Goal: Task Accomplishment & Management: Manage account settings

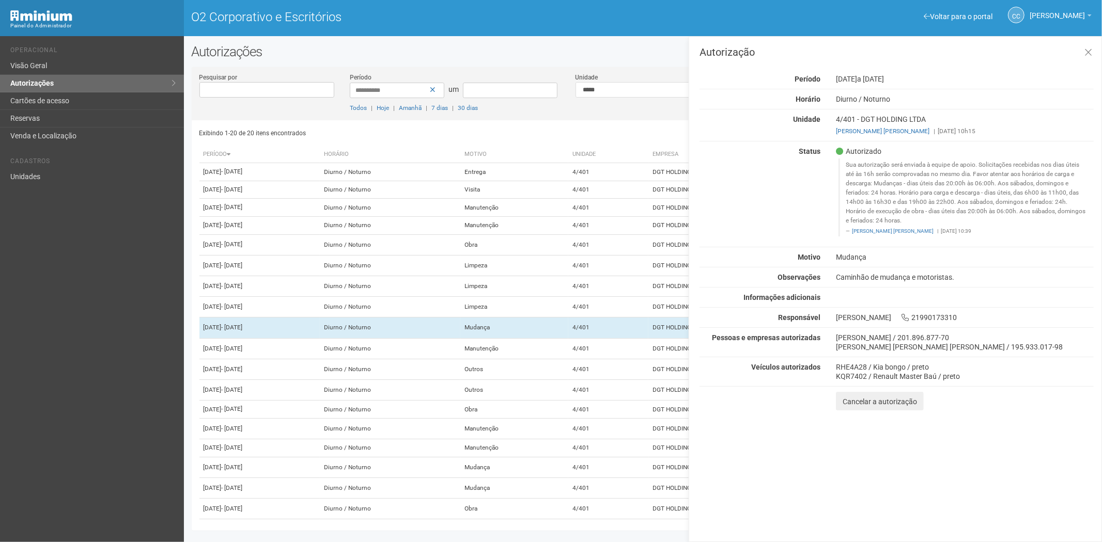
scroll to position [173, 0]
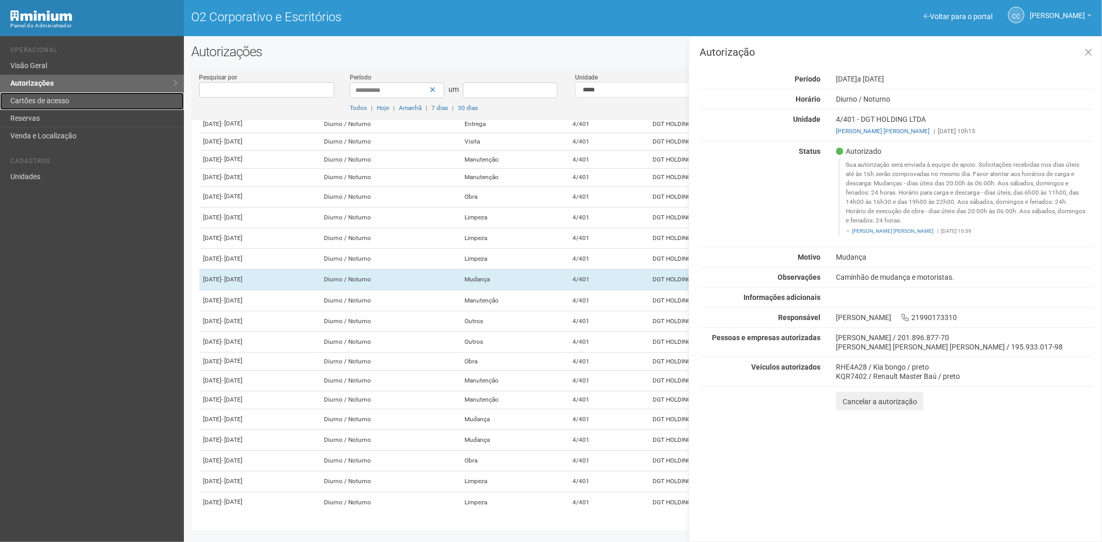
click at [69, 99] on font "Cartões de acesso" at bounding box center [39, 101] width 59 height 8
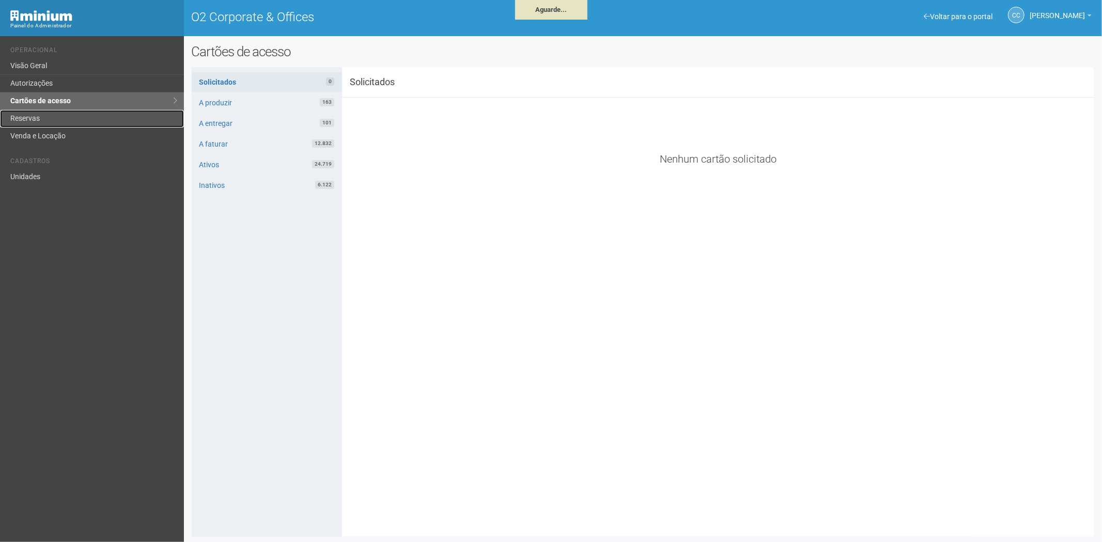
click at [80, 116] on link "Reservas" at bounding box center [92, 119] width 184 height 18
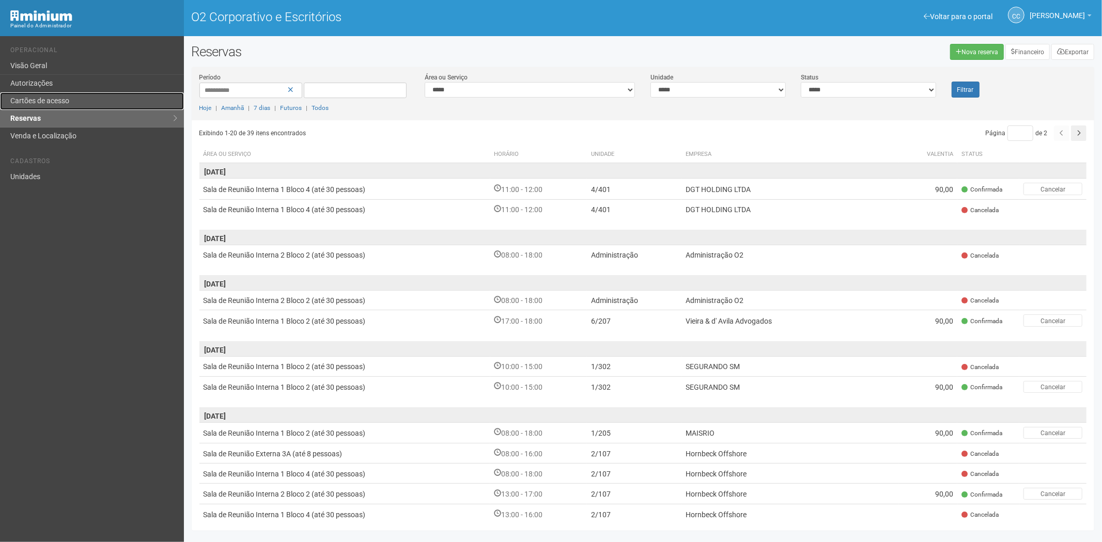
click at [97, 97] on link "Cartões de acesso" at bounding box center [92, 101] width 184 height 18
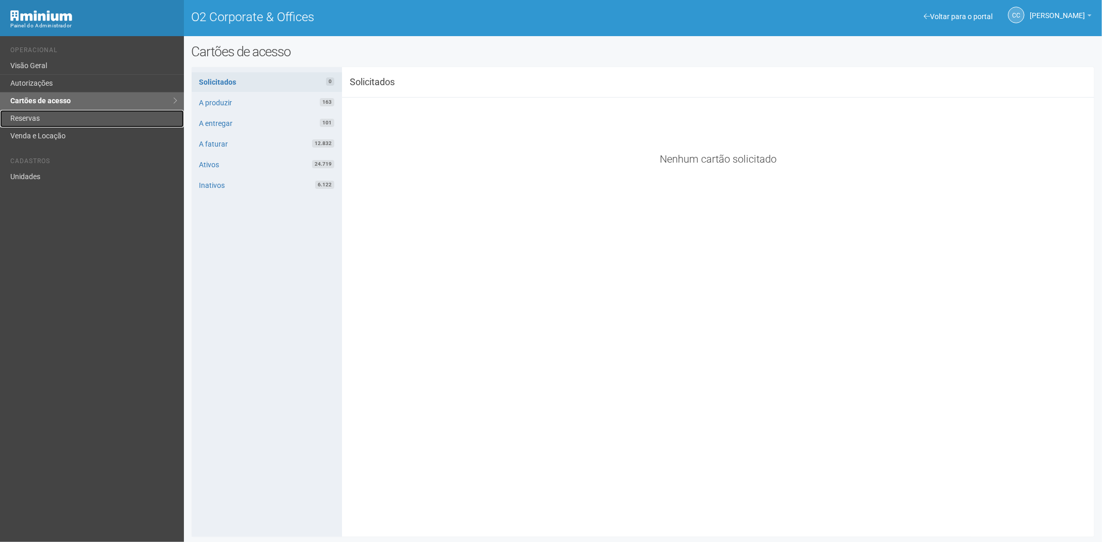
click at [22, 119] on link "Reservas" at bounding box center [92, 119] width 184 height 18
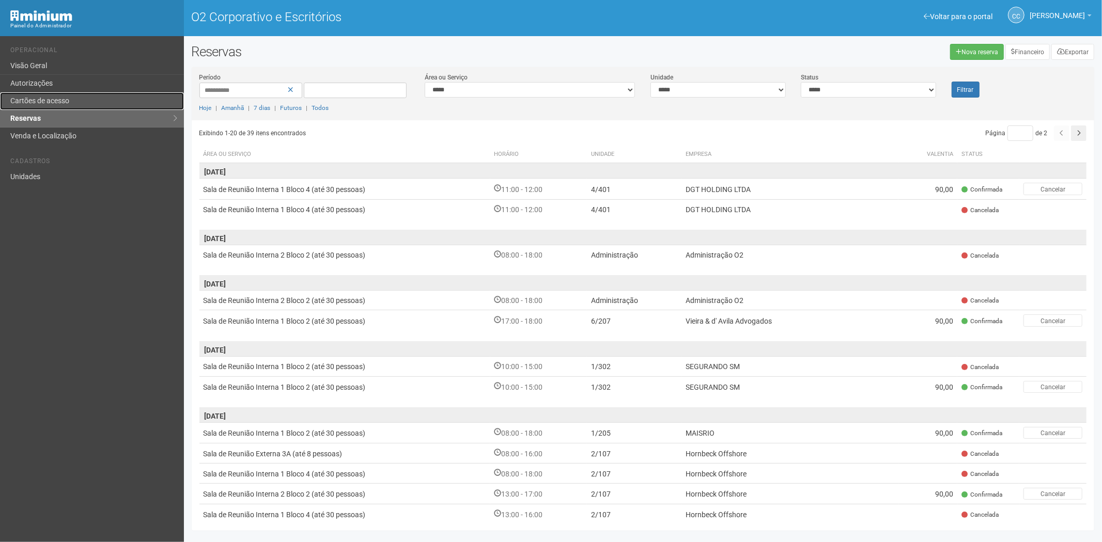
click at [39, 100] on font "Cartões de acesso" at bounding box center [39, 101] width 59 height 8
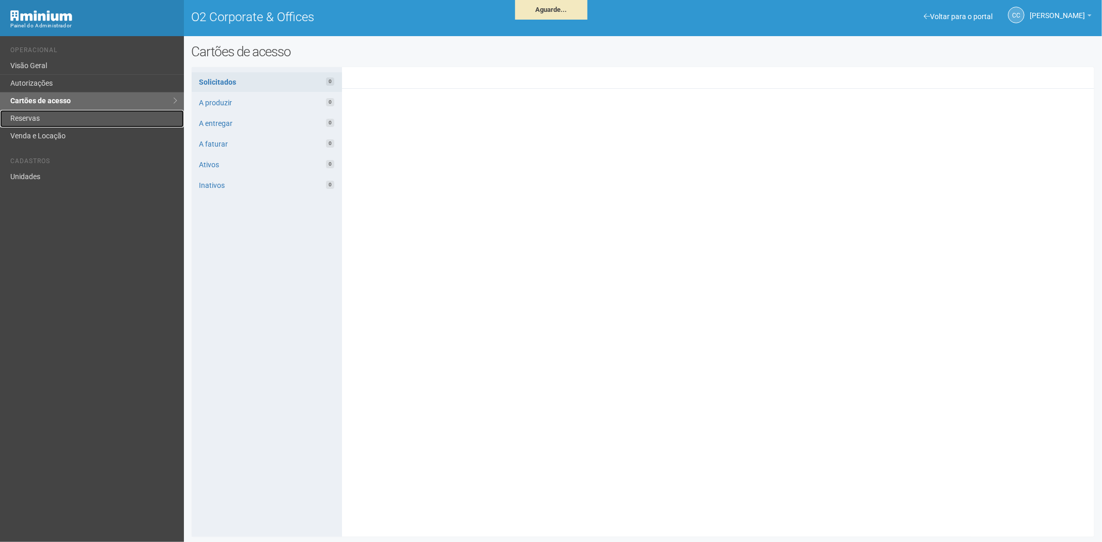
click at [77, 112] on link "Reservas" at bounding box center [92, 119] width 184 height 18
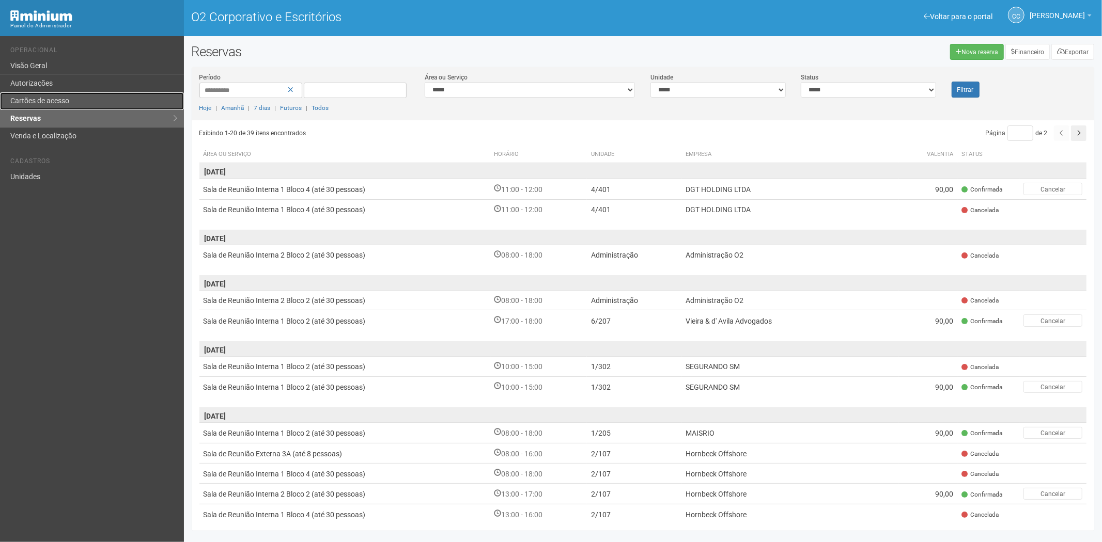
click at [48, 97] on font "Cartões de acesso" at bounding box center [39, 101] width 59 height 8
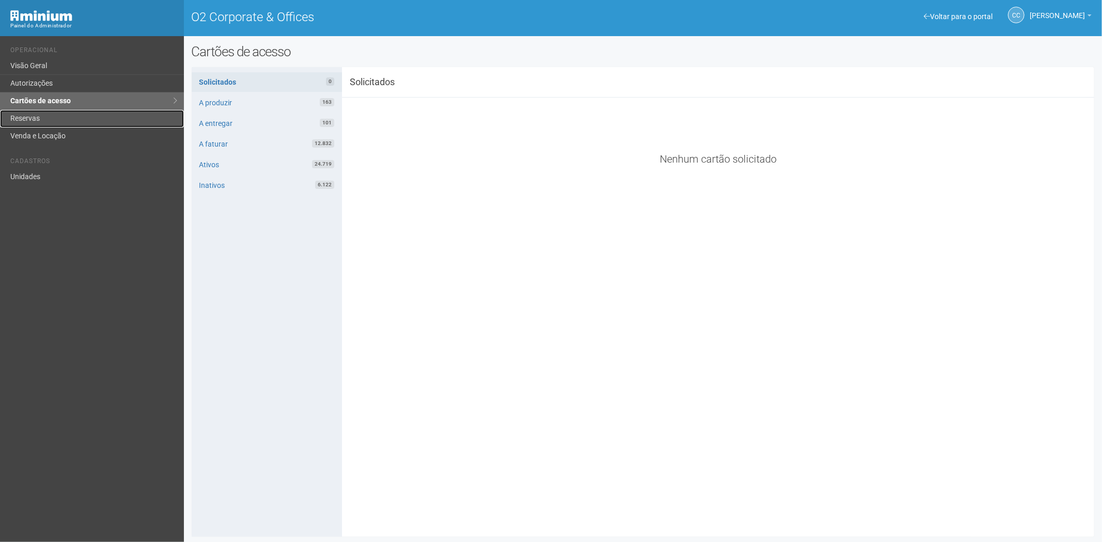
click at [33, 118] on link "Reservas" at bounding box center [92, 119] width 184 height 18
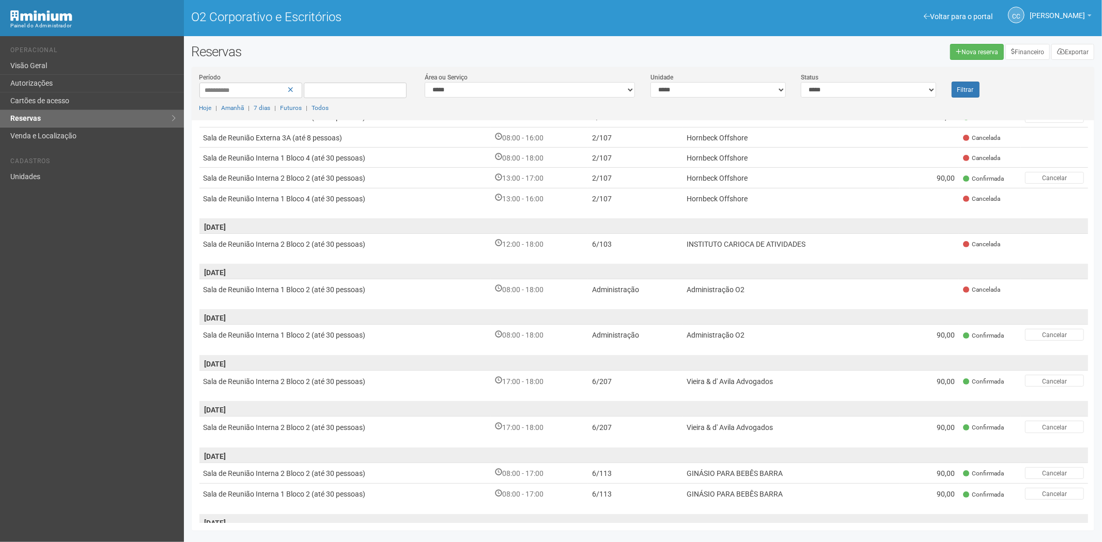
scroll to position [346, 0]
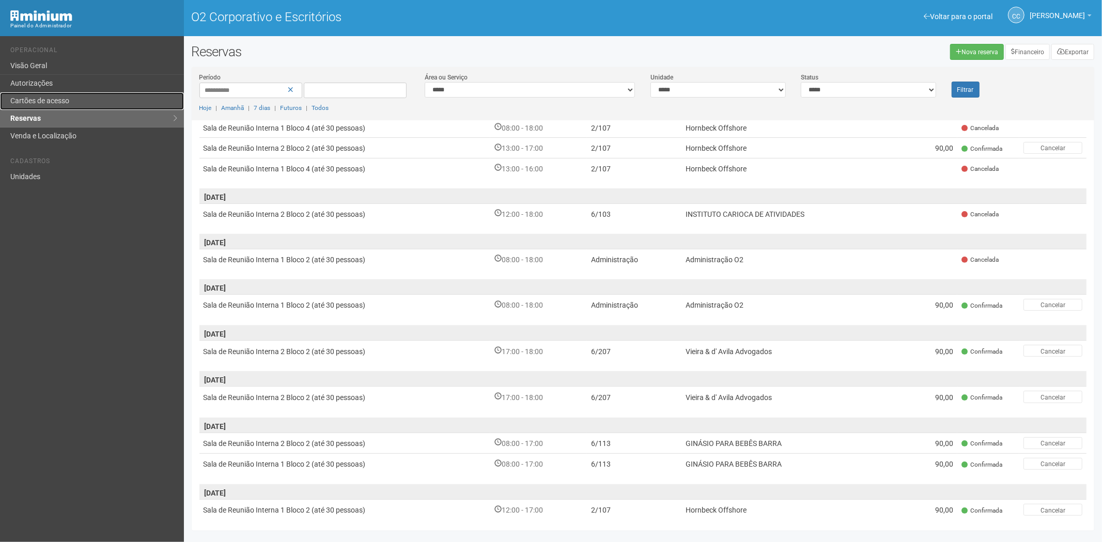
click at [28, 101] on font "Cartões de acesso" at bounding box center [39, 101] width 59 height 8
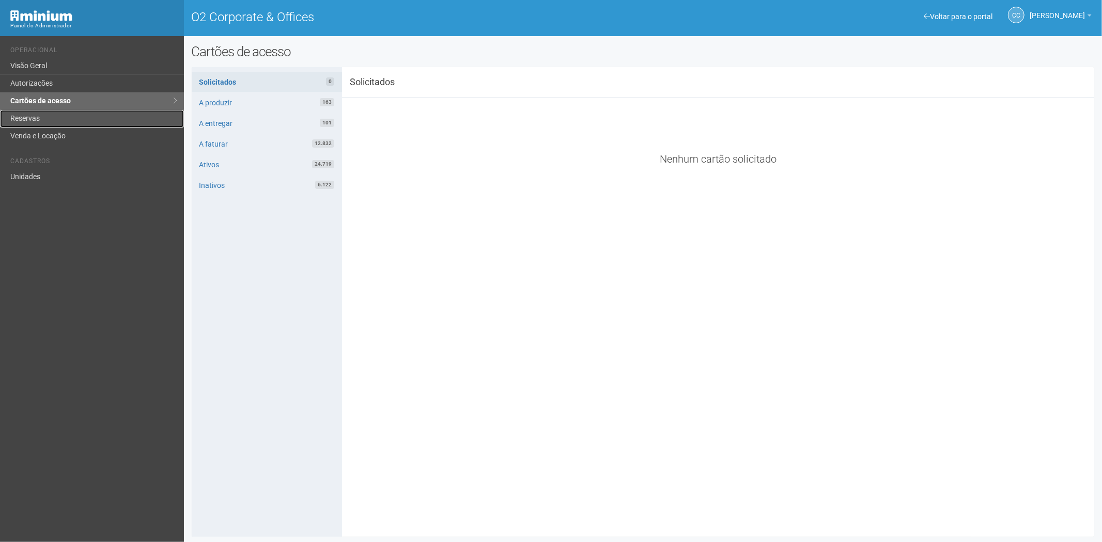
click at [50, 116] on link "Reservas" at bounding box center [92, 119] width 184 height 18
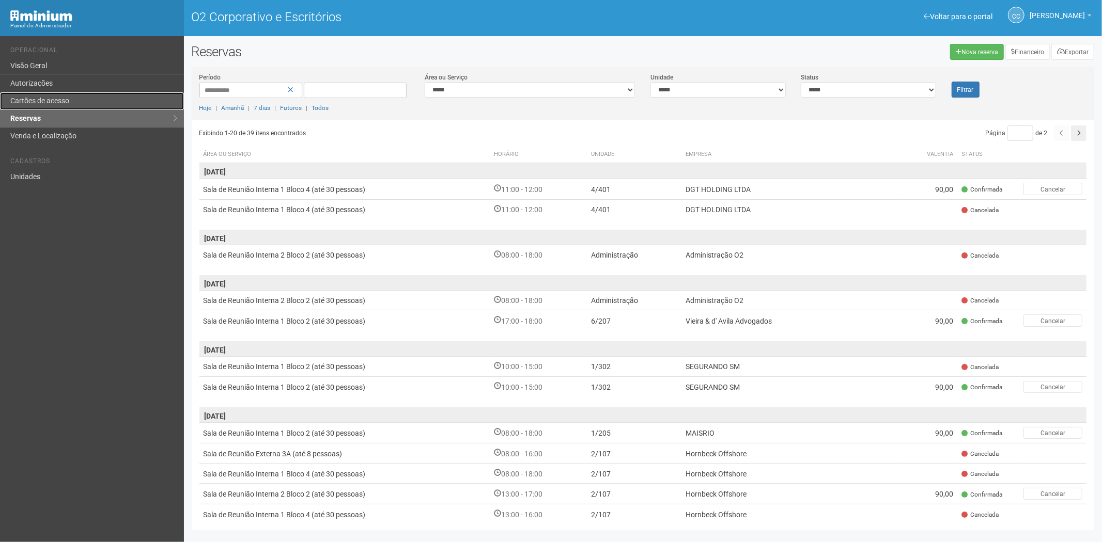
click at [56, 96] on link "Cartões de acesso" at bounding box center [92, 101] width 184 height 18
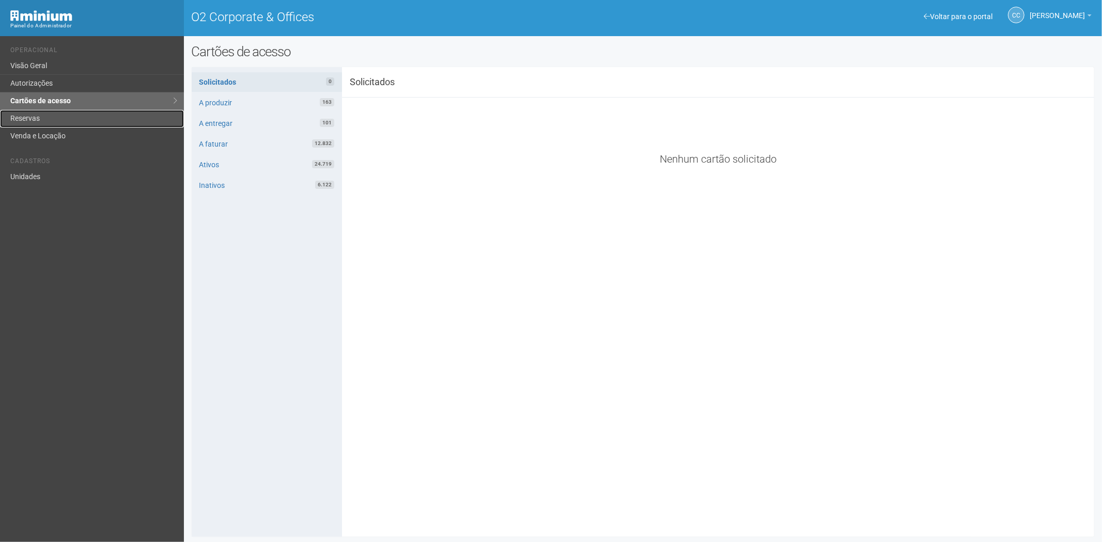
click at [24, 122] on link "Reservas" at bounding box center [92, 119] width 184 height 18
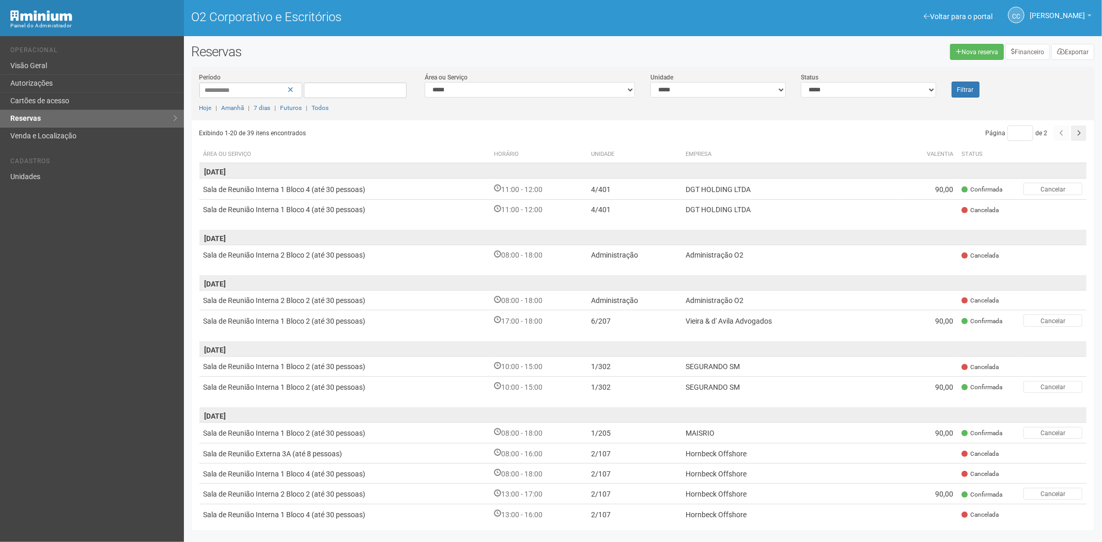
click at [53, 167] on li "Cadastros" at bounding box center [93, 163] width 166 height 11
click at [44, 177] on link "Unidades" at bounding box center [92, 176] width 184 height 17
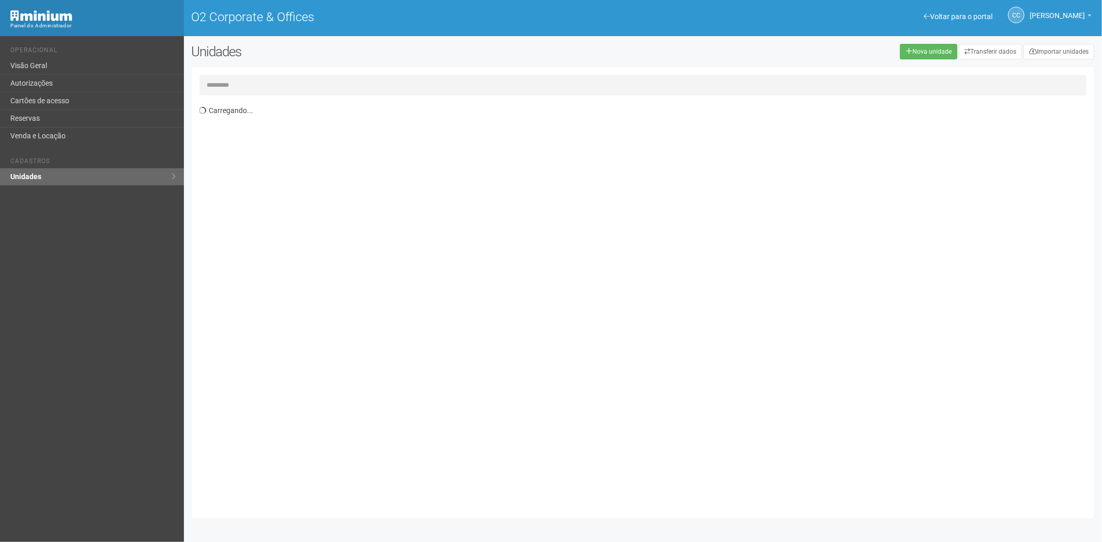
click at [210, 82] on input "text" at bounding box center [642, 85] width 887 height 21
click at [347, 151] on div "Exibindo 1-732 de 732 itens Unidade Ocupante Categoria Perfil público 1/101 FAR…" at bounding box center [646, 306] width 895 height 411
drag, startPoint x: 338, startPoint y: 141, endPoint x: 580, endPoint y: 186, distance: 246.3
click at [341, 142] on td "OTELO SEGUROS" at bounding box center [479, 141] width 414 height 19
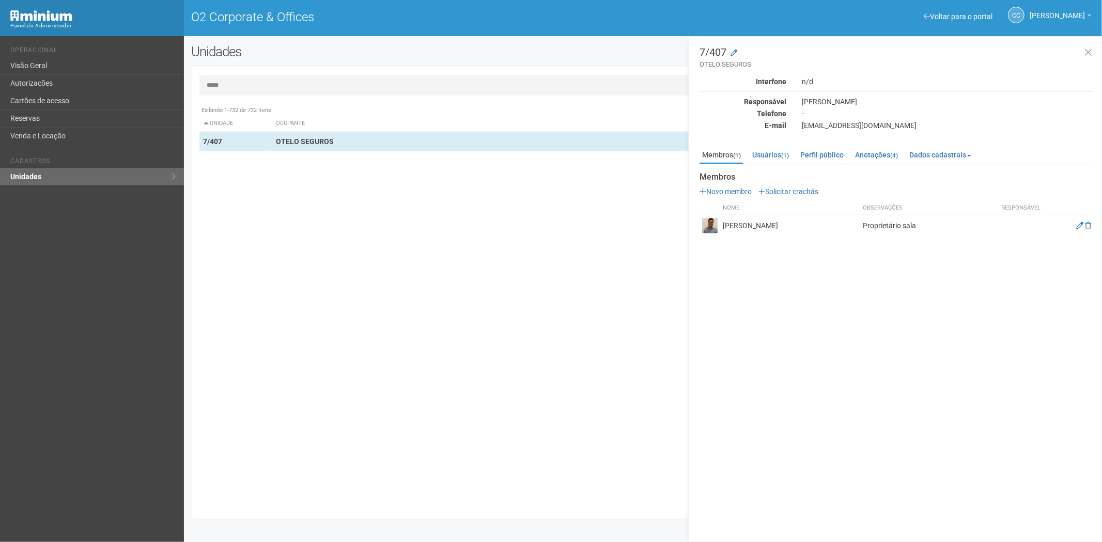
click at [320, 75] on input "*****" at bounding box center [642, 85] width 887 height 21
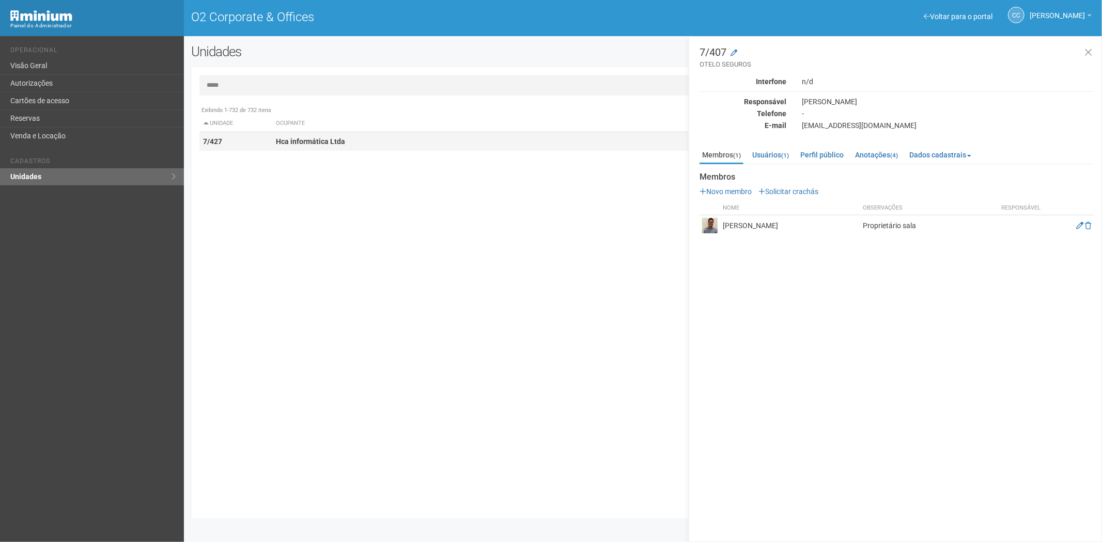
type input "*****"
drag, startPoint x: 300, startPoint y: 139, endPoint x: 716, endPoint y: 297, distance: 445.1
click at [300, 139] on strong "Hca informática Ltda" at bounding box center [310, 141] width 69 height 8
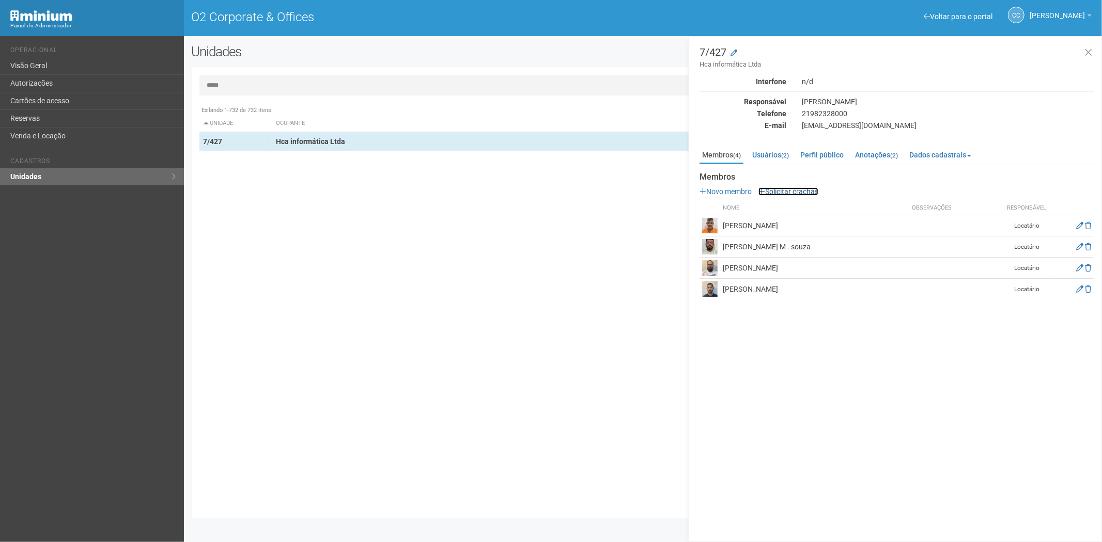
click at [782, 192] on link "Solicitar crachás" at bounding box center [788, 191] width 60 height 8
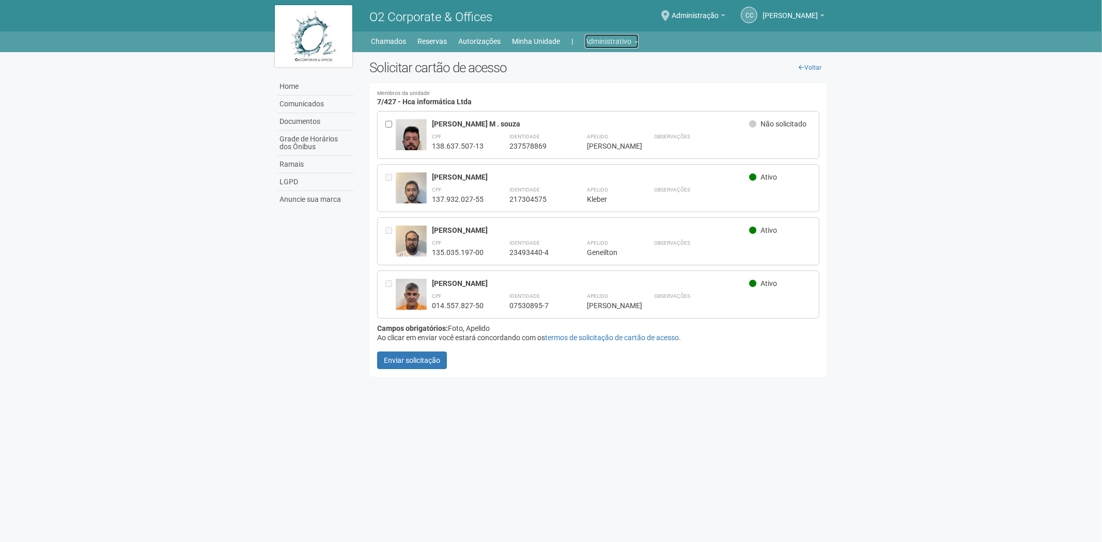
click at [594, 39] on link "Administrativo" at bounding box center [612, 41] width 54 height 14
click at [582, 65] on link "Autorizações" at bounding box center [597, 63] width 88 height 18
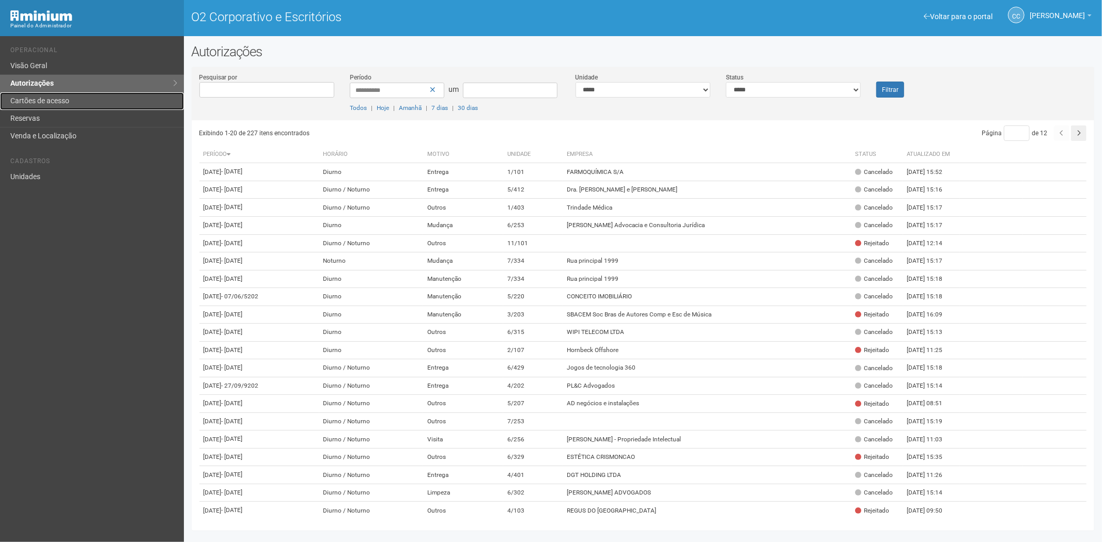
click at [80, 99] on link "Cartões de acesso" at bounding box center [92, 101] width 184 height 18
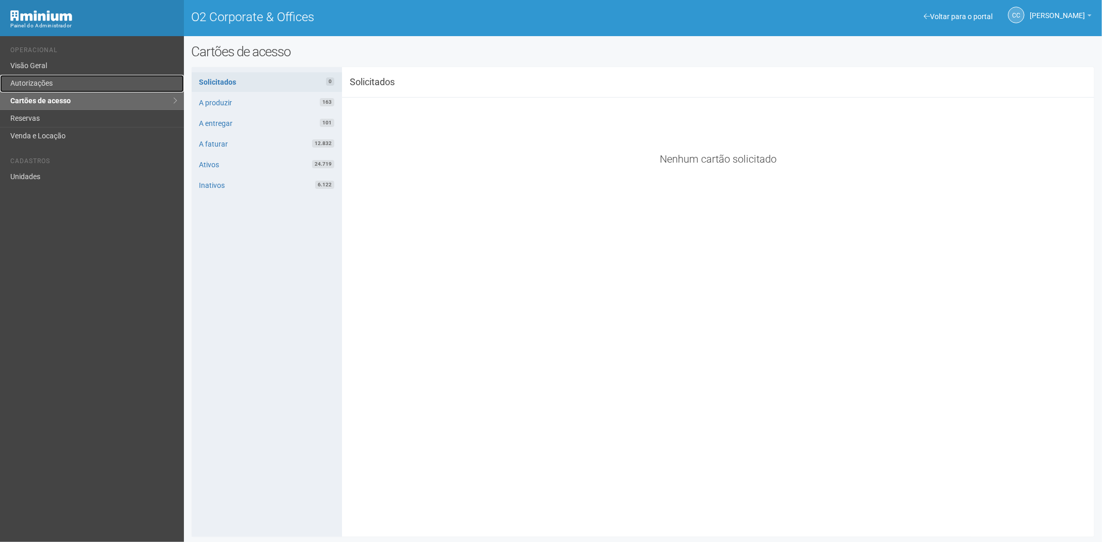
click at [17, 82] on link "Autorizações" at bounding box center [92, 84] width 184 height 18
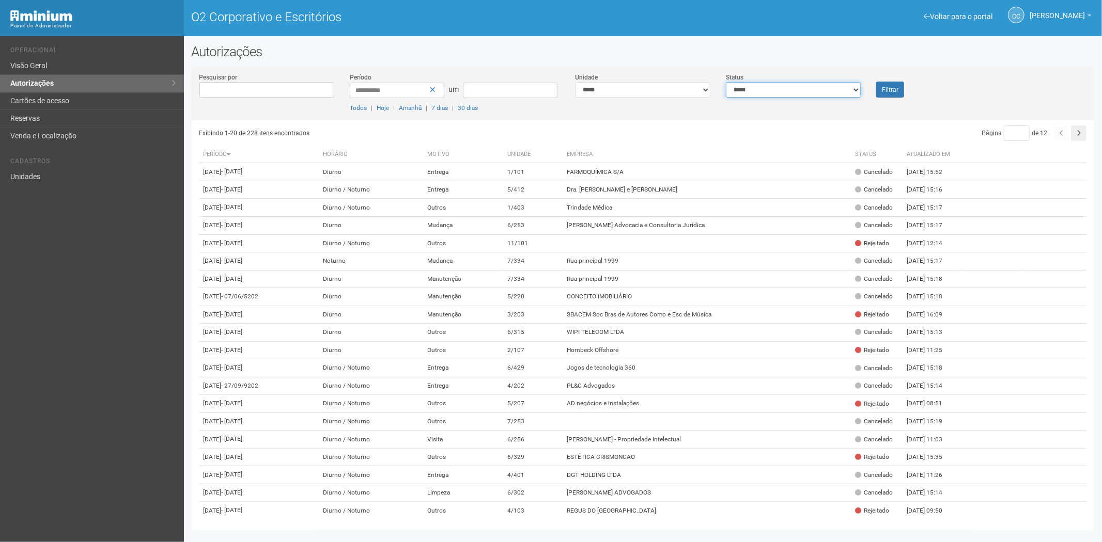
click at [756, 89] on select "**********" at bounding box center [793, 89] width 135 height 15
select select "*"
click at [726, 82] on select "**********" at bounding box center [793, 89] width 135 height 15
click at [899, 89] on button "Filtrar" at bounding box center [890, 90] width 28 height 16
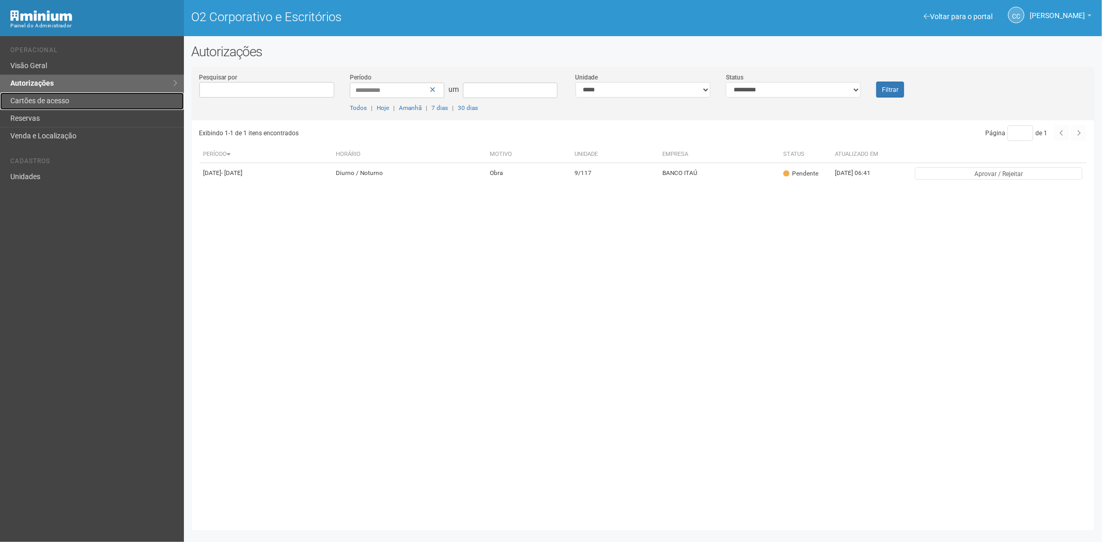
click at [45, 97] on font "Cartões de acesso" at bounding box center [39, 101] width 59 height 8
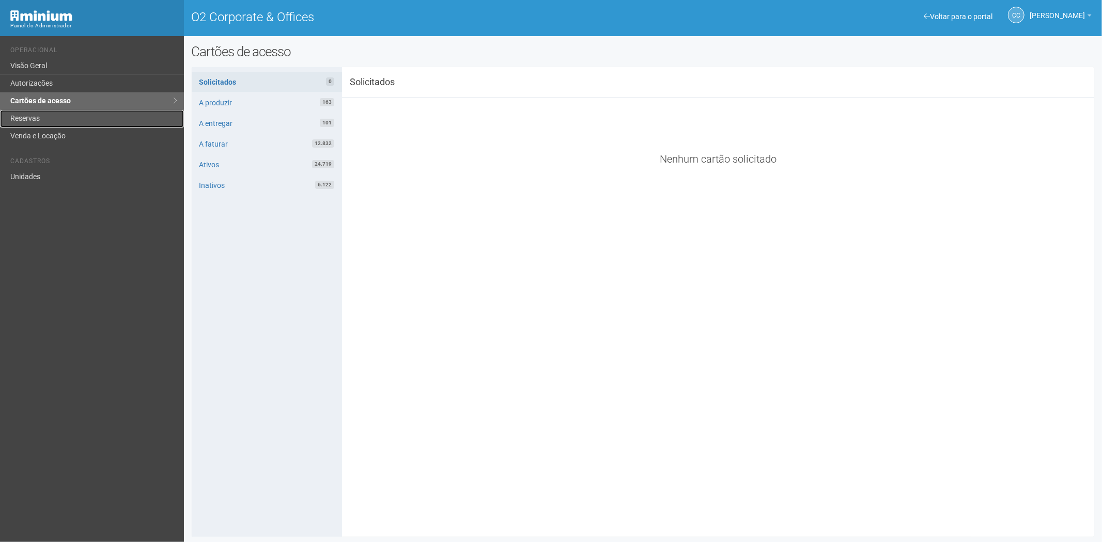
click at [49, 118] on link "Reservas" at bounding box center [92, 119] width 184 height 18
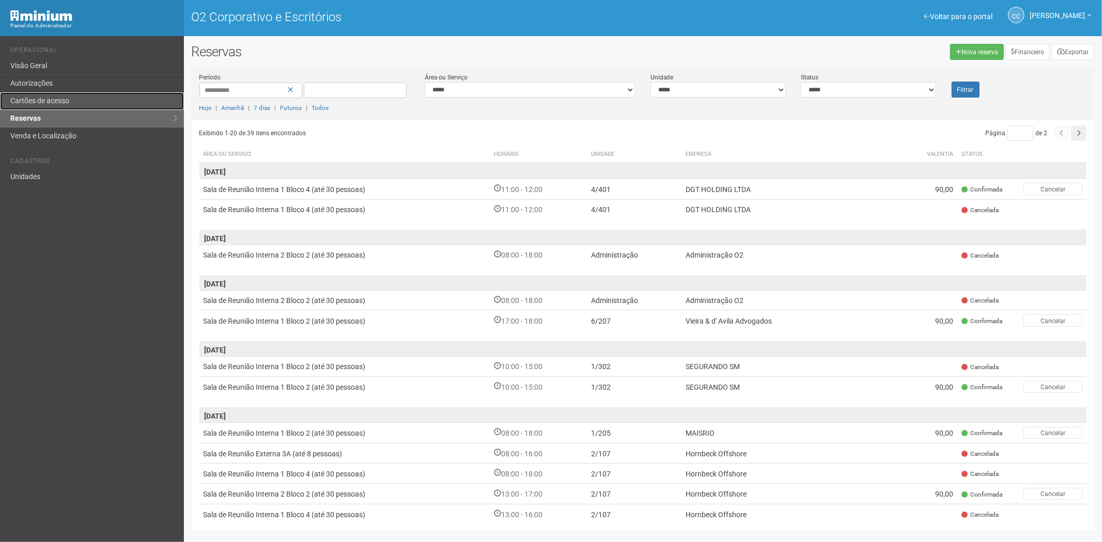
click at [79, 102] on link "Cartões de acesso" at bounding box center [92, 101] width 184 height 18
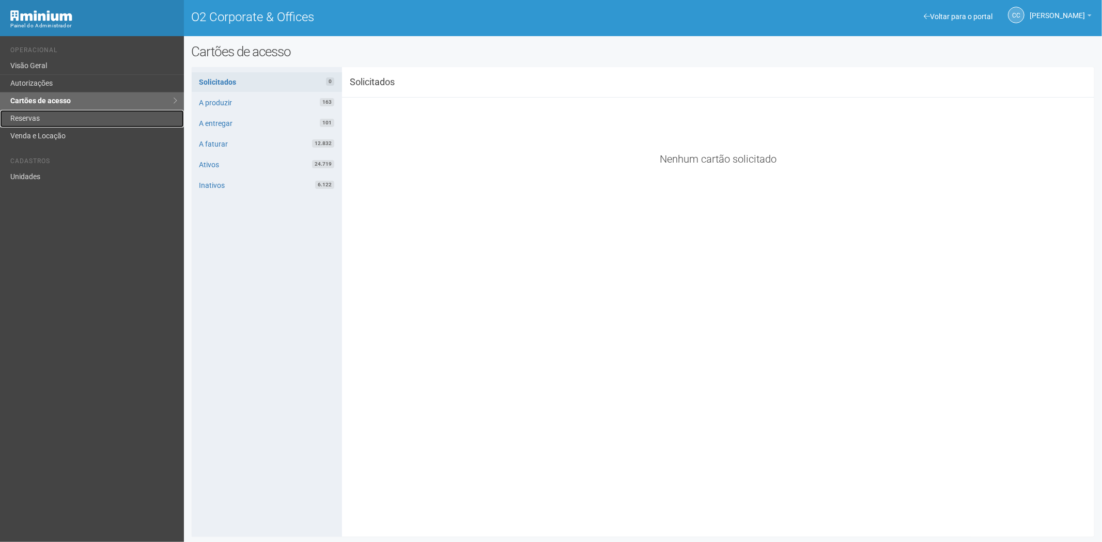
click at [44, 112] on link "Reservas" at bounding box center [92, 119] width 184 height 18
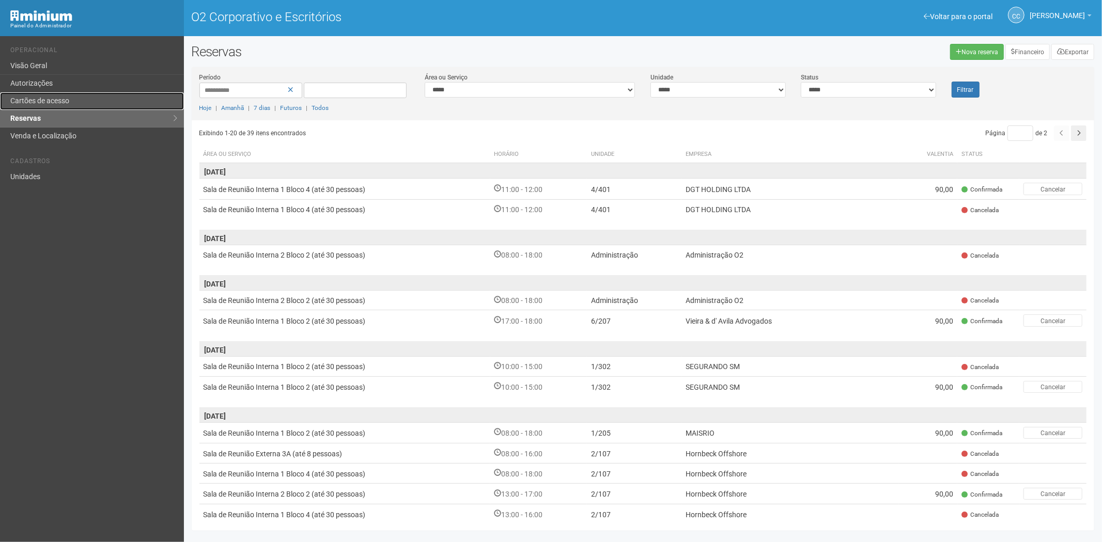
click at [77, 94] on link "Cartões de acesso" at bounding box center [92, 101] width 184 height 18
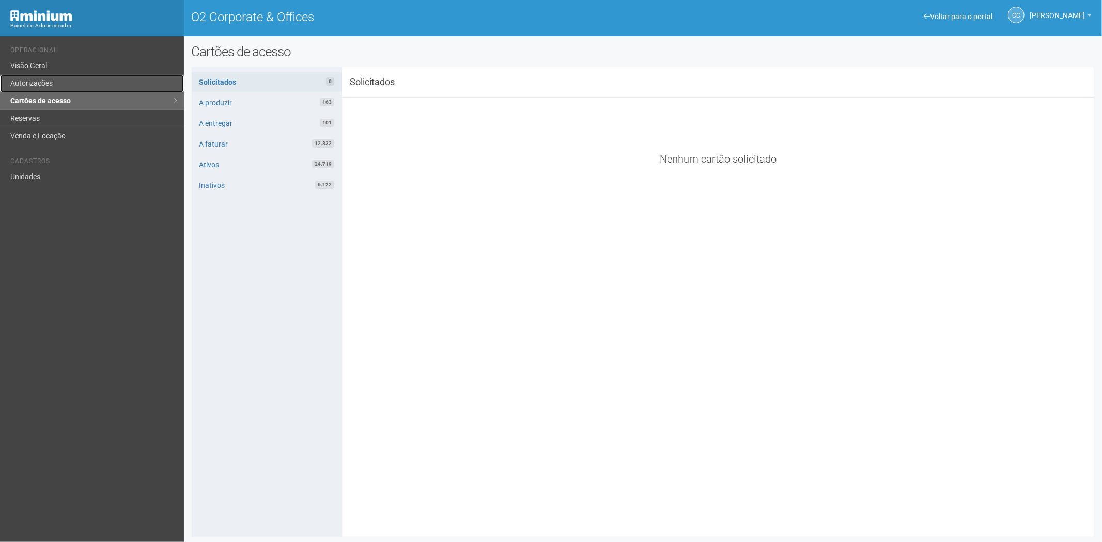
click at [49, 83] on link "Autorizações" at bounding box center [92, 84] width 184 height 18
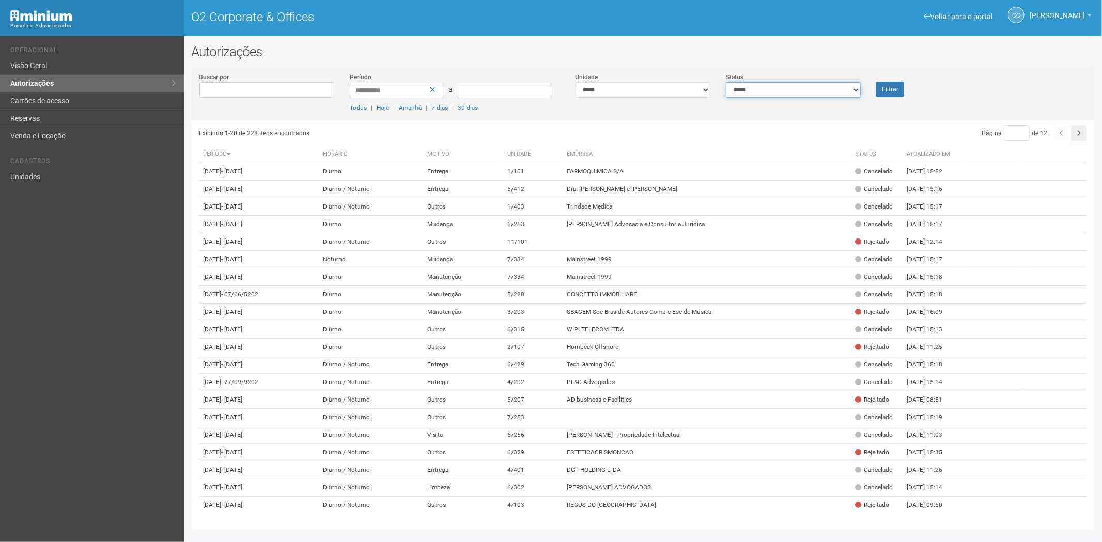
drag, startPoint x: 751, startPoint y: 90, endPoint x: 748, endPoint y: 96, distance: 6.3
click at [751, 90] on select "**********" at bounding box center [793, 89] width 135 height 15
select select "*"
click at [726, 82] on select "**********" at bounding box center [793, 89] width 135 height 15
click at [883, 92] on font "Filtrar" at bounding box center [890, 89] width 17 height 7
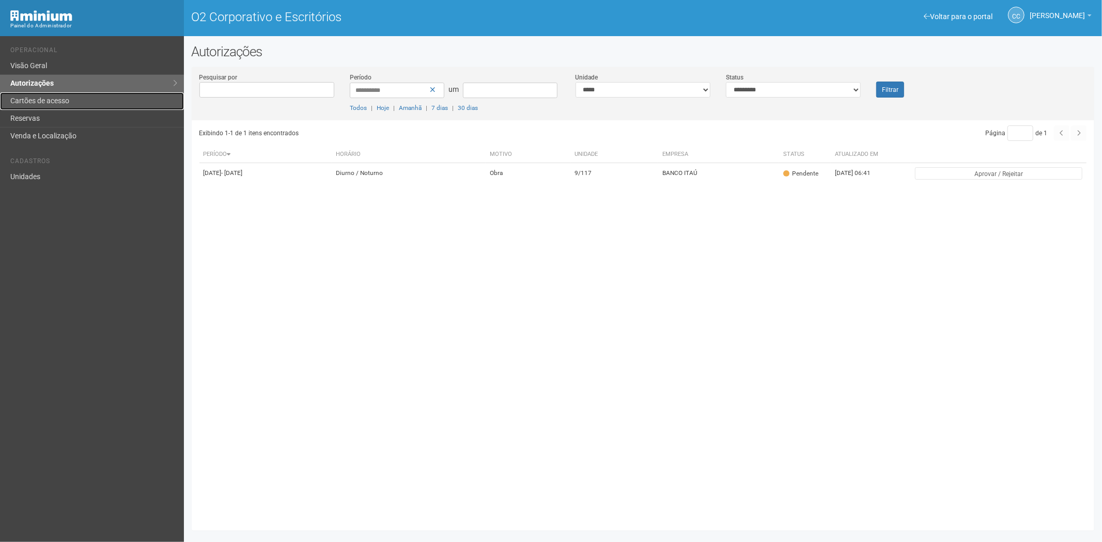
click at [35, 102] on font "Cartões de acesso" at bounding box center [39, 101] width 59 height 8
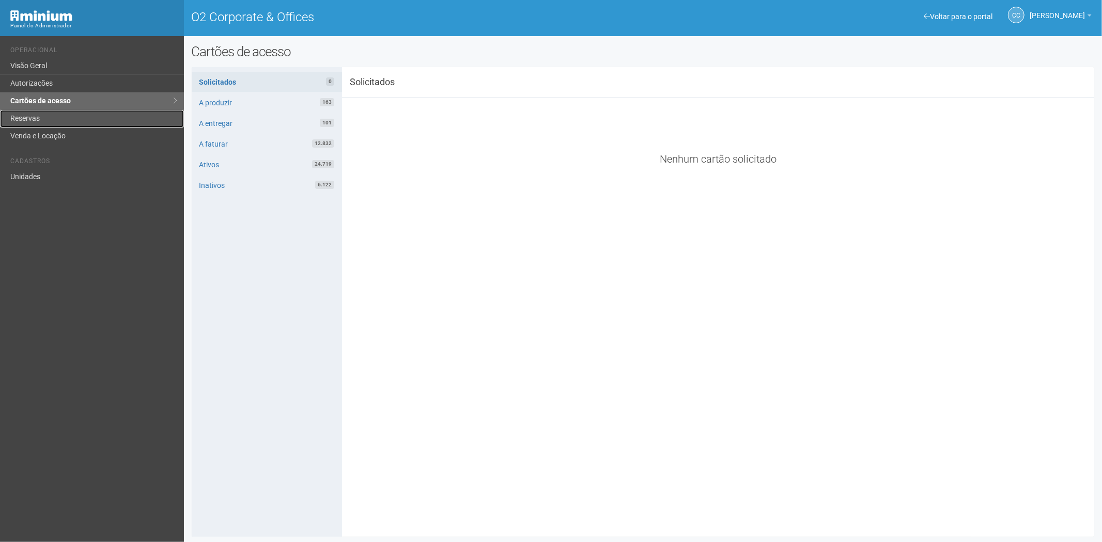
click at [58, 115] on link "Reservas" at bounding box center [92, 119] width 184 height 18
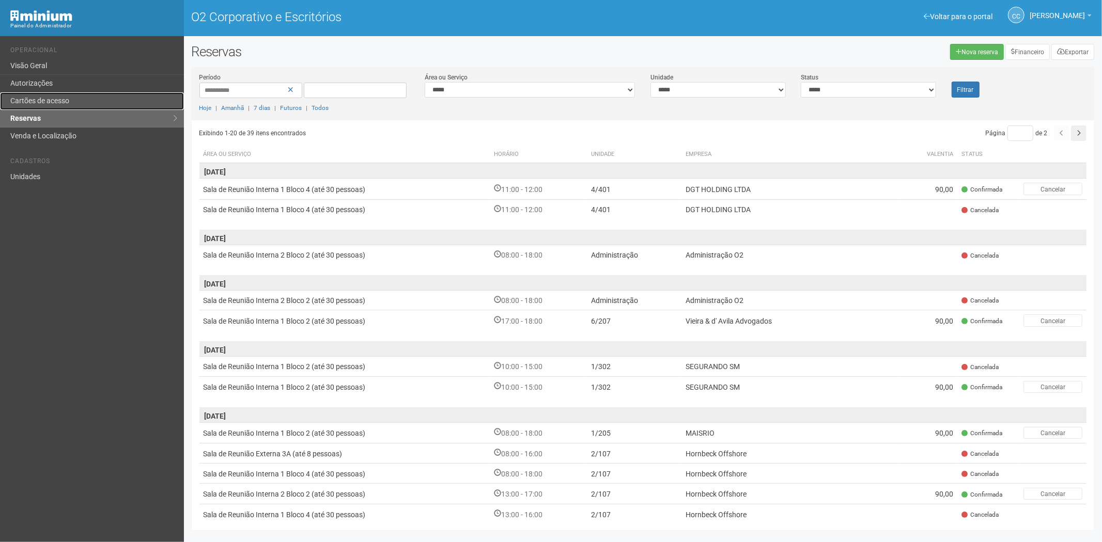
click at [29, 95] on link "Cartões de acesso" at bounding box center [92, 101] width 184 height 18
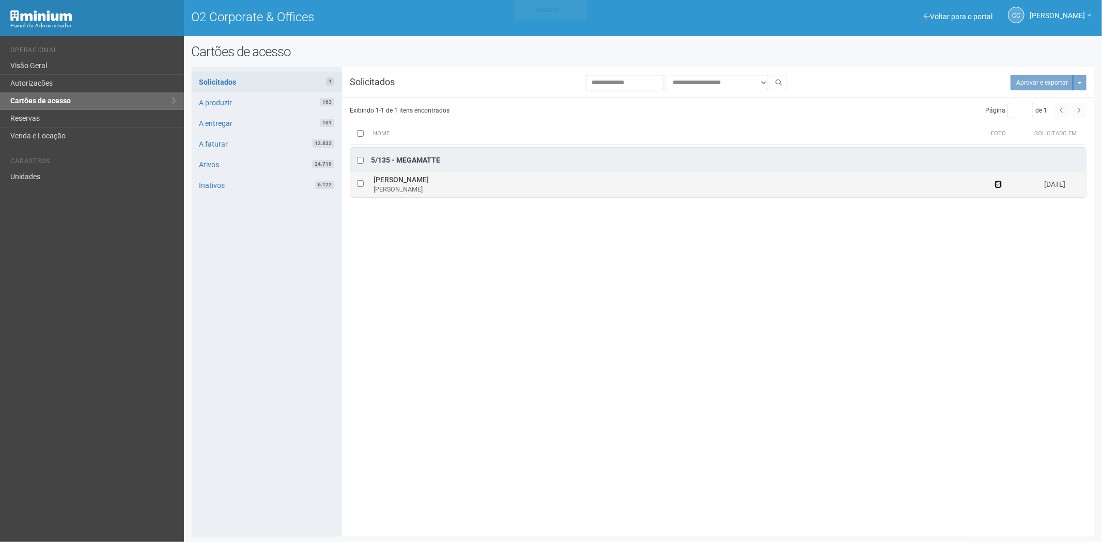
click at [999, 182] on icon at bounding box center [997, 184] width 7 height 7
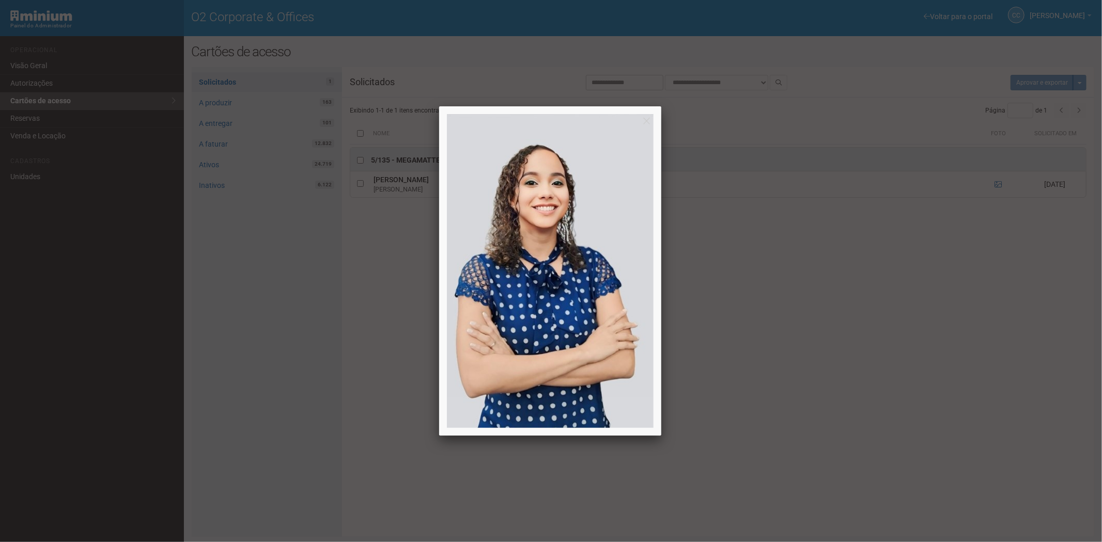
click at [907, 353] on div at bounding box center [551, 271] width 1102 height 542
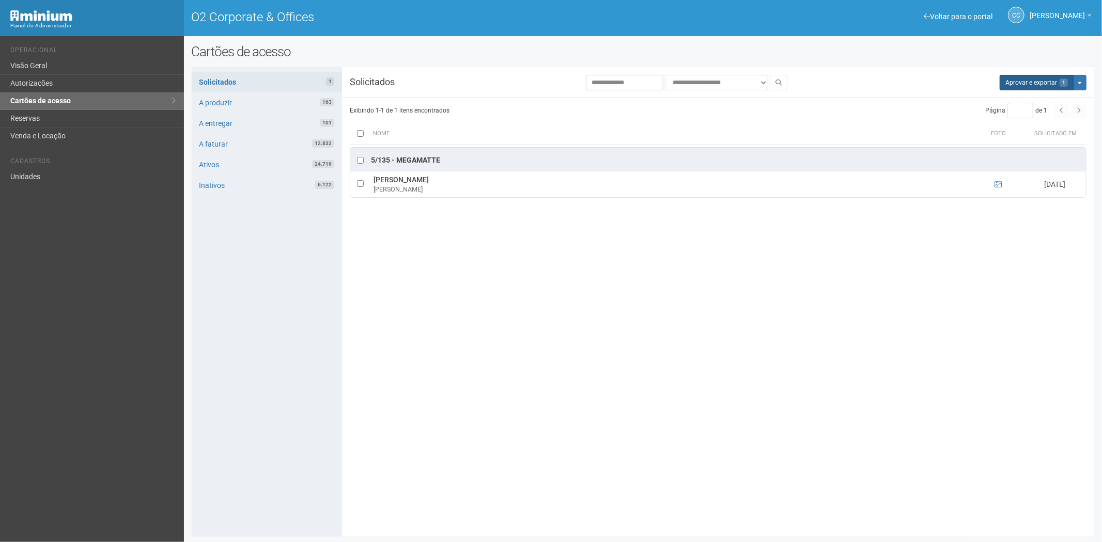
click at [1023, 74] on div "**********" at bounding box center [643, 302] width 903 height 470
click at [1023, 76] on button "Aprovar e exportar 1" at bounding box center [1036, 82] width 74 height 15
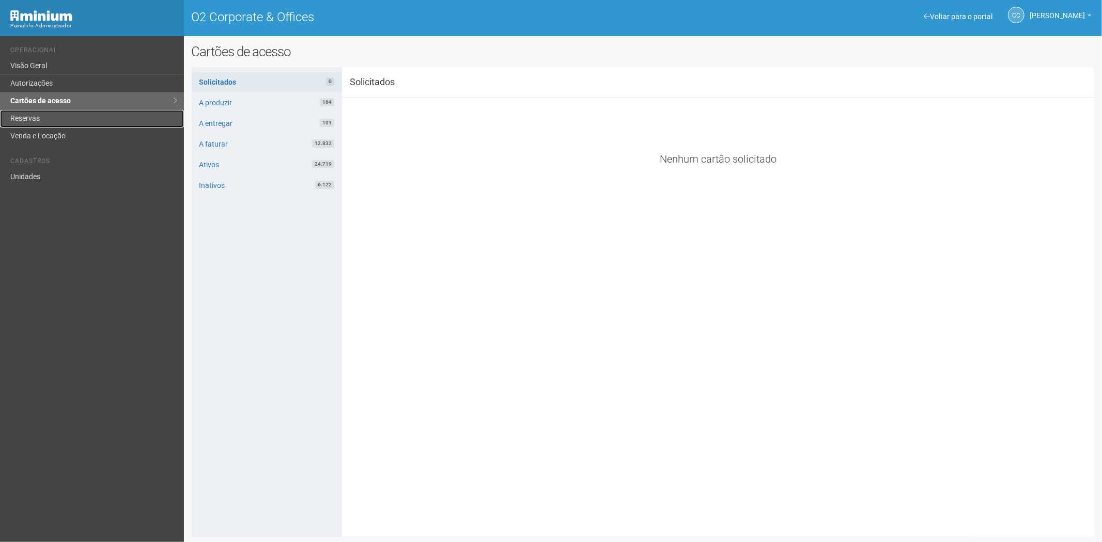
click at [57, 119] on link "Reservas" at bounding box center [92, 119] width 184 height 18
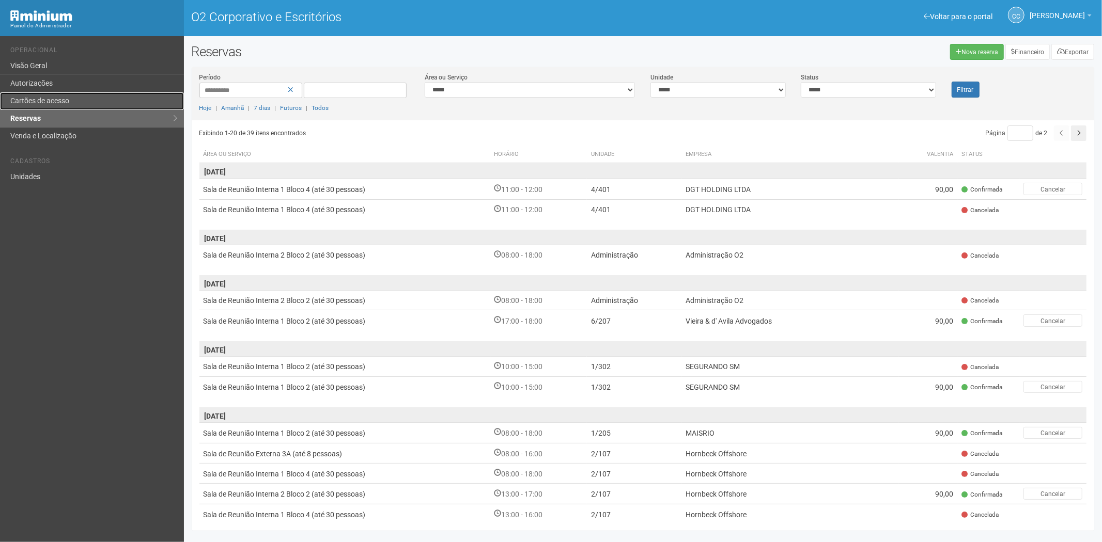
click at [34, 100] on font "Cartões de acesso" at bounding box center [39, 101] width 59 height 8
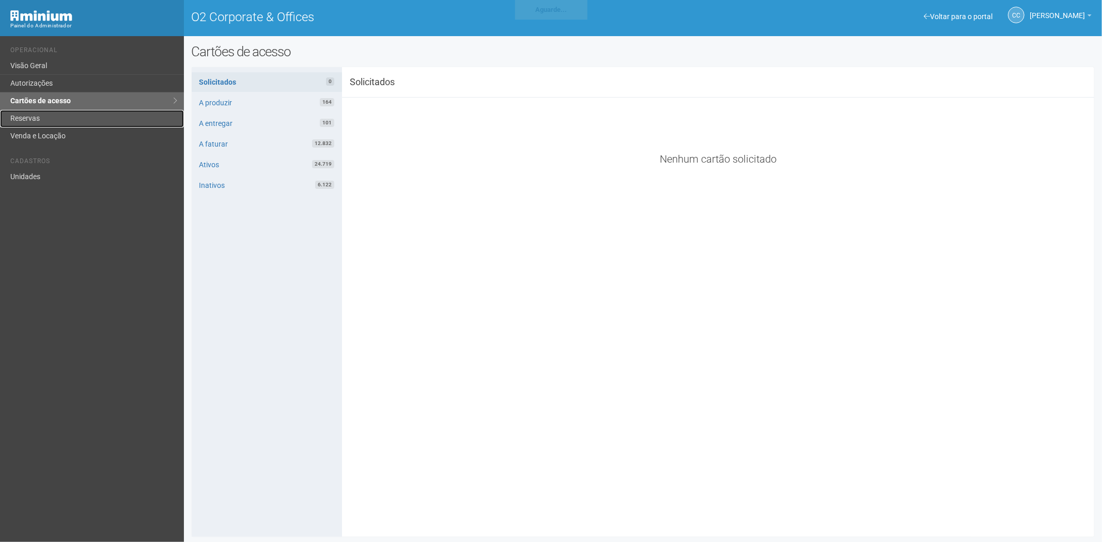
click at [94, 122] on link "Reservas" at bounding box center [92, 119] width 184 height 18
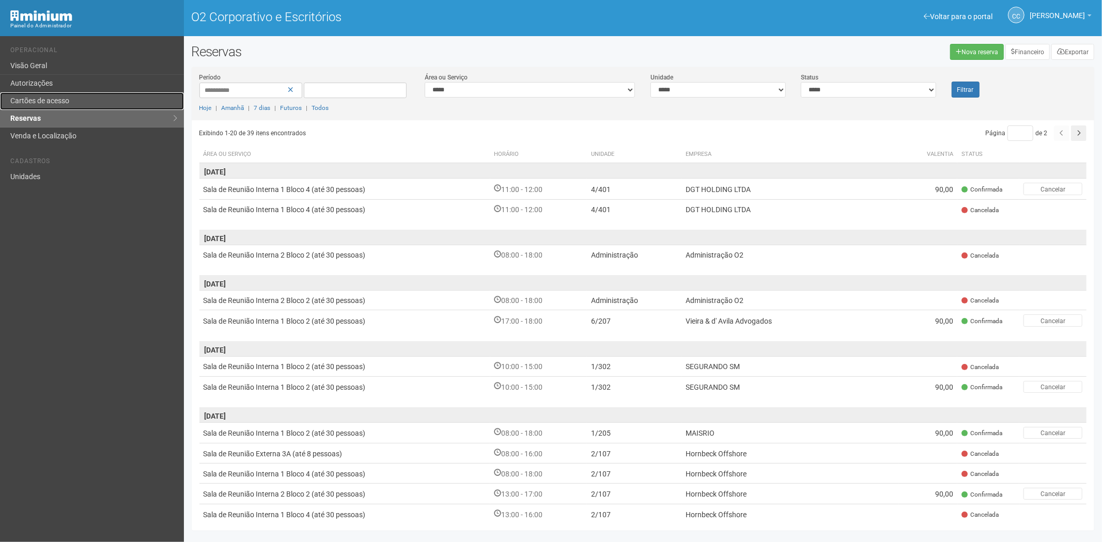
click at [34, 96] on link "Cartões de acesso" at bounding box center [92, 101] width 184 height 18
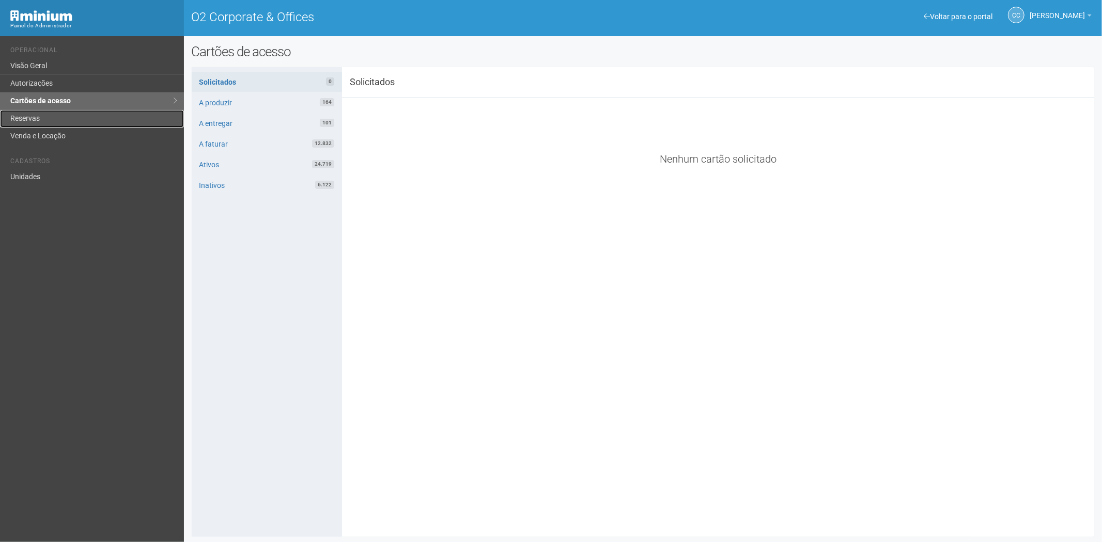
click at [50, 117] on link "Reservas" at bounding box center [92, 119] width 184 height 18
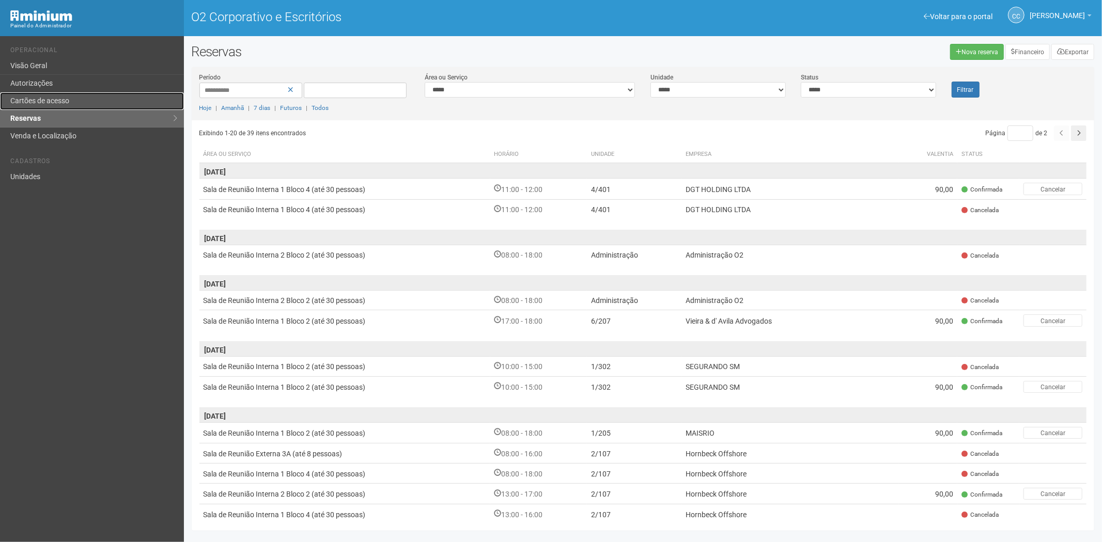
click at [34, 99] on font "Cartões de acesso" at bounding box center [39, 101] width 59 height 8
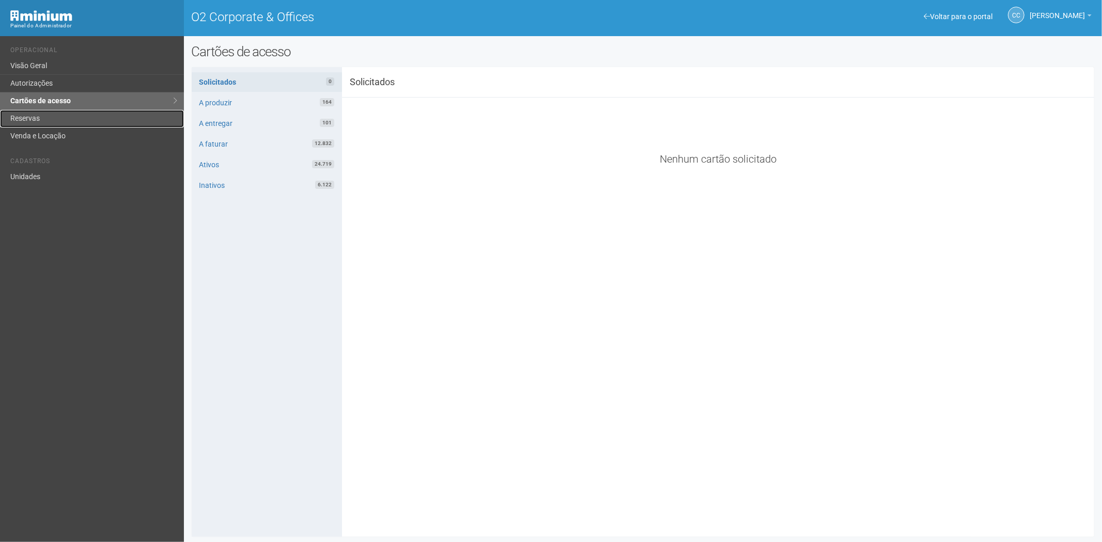
click at [54, 116] on link "Reservas" at bounding box center [92, 119] width 184 height 18
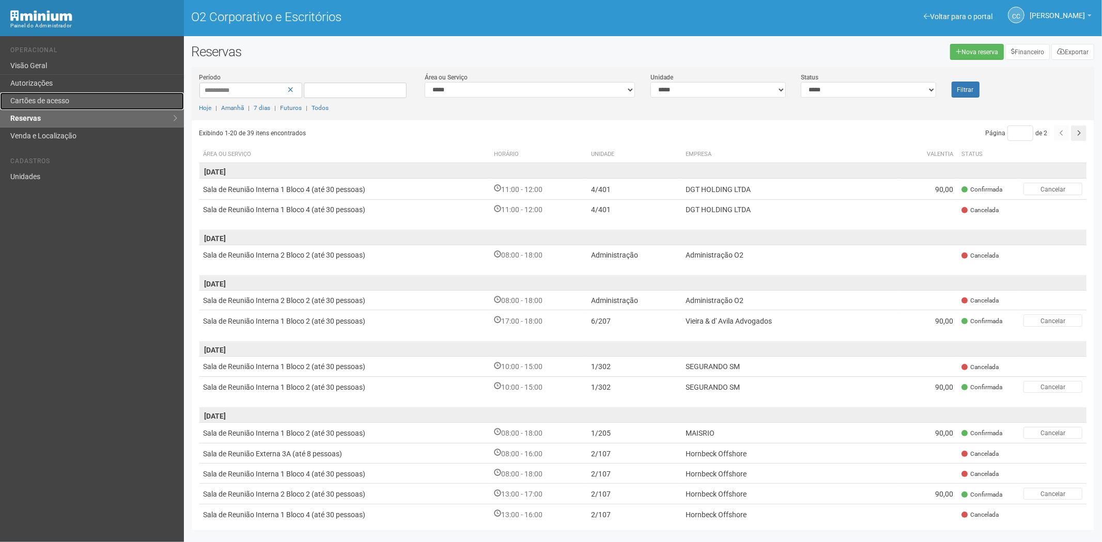
click at [40, 97] on font "Cartões de acesso" at bounding box center [39, 101] width 59 height 8
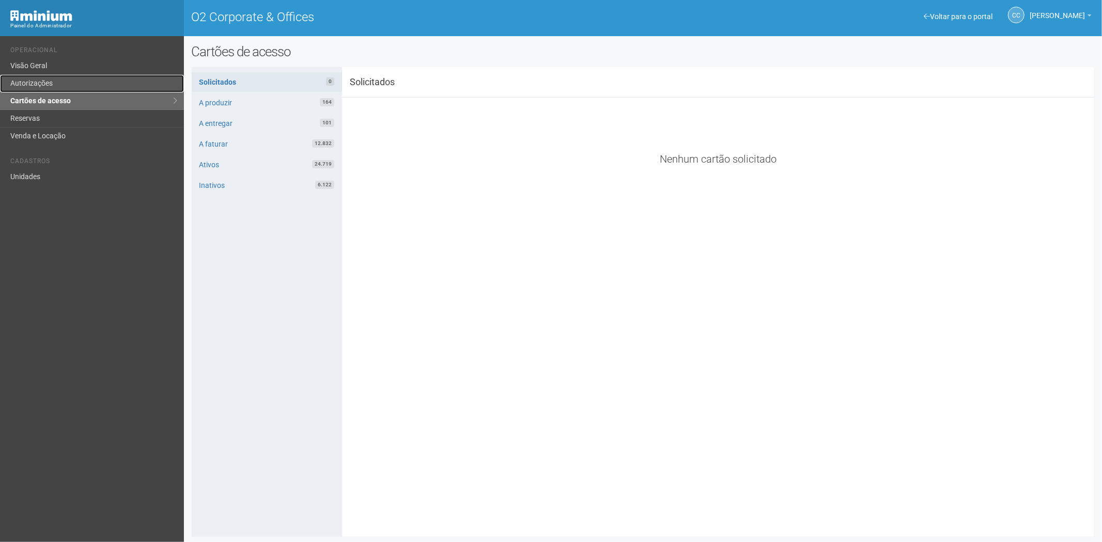
click at [42, 86] on link "Autorizações" at bounding box center [92, 84] width 184 height 18
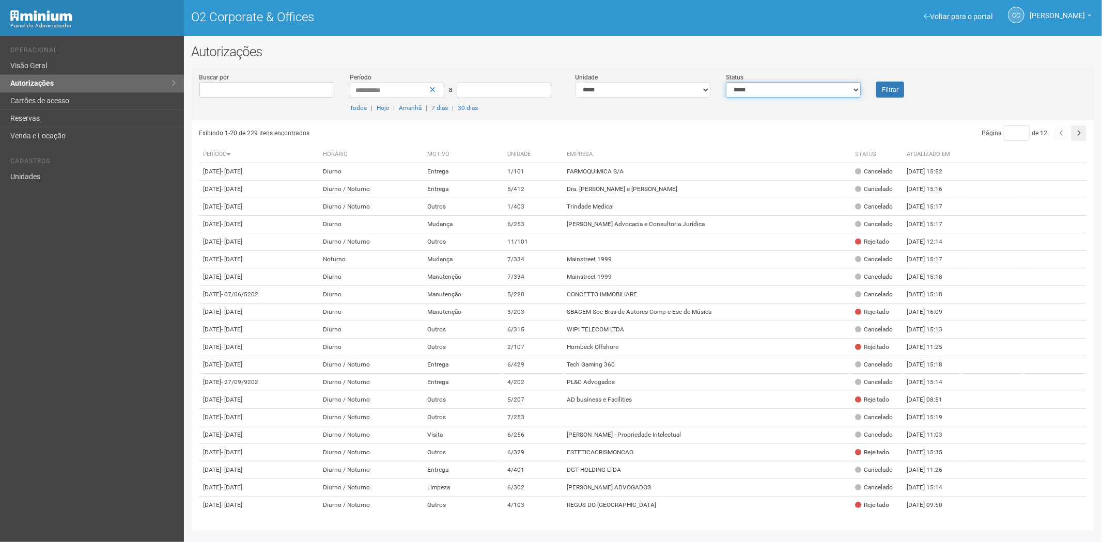
click at [755, 92] on select "**********" at bounding box center [793, 89] width 135 height 15
drag, startPoint x: 667, startPoint y: 93, endPoint x: 679, endPoint y: 90, distance: 11.8
click at [667, 93] on select "**********" at bounding box center [642, 89] width 135 height 15
select select "**********"
click at [575, 82] on select "**********" at bounding box center [642, 89] width 135 height 15
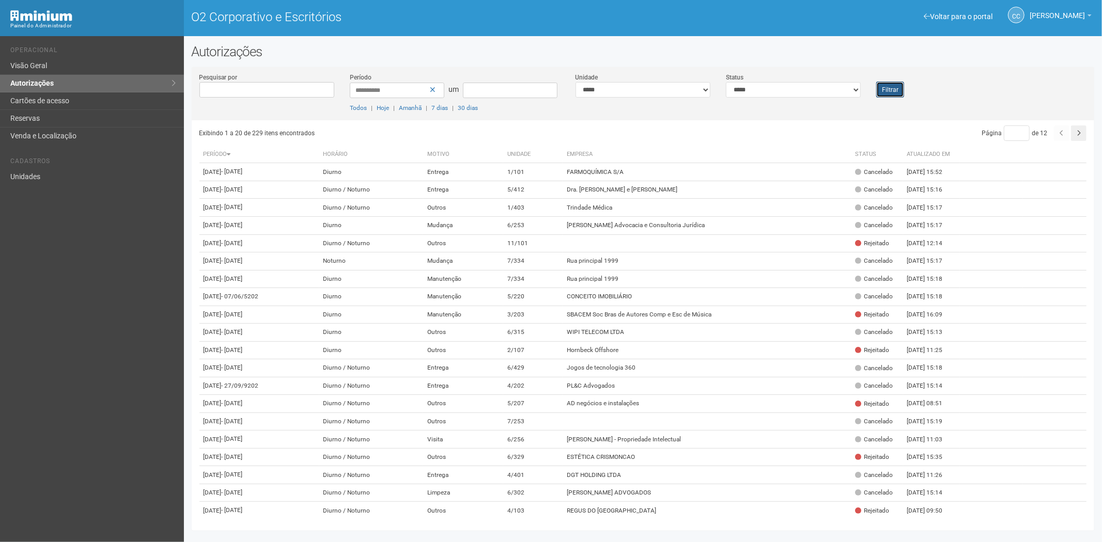
click at [897, 87] on font "Filtrar" at bounding box center [890, 89] width 17 height 7
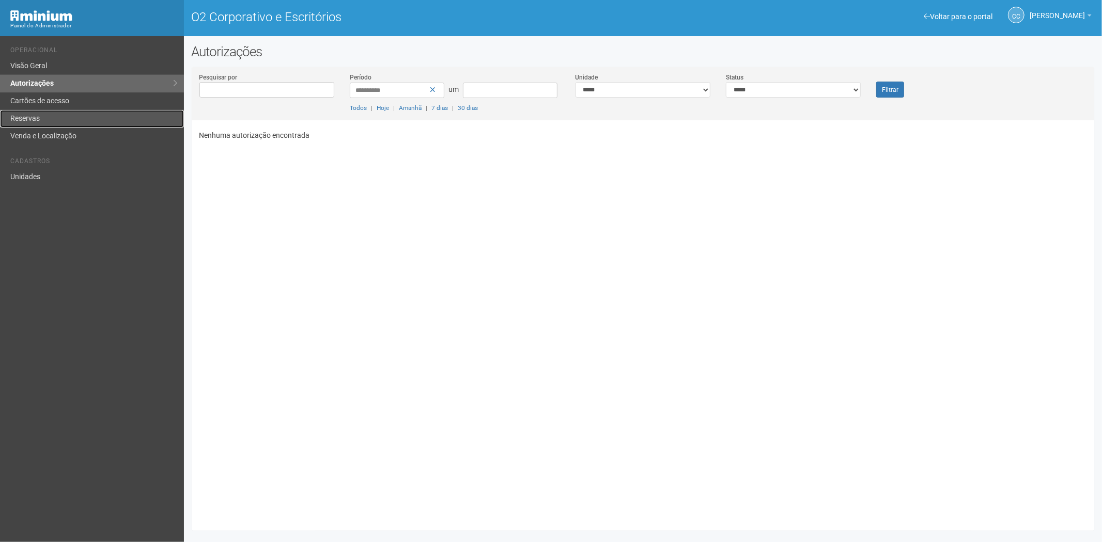
click at [72, 112] on link "Reservas" at bounding box center [92, 119] width 184 height 18
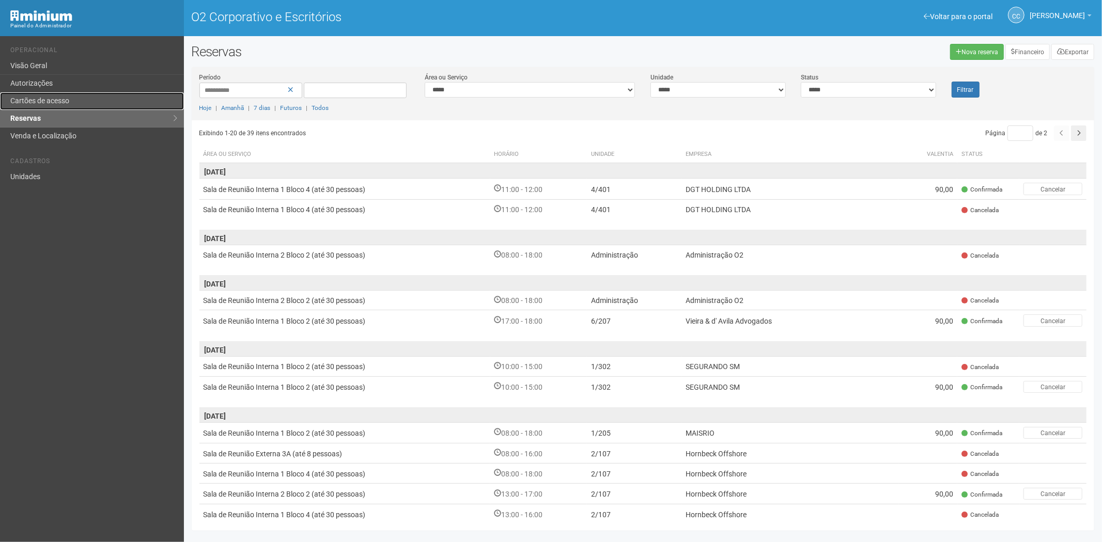
click at [19, 94] on link "Cartões de acesso" at bounding box center [92, 101] width 184 height 18
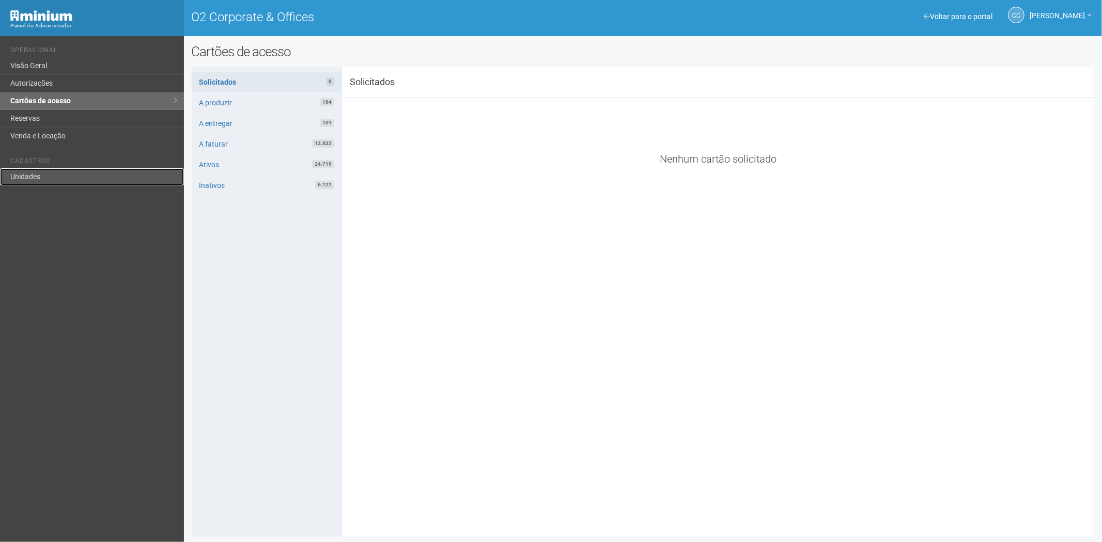
click at [60, 182] on link "Unidades" at bounding box center [92, 176] width 184 height 17
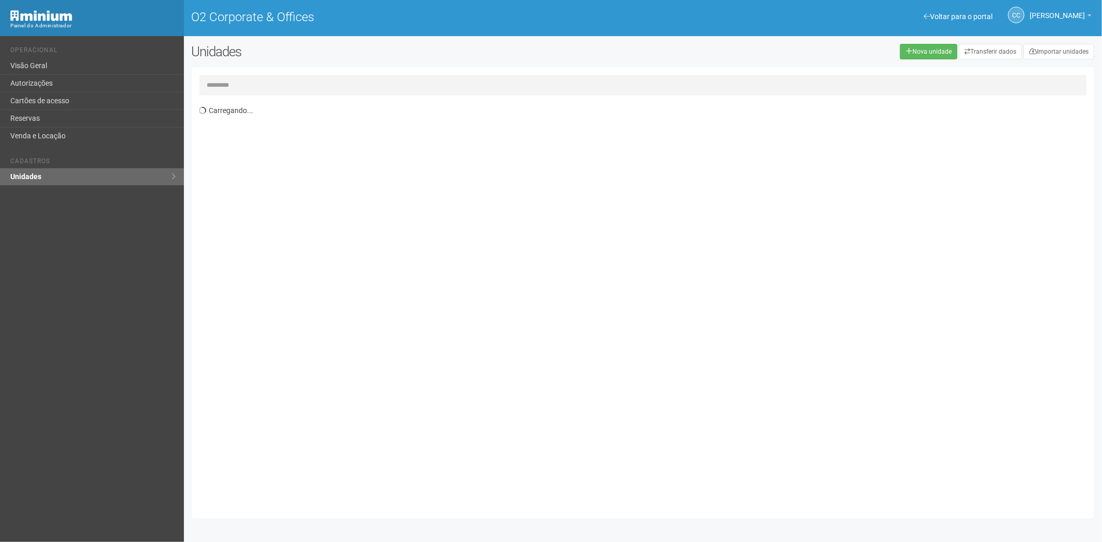
click at [221, 81] on input "text" at bounding box center [642, 85] width 887 height 21
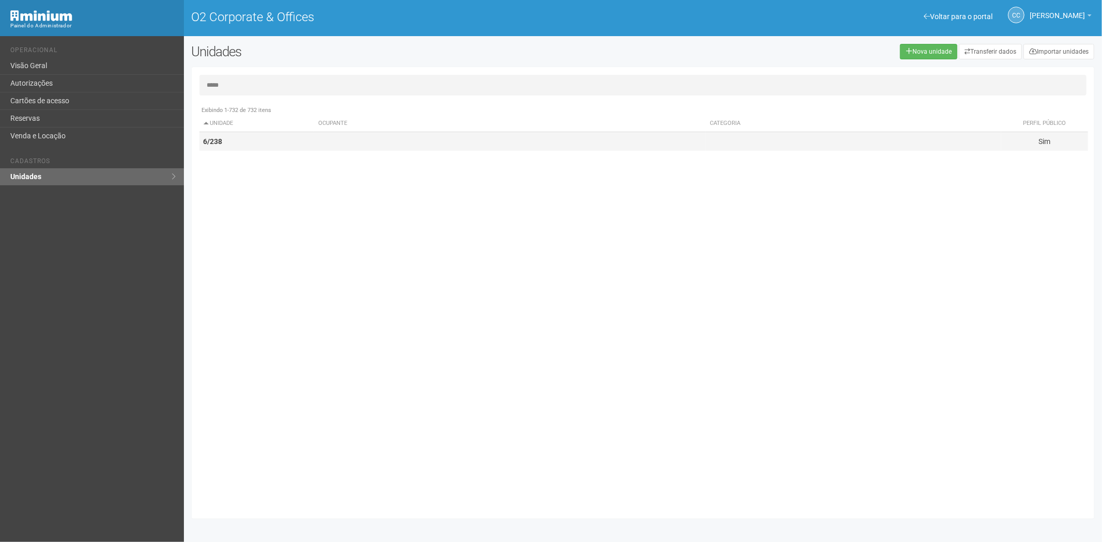
type input "*****"
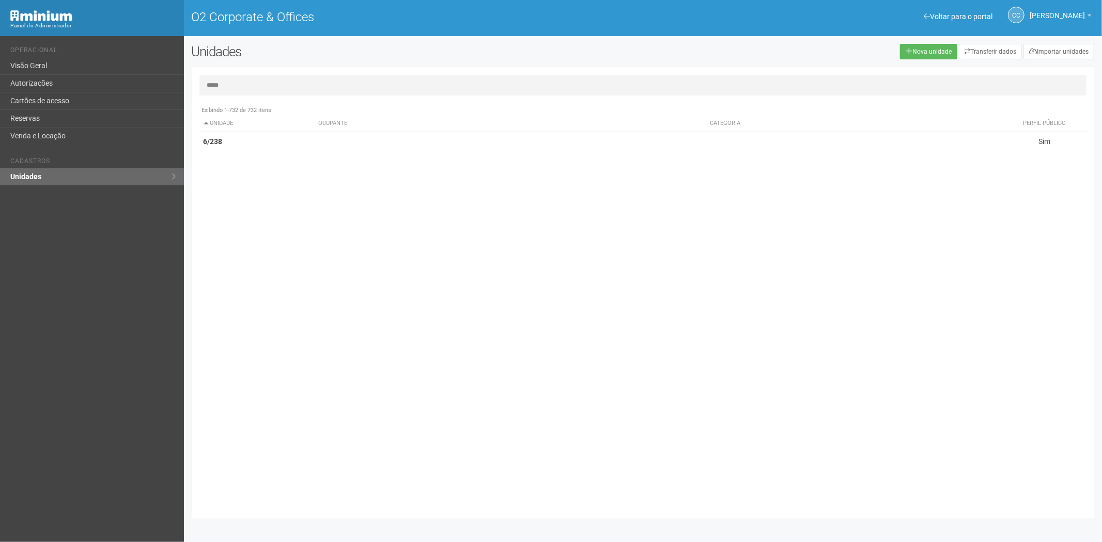
drag, startPoint x: 249, startPoint y: 145, endPoint x: 746, endPoint y: 337, distance: 532.5
click at [297, 163] on div "Exibindo 1-732 de 732 itens Unidade Ocupante Categoria Perfil público 1/101 FAR…" at bounding box center [646, 306] width 895 height 411
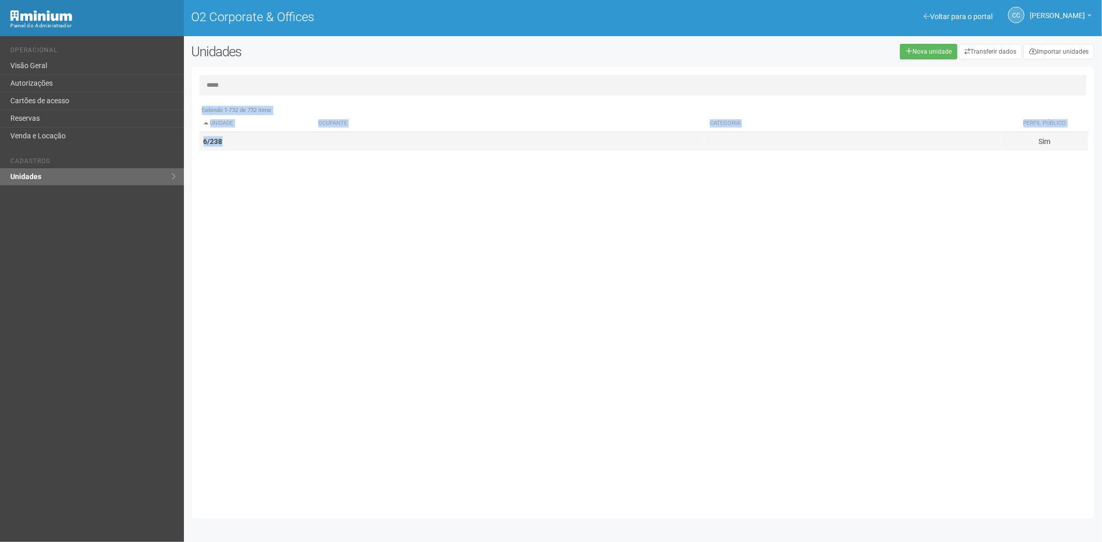
drag, startPoint x: 289, startPoint y: 136, endPoint x: 334, endPoint y: 157, distance: 49.0
click at [290, 137] on td "6/238" at bounding box center [256, 141] width 115 height 19
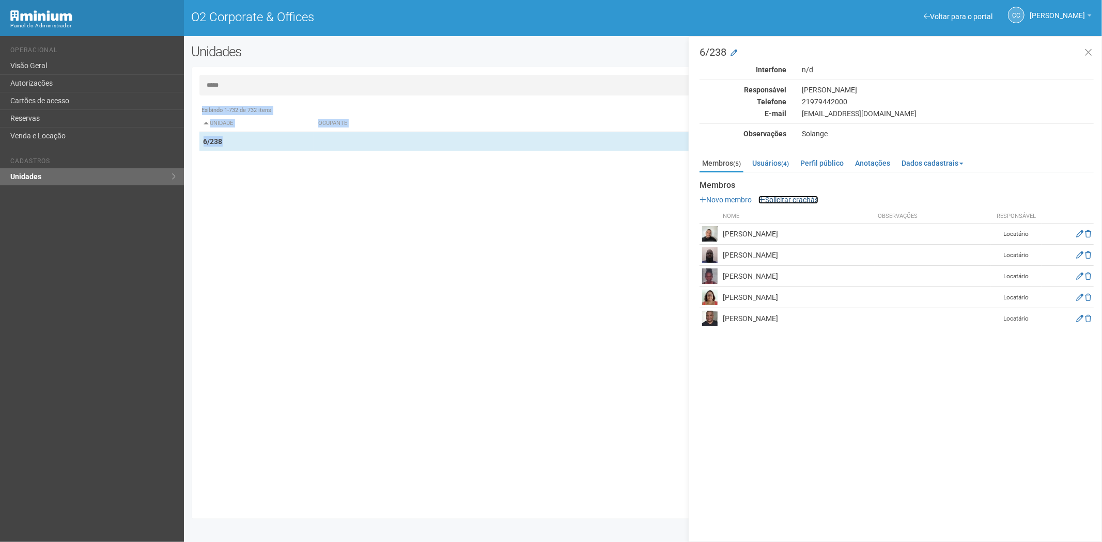
drag, startPoint x: 788, startPoint y: 201, endPoint x: 804, endPoint y: 235, distance: 37.0
click at [788, 201] on link "Solicitar crachás" at bounding box center [788, 200] width 60 height 8
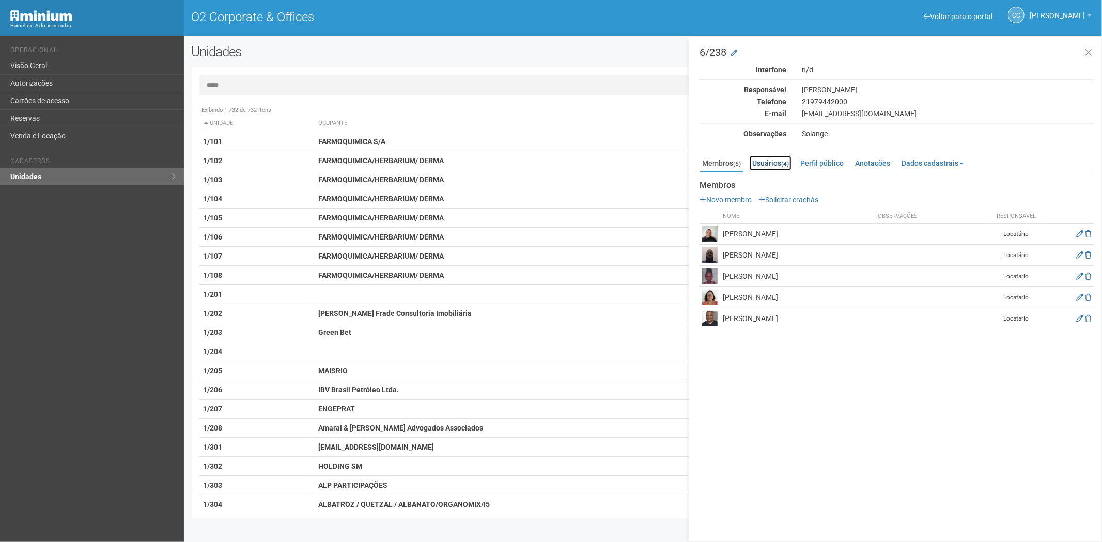
click at [776, 160] on link "Usuários (4)" at bounding box center [770, 162] width 42 height 15
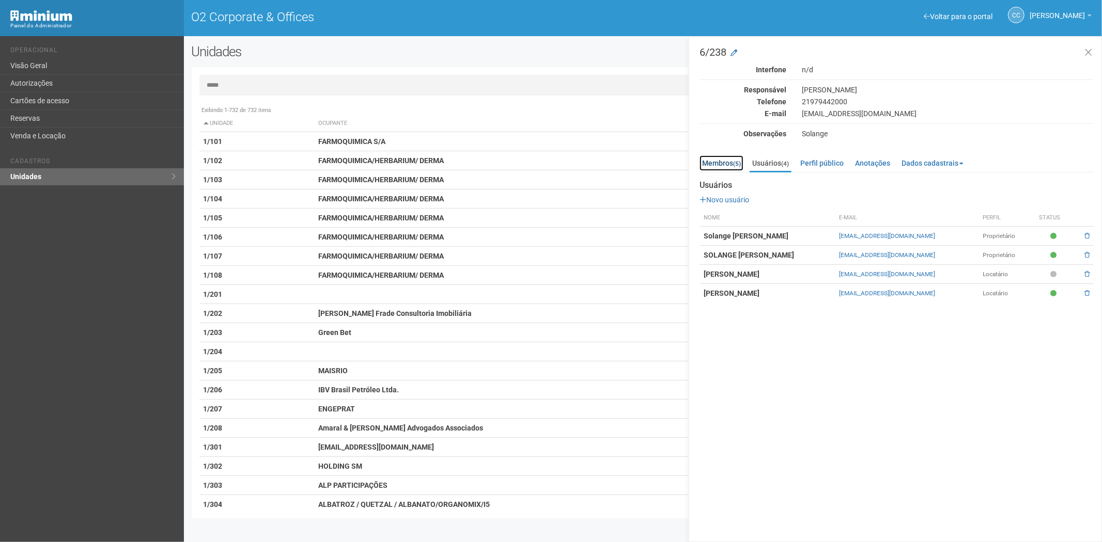
click at [724, 158] on link "Membros (5)" at bounding box center [721, 162] width 44 height 15
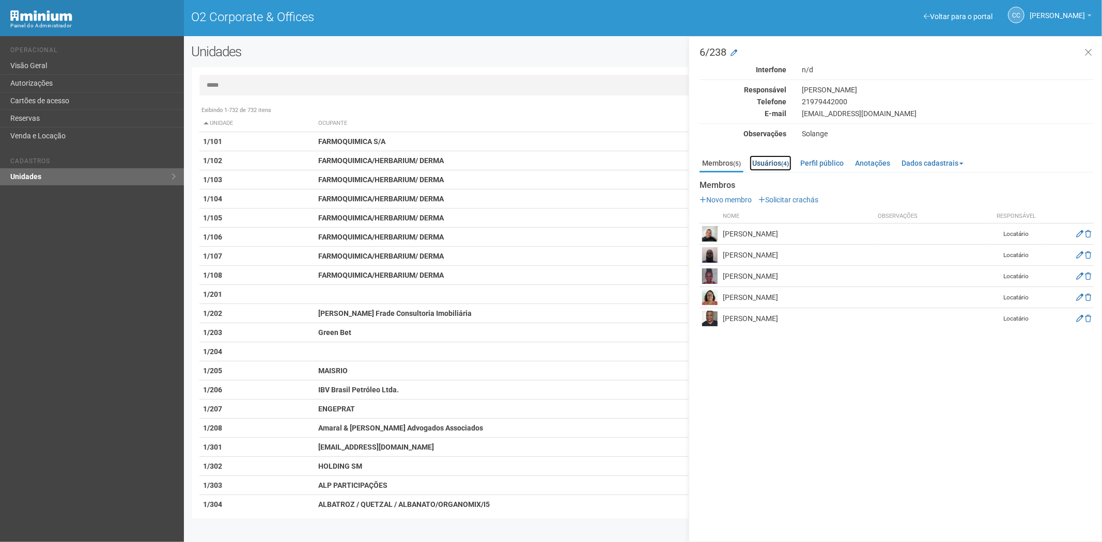
click at [771, 162] on link "Usuários (4)" at bounding box center [770, 162] width 42 height 15
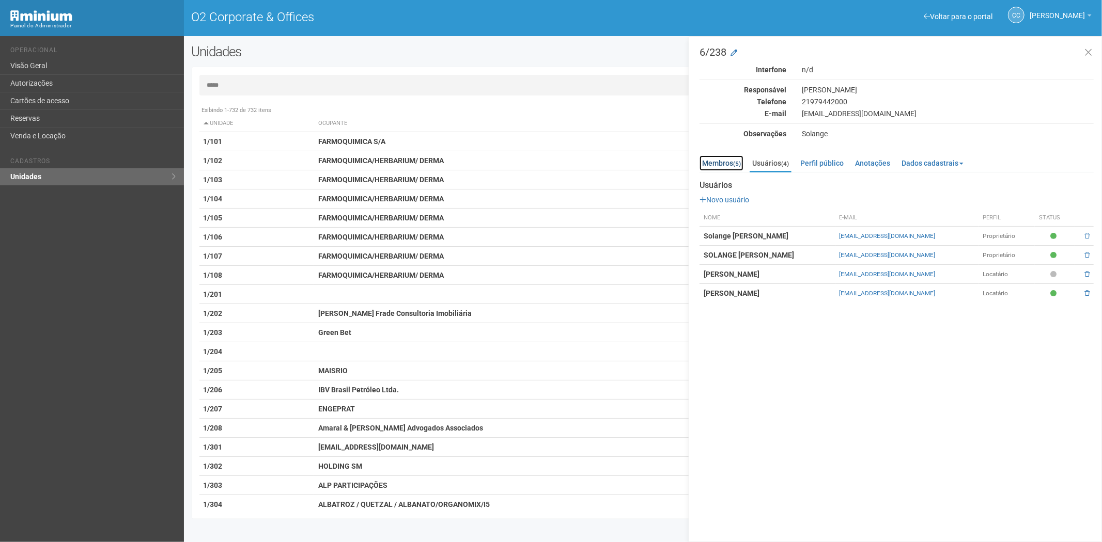
click at [724, 161] on link "Membros (5)" at bounding box center [721, 162] width 44 height 15
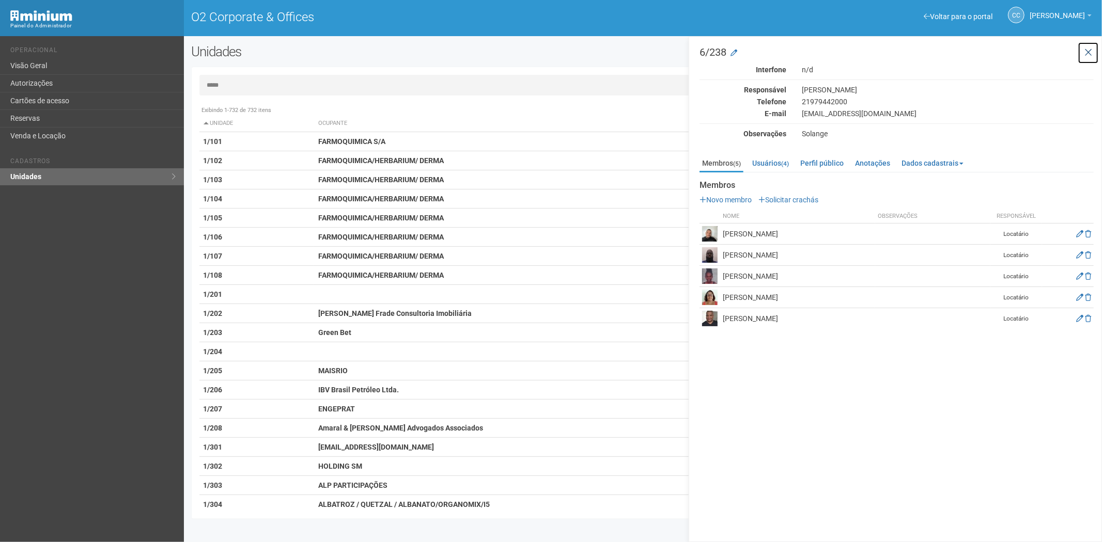
click at [1088, 50] on icon at bounding box center [1088, 53] width 8 height 10
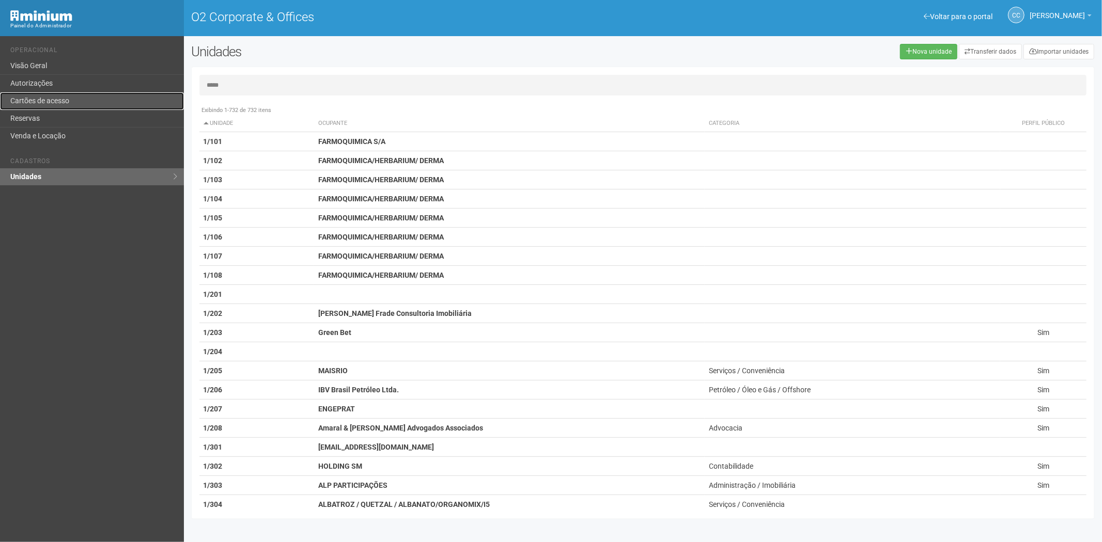
click at [76, 101] on link "Cartões de acesso" at bounding box center [92, 101] width 184 height 18
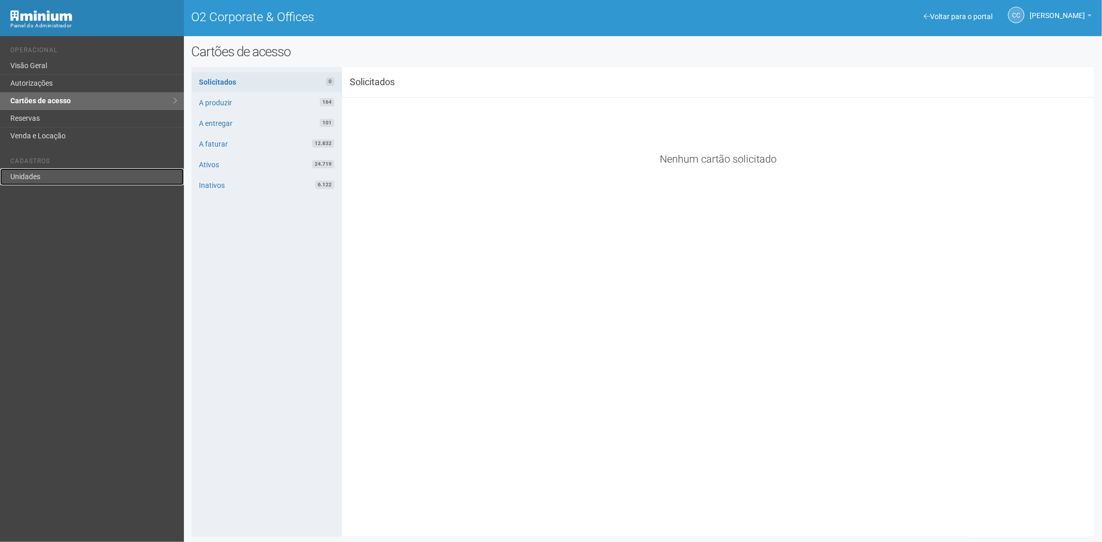
click at [50, 178] on link "Unidades" at bounding box center [92, 176] width 184 height 17
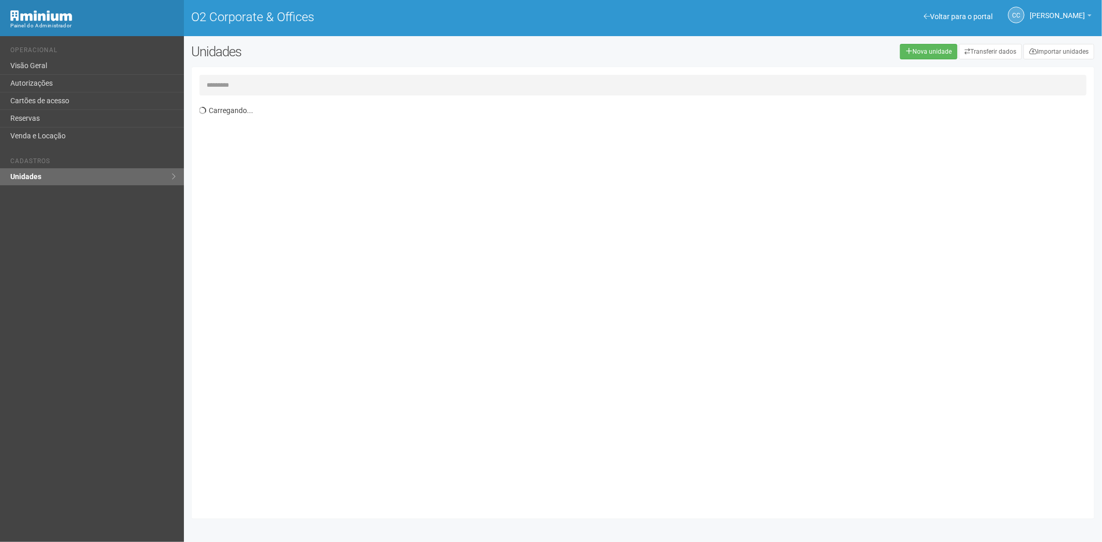
click at [286, 85] on input "text" at bounding box center [642, 85] width 887 height 21
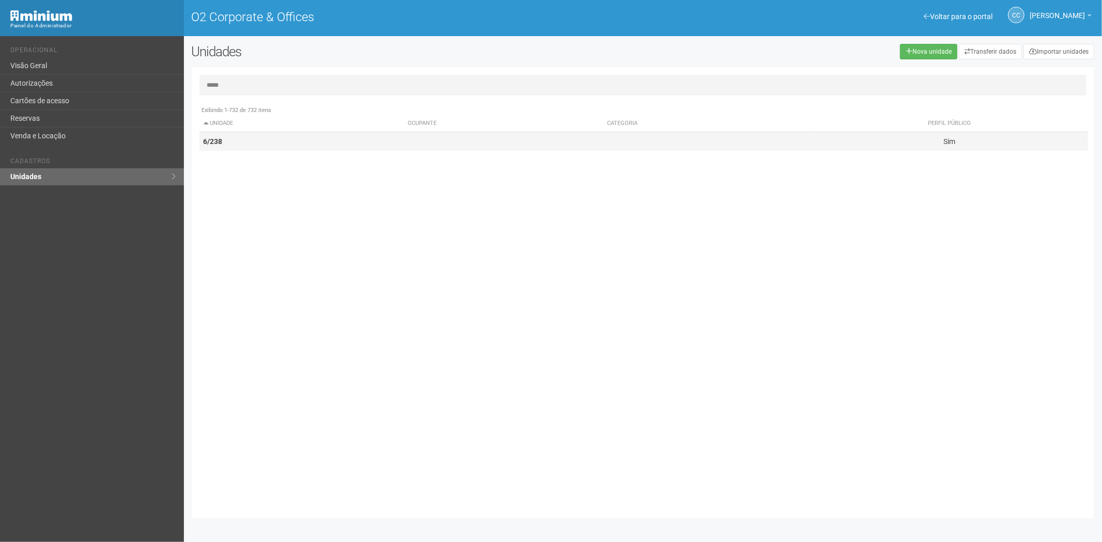
type input "*****"
click at [310, 136] on td "6/238" at bounding box center [301, 141] width 205 height 19
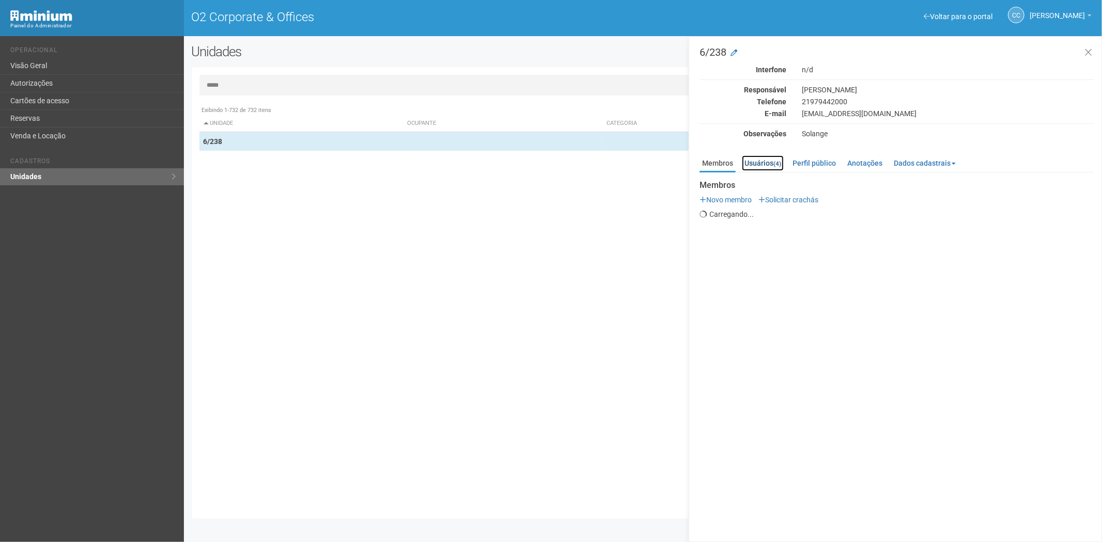
click at [763, 161] on link "Usuários (4)" at bounding box center [763, 162] width 42 height 15
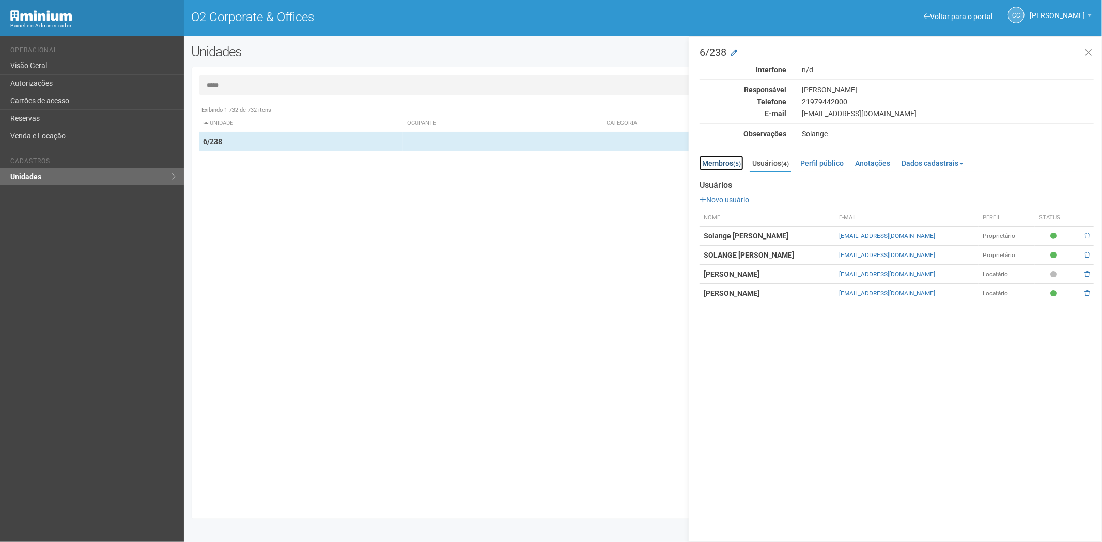
click at [724, 162] on link "Membros (5)" at bounding box center [721, 162] width 44 height 15
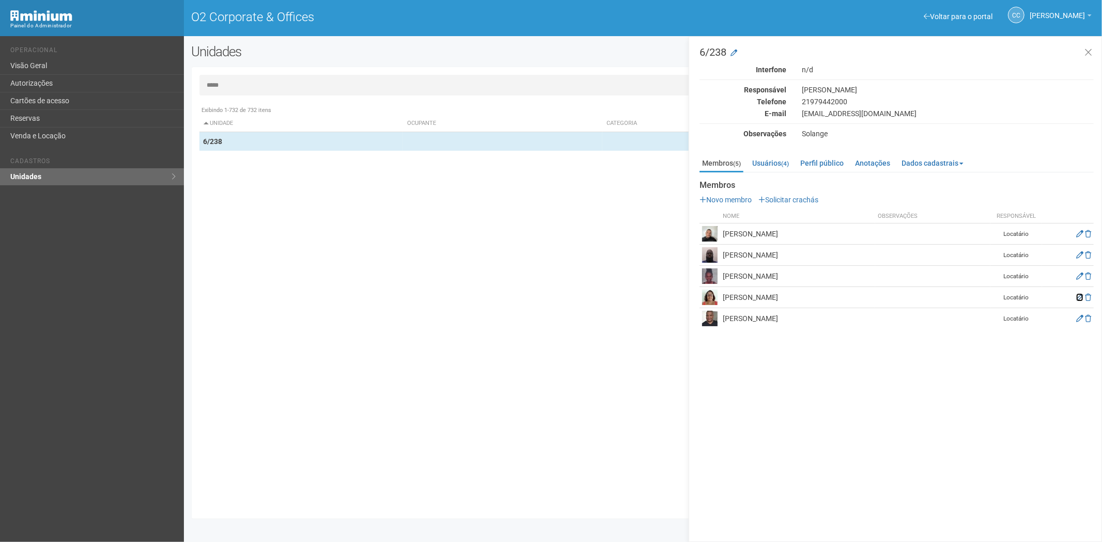
click at [1080, 300] on icon at bounding box center [1079, 297] width 7 height 7
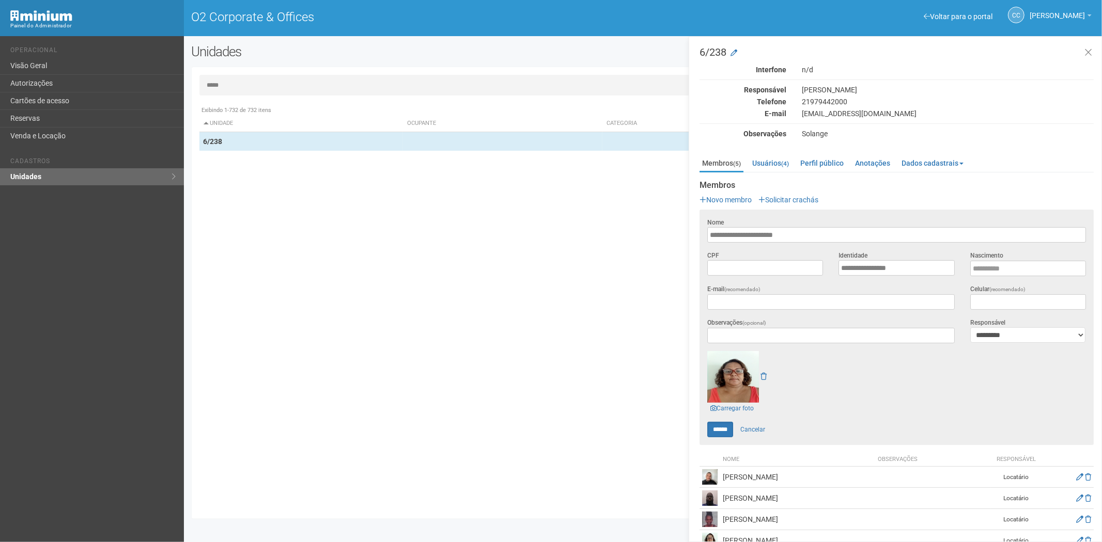
scroll to position [40, 0]
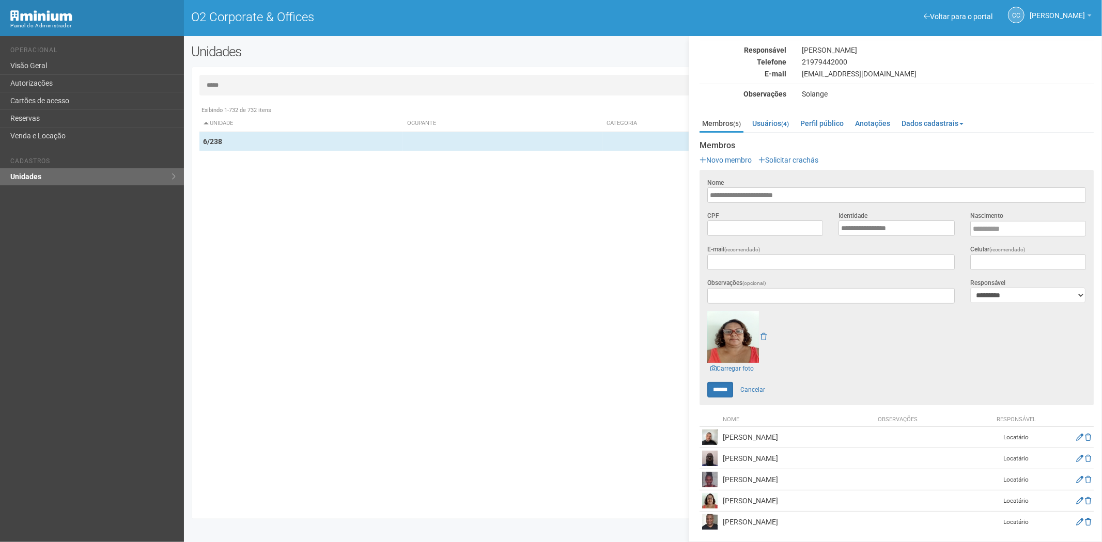
click at [1073, 436] on td at bounding box center [1068, 437] width 52 height 21
click at [1076, 436] on icon at bounding box center [1079, 437] width 7 height 7
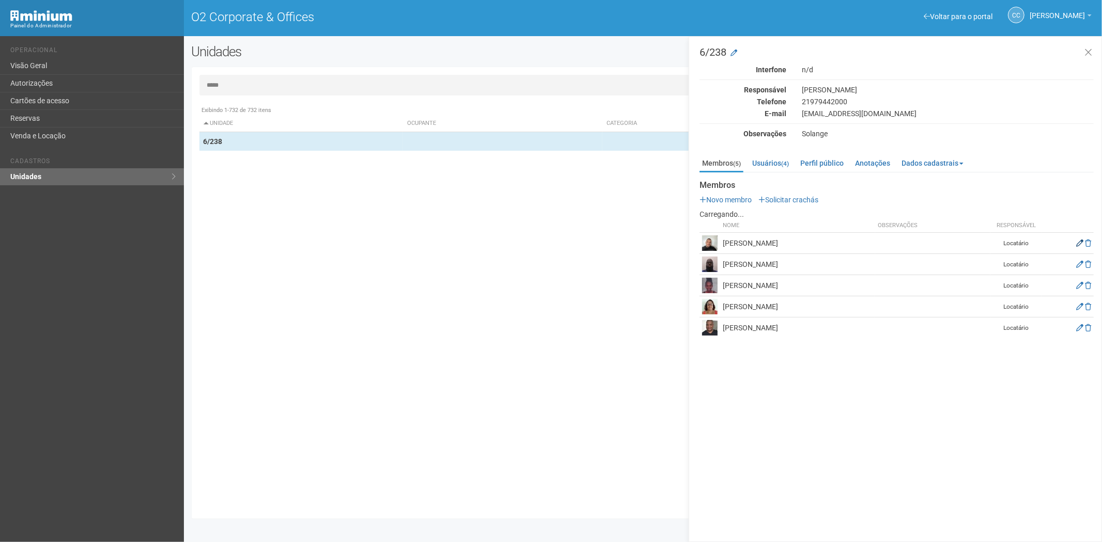
scroll to position [0, 0]
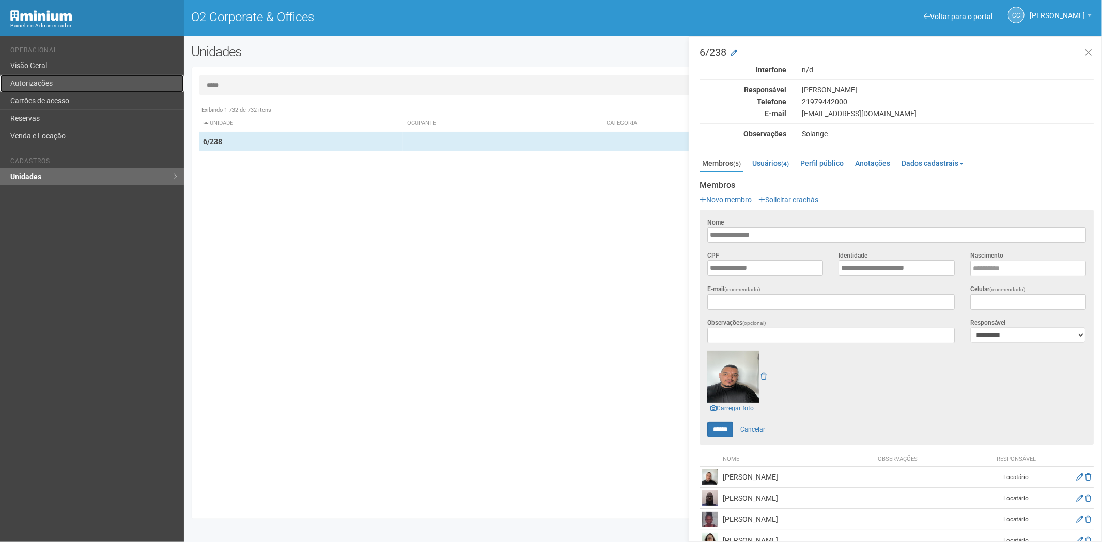
click at [42, 84] on link "Autorizações" at bounding box center [92, 84] width 184 height 18
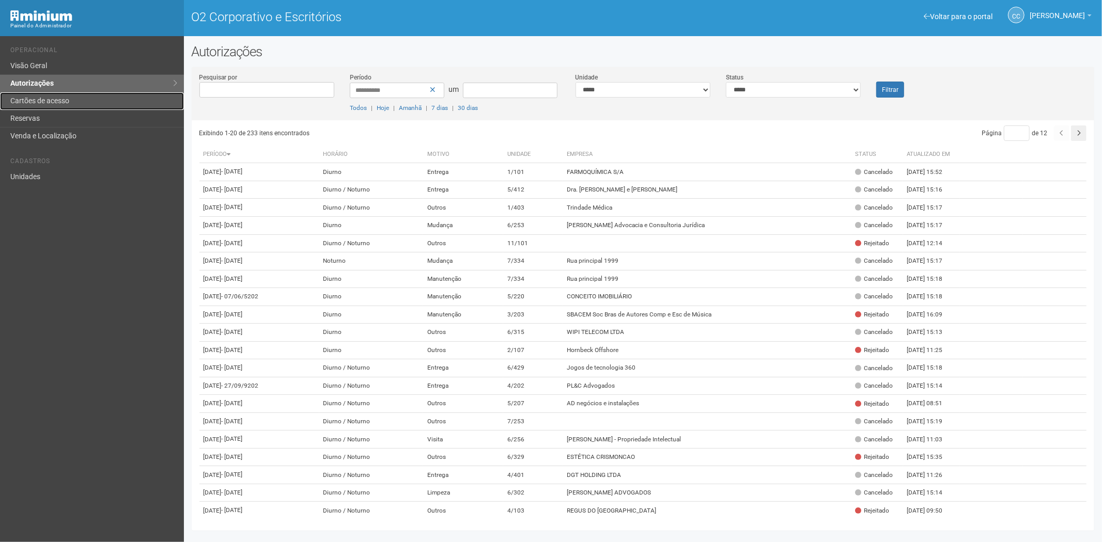
click at [39, 106] on link "Cartões de acesso" at bounding box center [92, 101] width 184 height 18
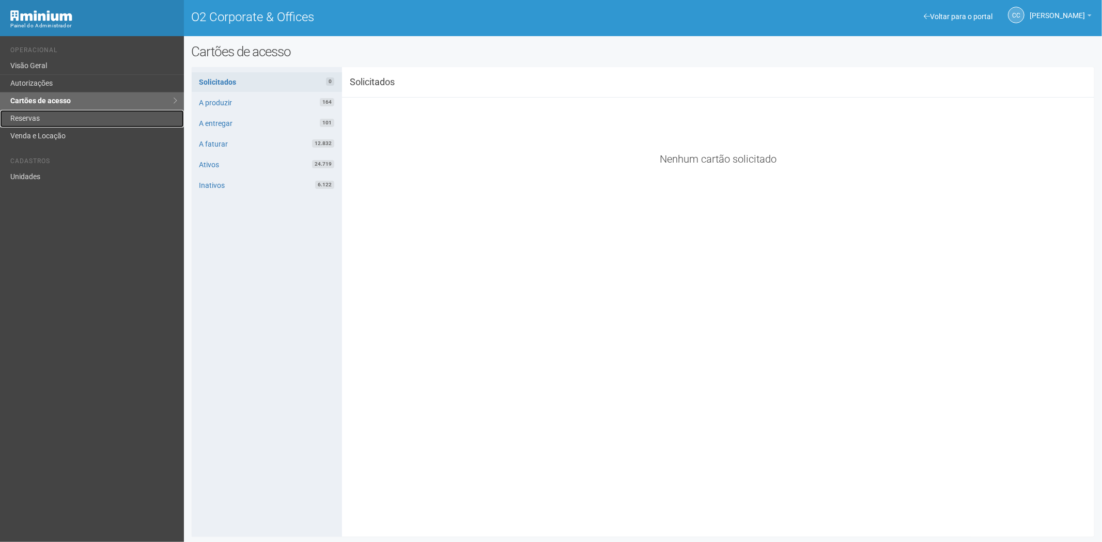
click at [44, 119] on link "Reservas" at bounding box center [92, 119] width 184 height 18
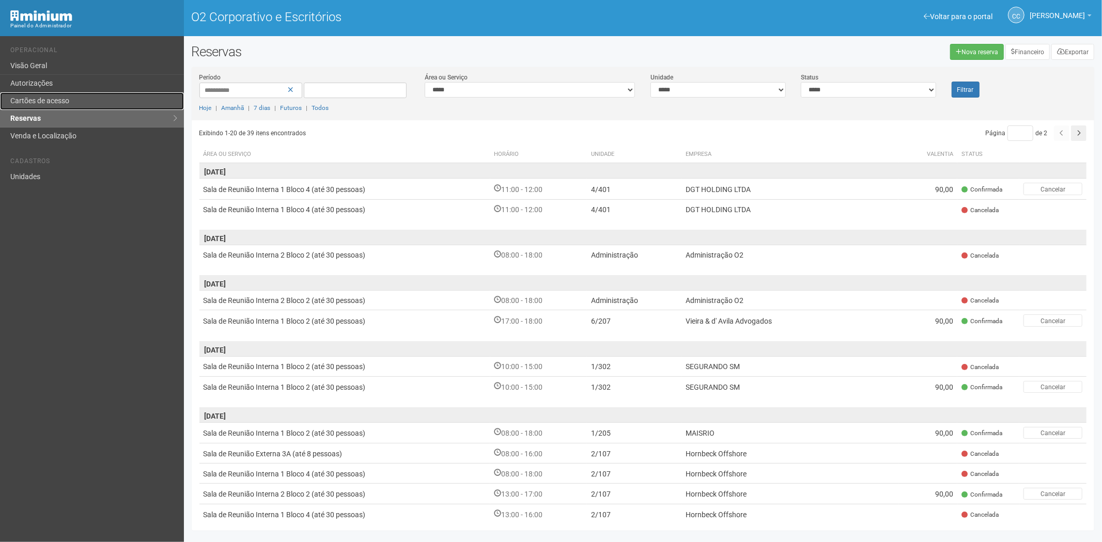
click at [62, 102] on font "Cartões de acesso" at bounding box center [39, 101] width 59 height 8
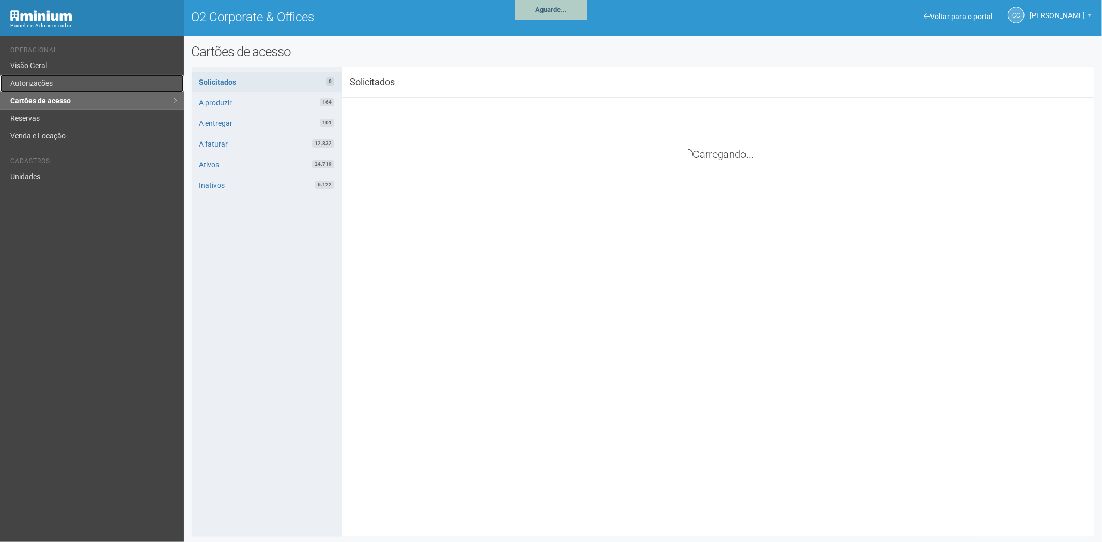
click at [60, 80] on link "Autorizações" at bounding box center [92, 84] width 184 height 18
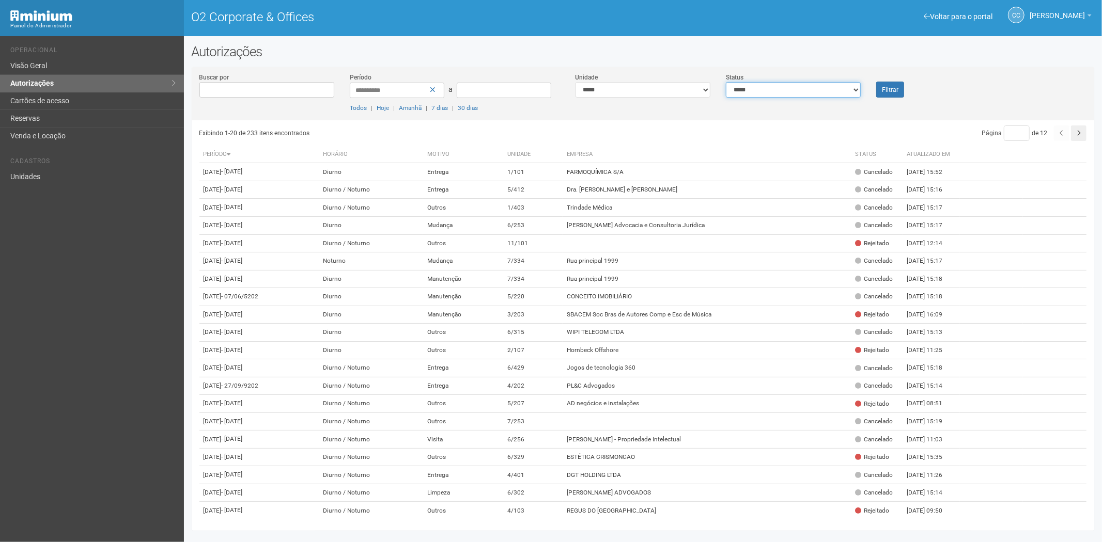
click at [787, 84] on select "**********" at bounding box center [793, 89] width 135 height 15
select select "*"
click at [726, 82] on select "**********" at bounding box center [793, 89] width 135 height 15
click at [880, 90] on button "Filtrar" at bounding box center [890, 90] width 28 height 16
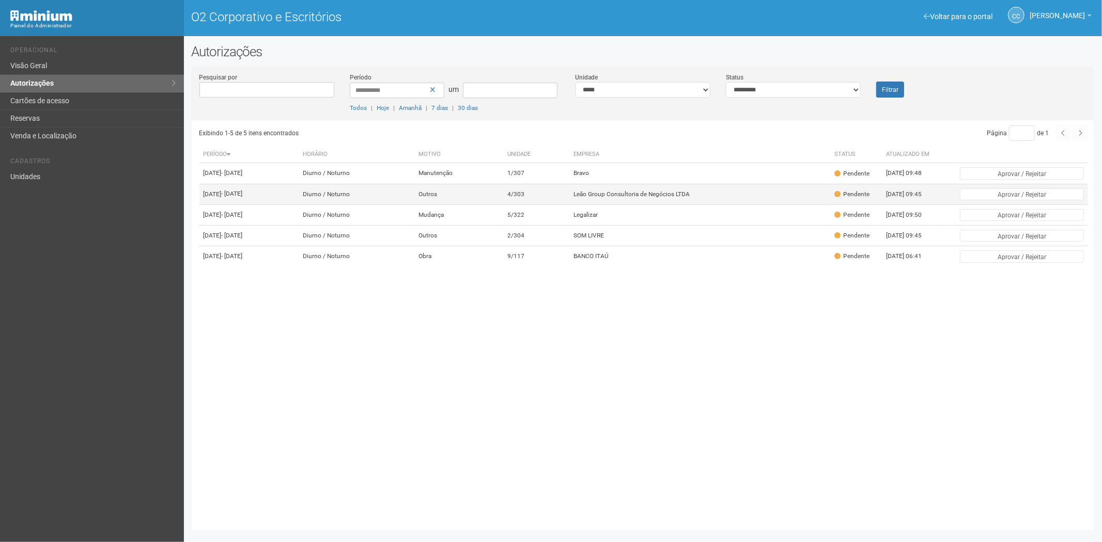
click at [524, 198] on font "4/303" at bounding box center [515, 194] width 17 height 7
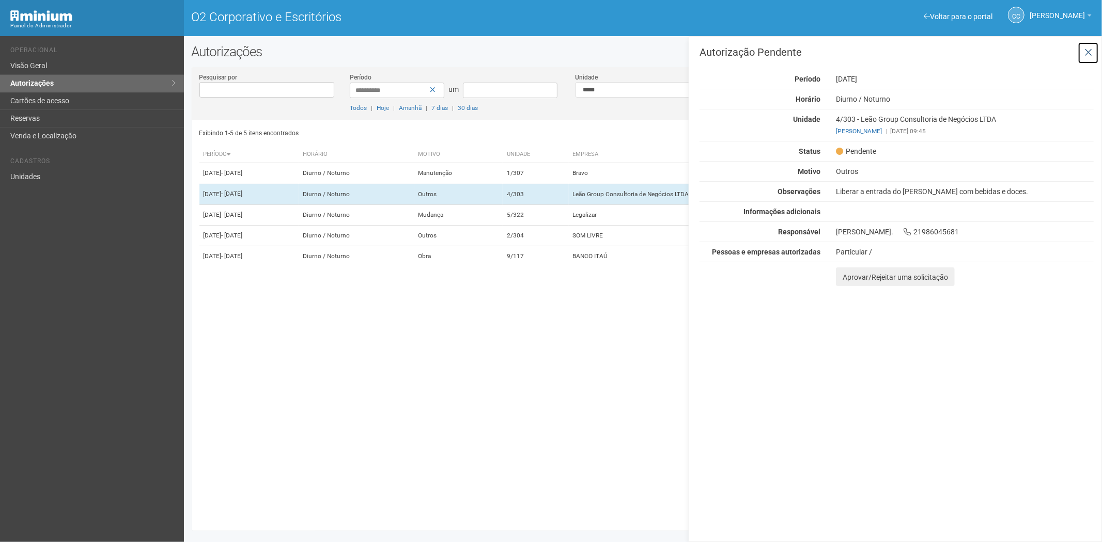
click at [1090, 48] on icon at bounding box center [1088, 53] width 8 height 10
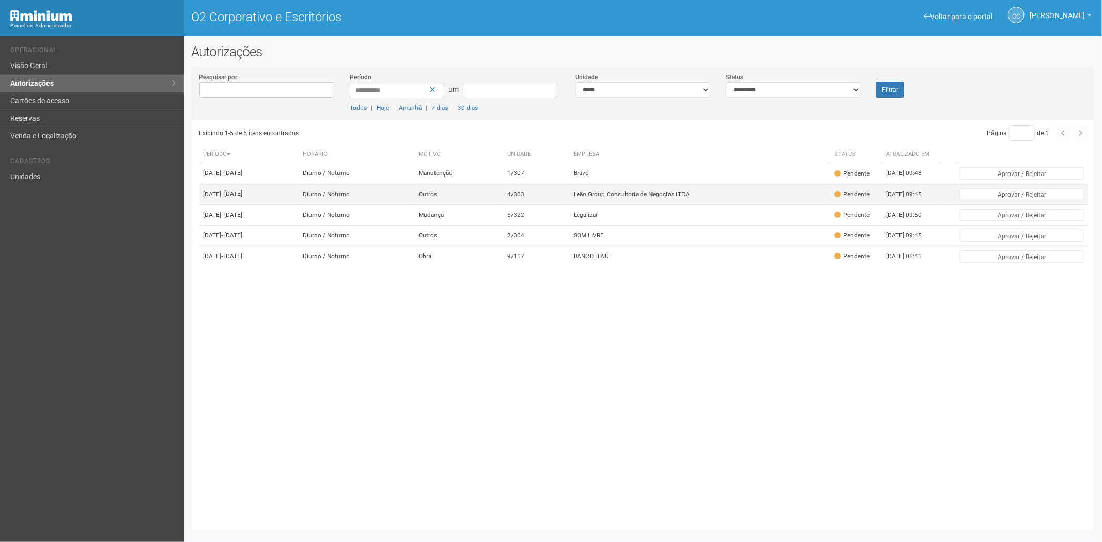
click at [674, 193] on td "Leão Group Consultoria de Negócios LTDA" at bounding box center [699, 194] width 261 height 21
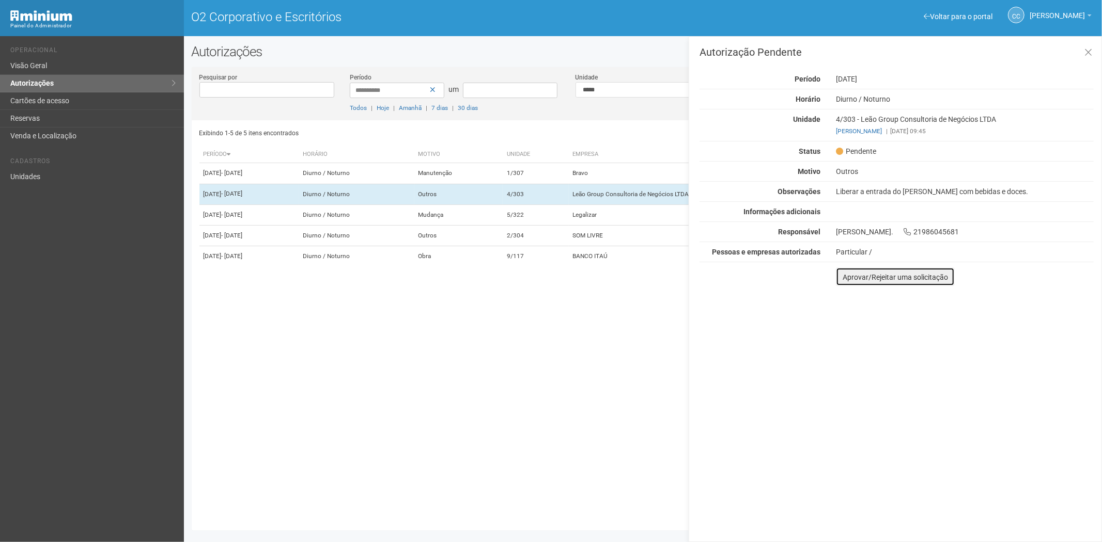
click at [846, 279] on font "Aprovar/Rejeitar uma solicitação" at bounding box center [894, 277] width 105 height 8
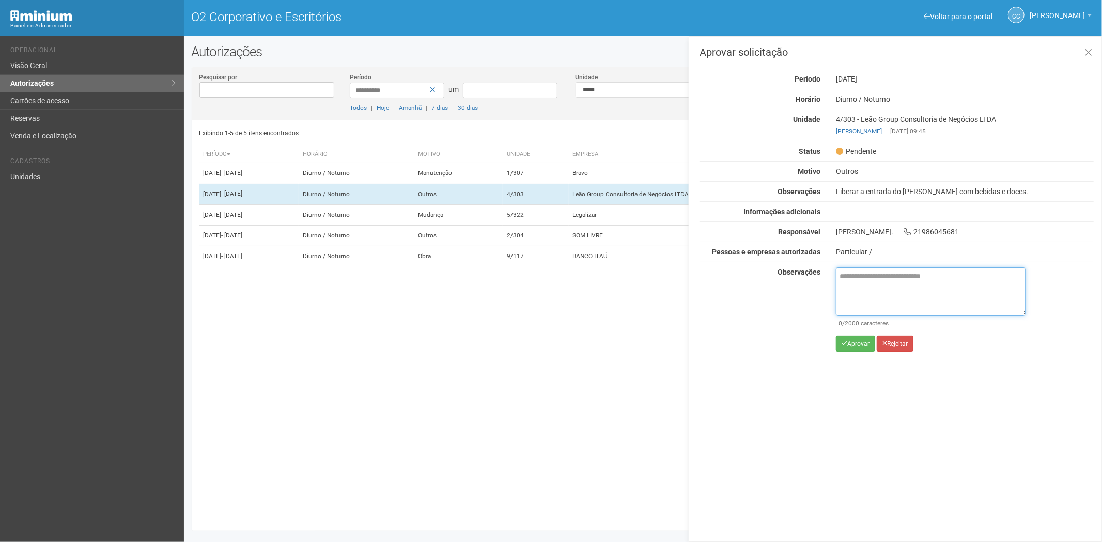
click at [853, 288] on textarea at bounding box center [931, 292] width 190 height 49
paste textarea "**********"
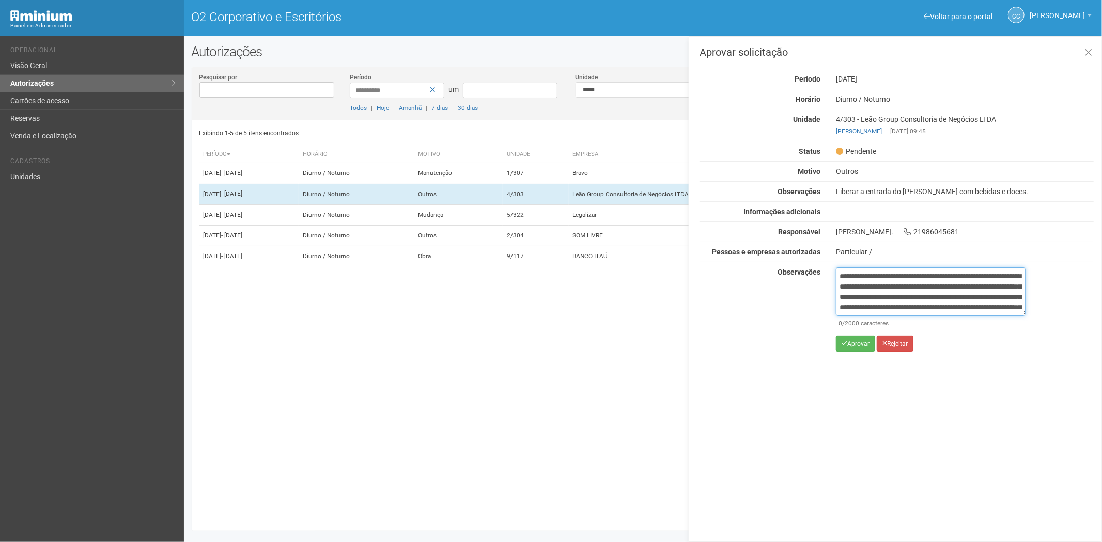
scroll to position [58, 0]
type textarea "**********"
click at [846, 344] on icon "submit" at bounding box center [844, 343] width 6 height 6
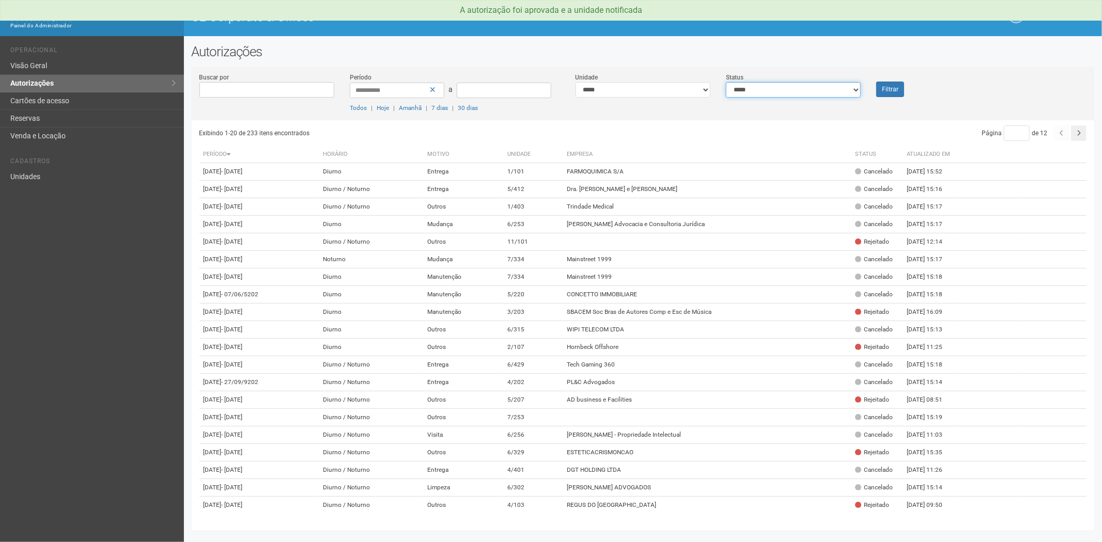
click at [792, 89] on select "**********" at bounding box center [793, 89] width 135 height 15
select select "*"
click at [726, 82] on select "**********" at bounding box center [793, 89] width 135 height 15
click at [878, 85] on button "Filtrar" at bounding box center [890, 89] width 28 height 15
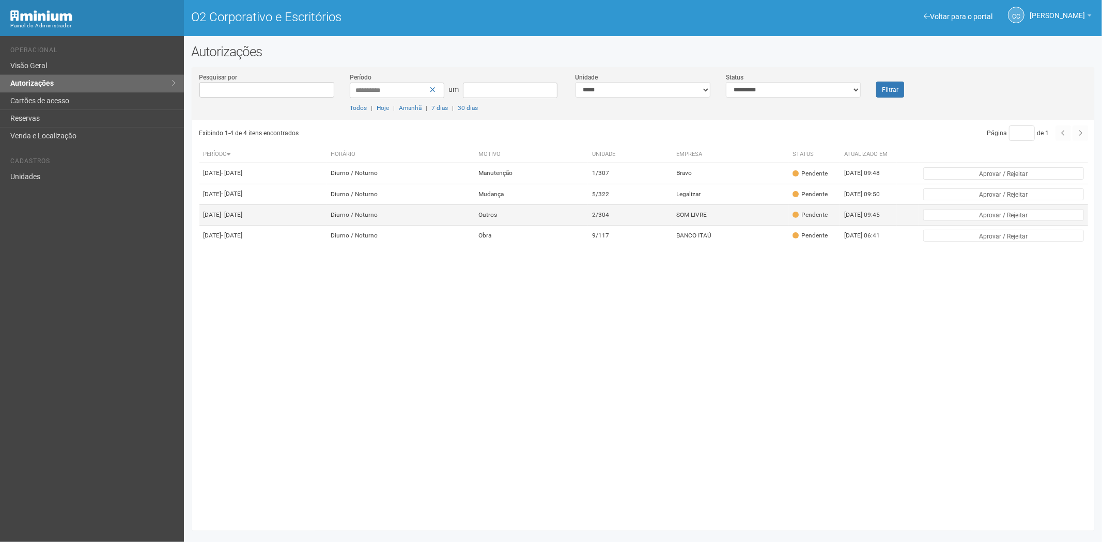
click at [588, 225] on td "Outros" at bounding box center [531, 215] width 114 height 21
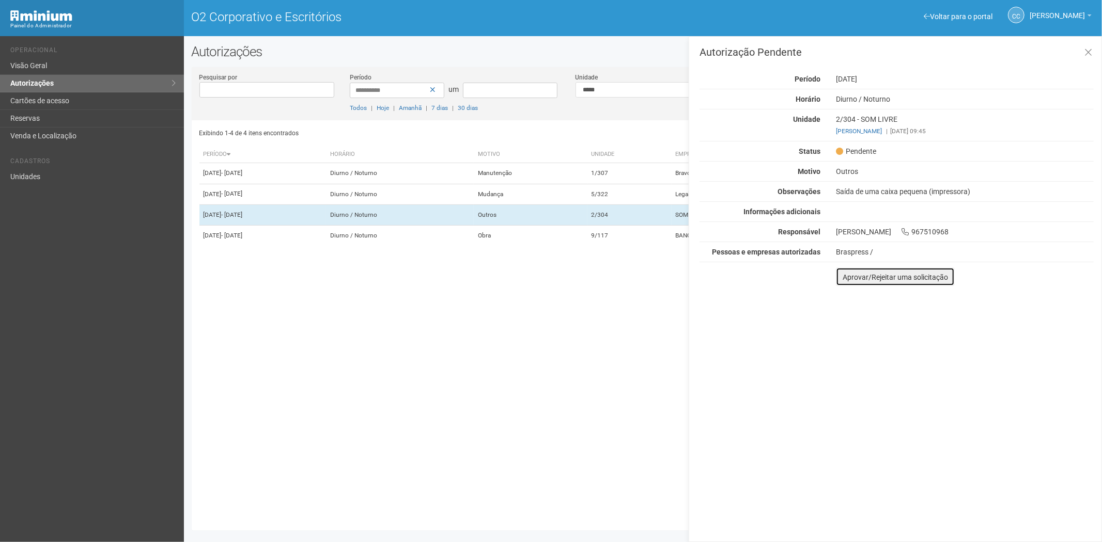
click at [843, 280] on font "Aprovar/Rejeitar uma solicitação" at bounding box center [894, 277] width 105 height 8
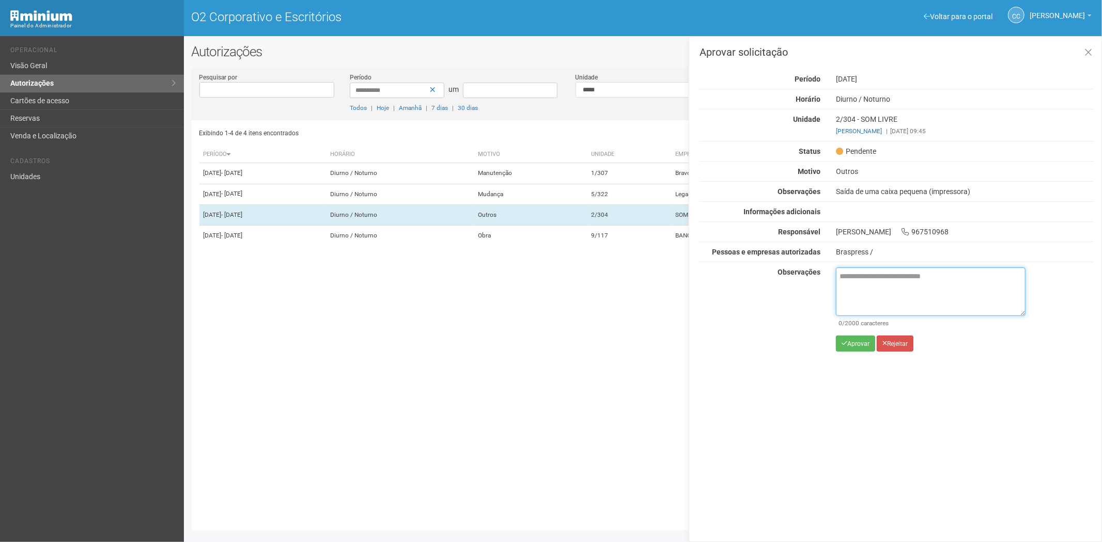
click at [859, 282] on textarea at bounding box center [931, 292] width 190 height 49
paste textarea "**********"
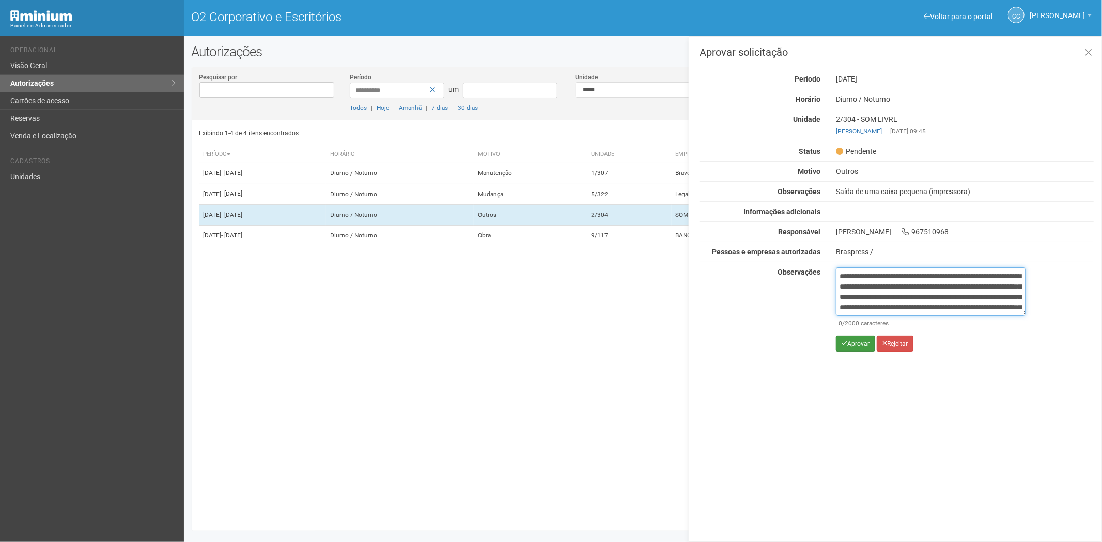
scroll to position [58, 0]
type textarea "**********"
click at [859, 341] on font "Aprovar" at bounding box center [858, 343] width 22 height 7
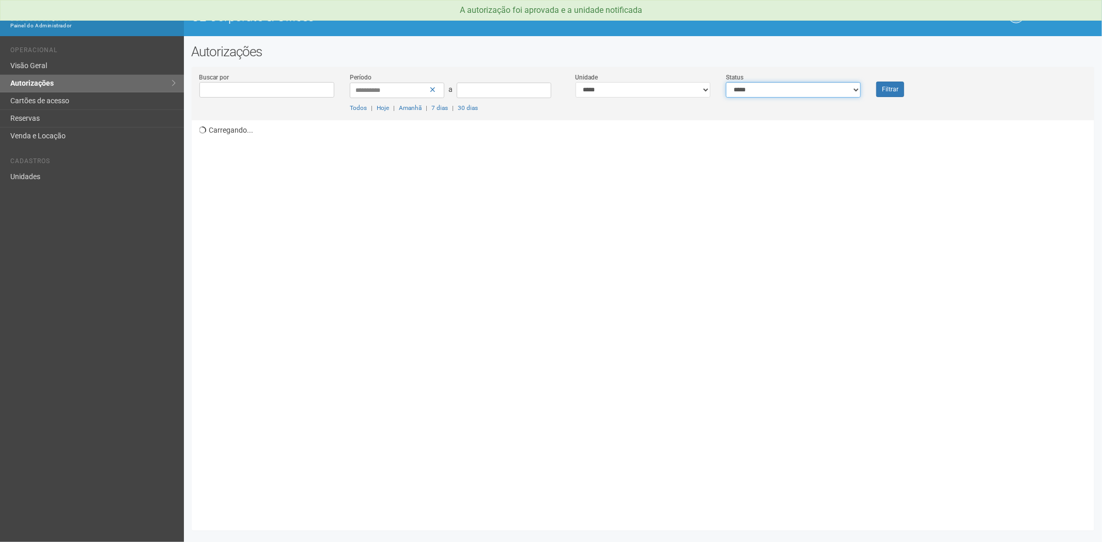
click at [770, 88] on select "**********" at bounding box center [793, 89] width 135 height 15
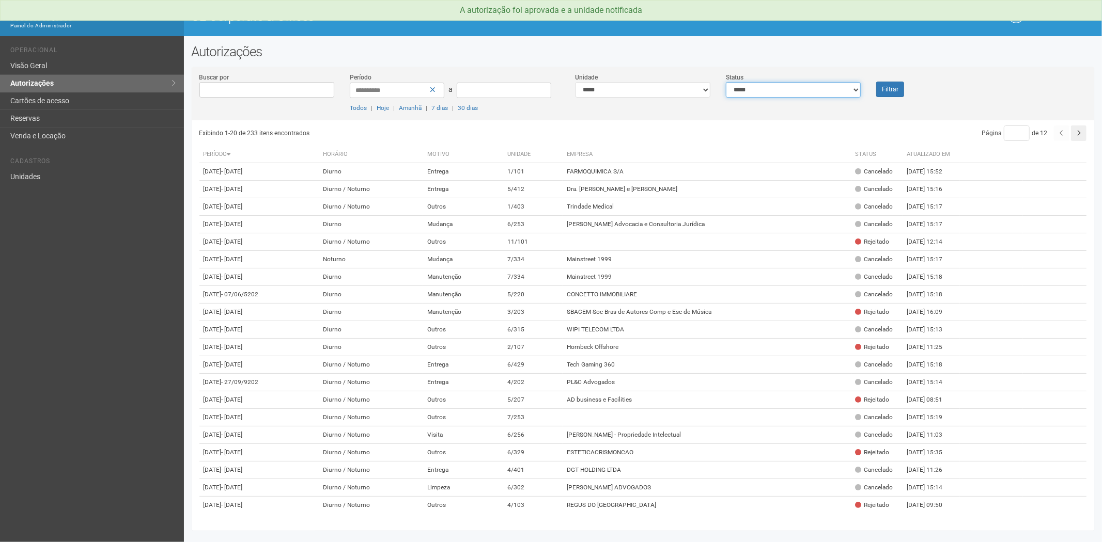
select select "*"
click at [726, 82] on select "**********" at bounding box center [793, 89] width 135 height 15
click at [882, 91] on button "Filtrar" at bounding box center [890, 89] width 28 height 15
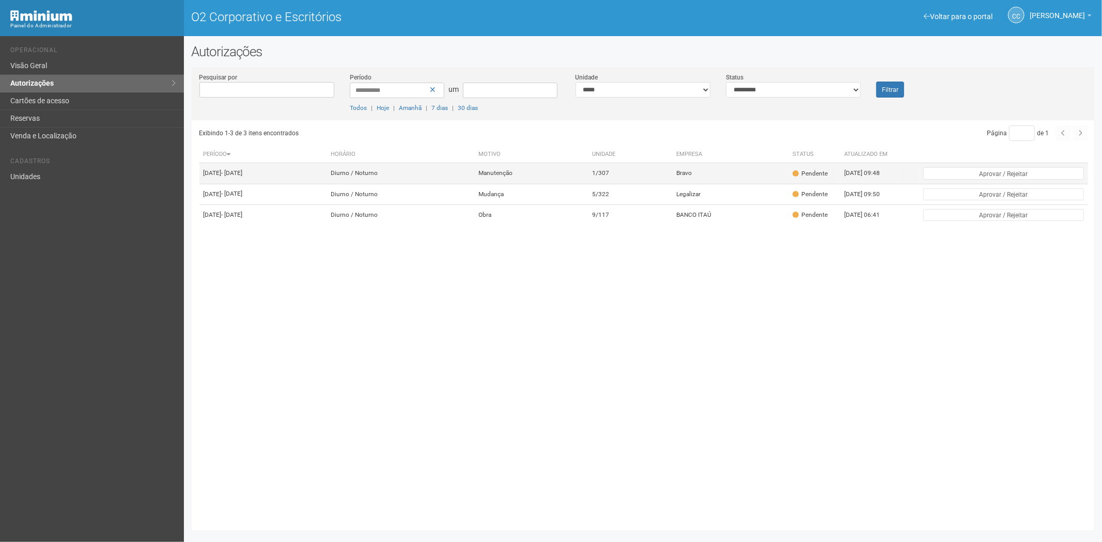
click at [573, 174] on td "Manutenção" at bounding box center [531, 173] width 114 height 21
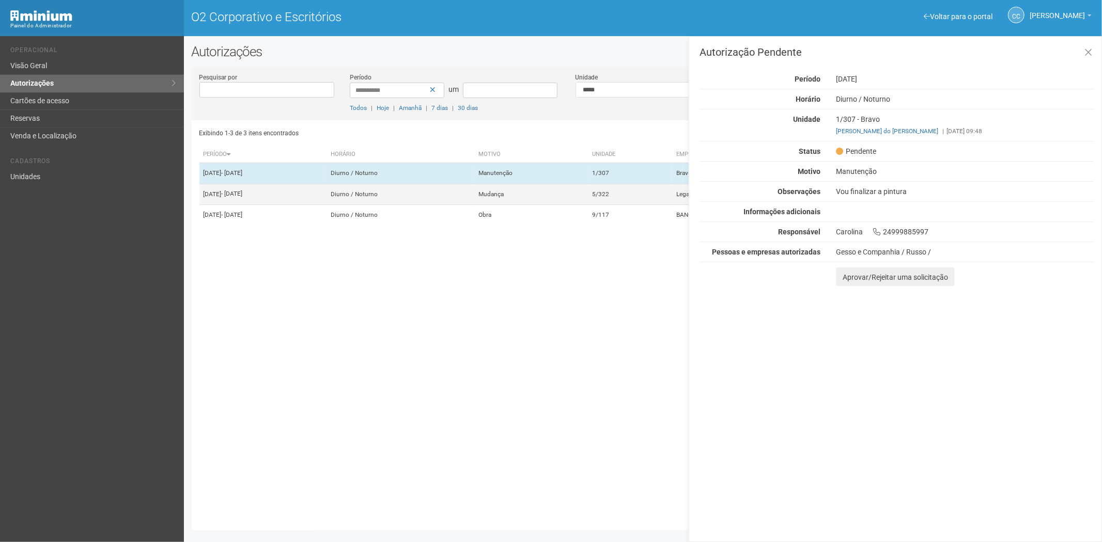
click at [569, 205] on td "Mudança" at bounding box center [531, 194] width 114 height 21
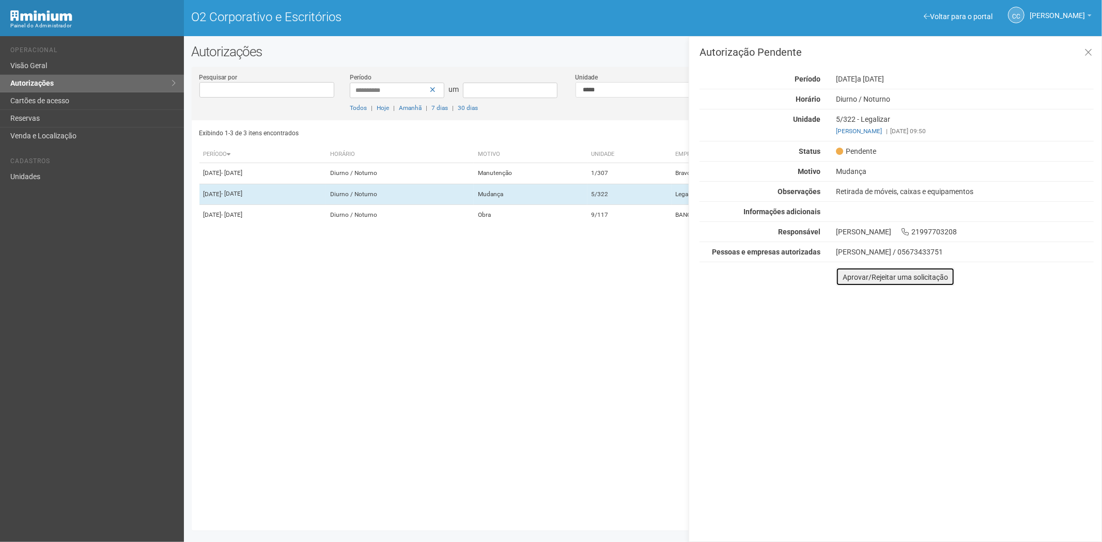
click at [849, 275] on font "Aprovar/Rejeitar uma solicitação" at bounding box center [894, 277] width 105 height 8
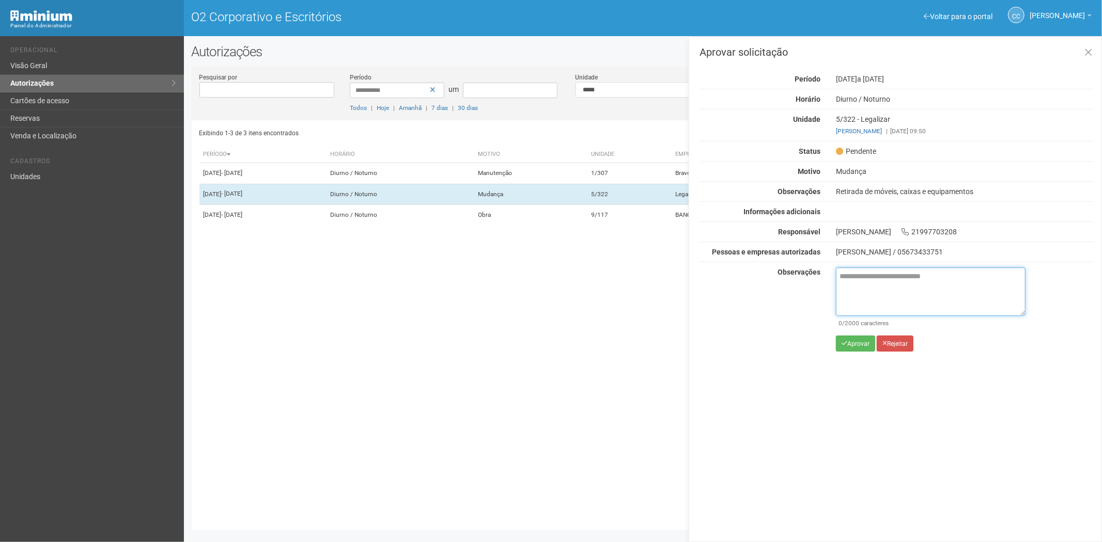
click at [857, 293] on textarea at bounding box center [931, 292] width 190 height 49
paste textarea "**********"
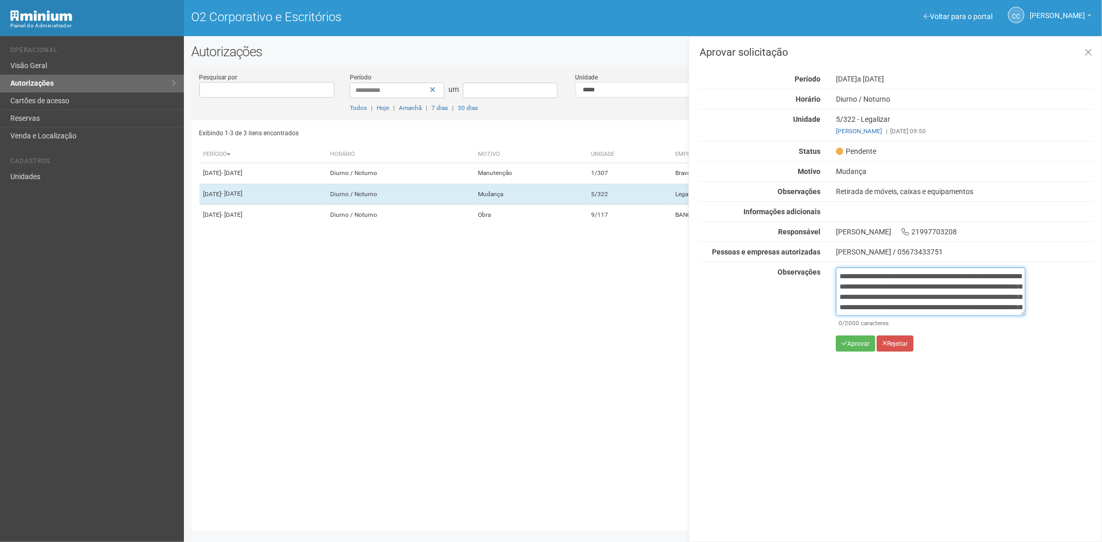
scroll to position [58, 0]
type textarea "**********"
click at [856, 343] on font "Aprovar" at bounding box center [858, 343] width 22 height 7
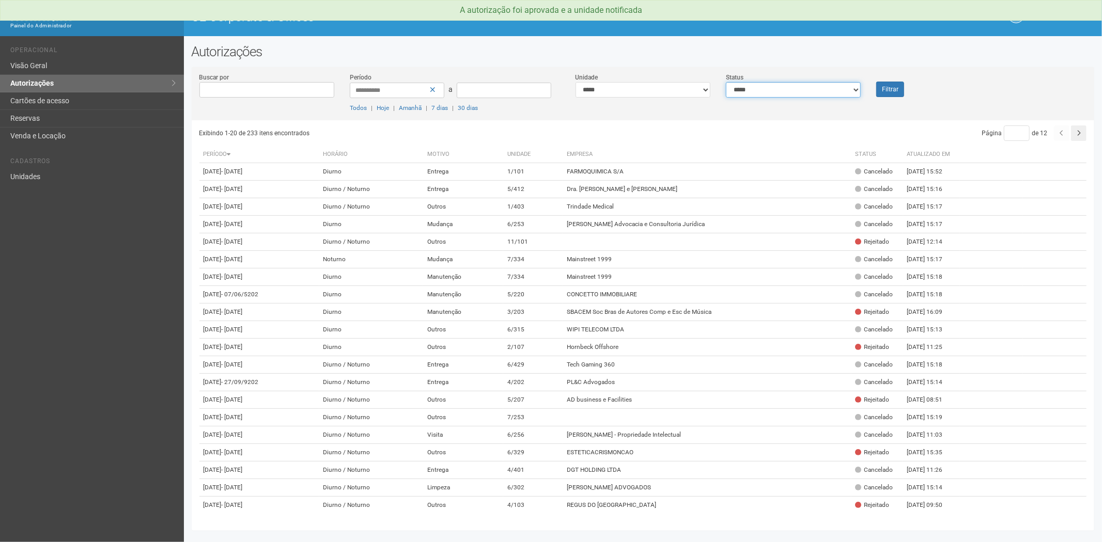
drag, startPoint x: 836, startPoint y: 89, endPoint x: 829, endPoint y: 95, distance: 8.8
click at [836, 89] on select "**********" at bounding box center [793, 89] width 135 height 15
select select "*"
click at [726, 82] on select "**********" at bounding box center [793, 89] width 135 height 15
click at [894, 86] on button "Filtrar" at bounding box center [890, 89] width 28 height 15
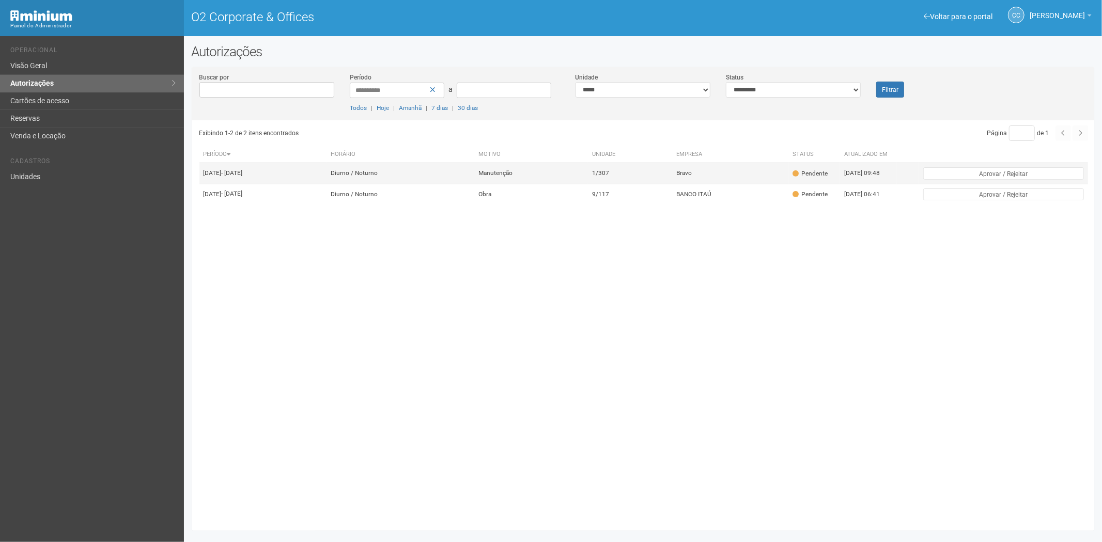
click at [672, 171] on td "1/307" at bounding box center [630, 173] width 84 height 21
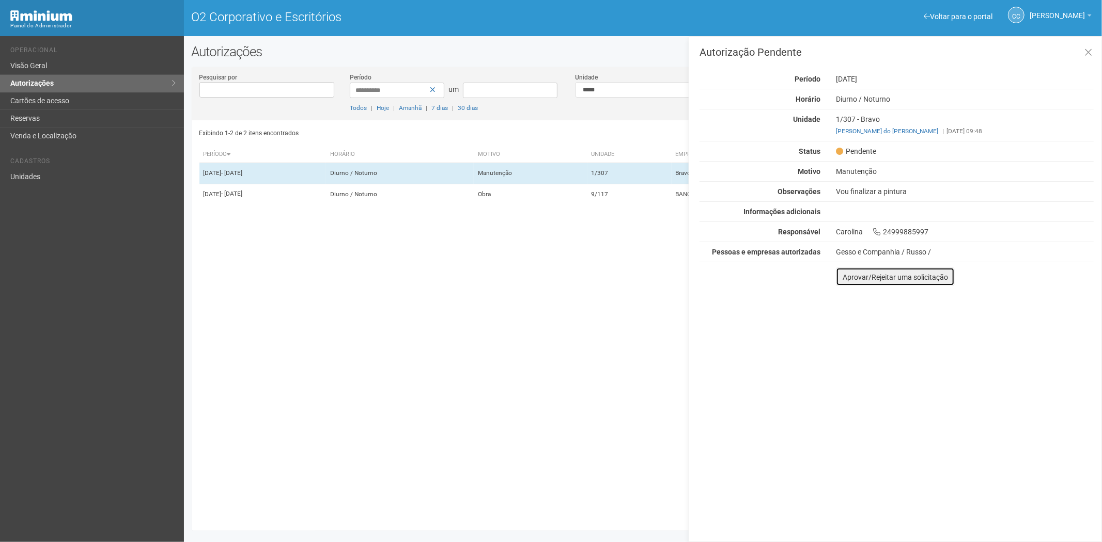
click at [844, 282] on button "Aprovar/Rejeitar uma solicitação" at bounding box center [895, 277] width 119 height 19
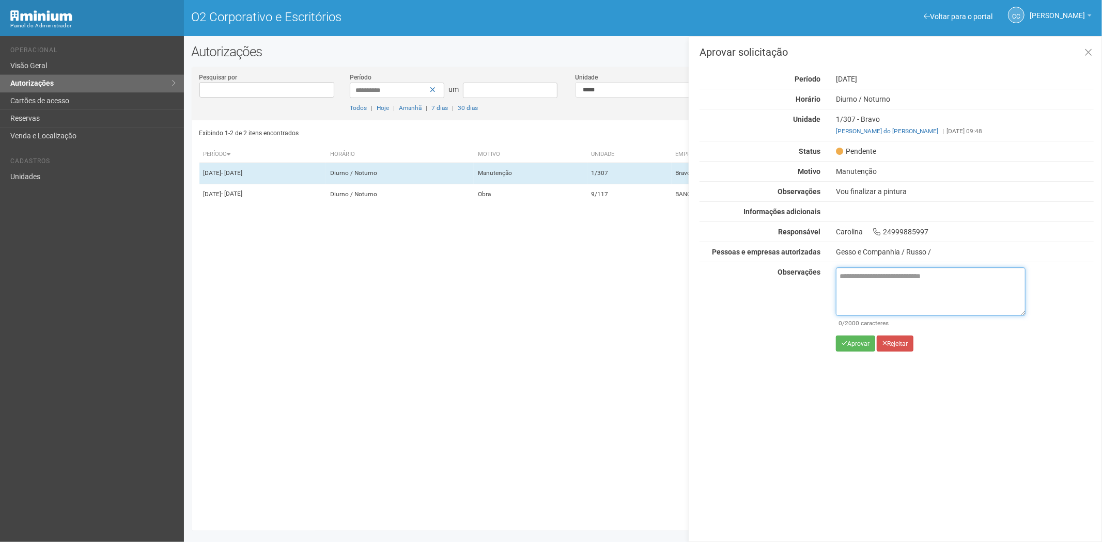
click at [847, 284] on textarea at bounding box center [931, 292] width 190 height 49
paste textarea "**********"
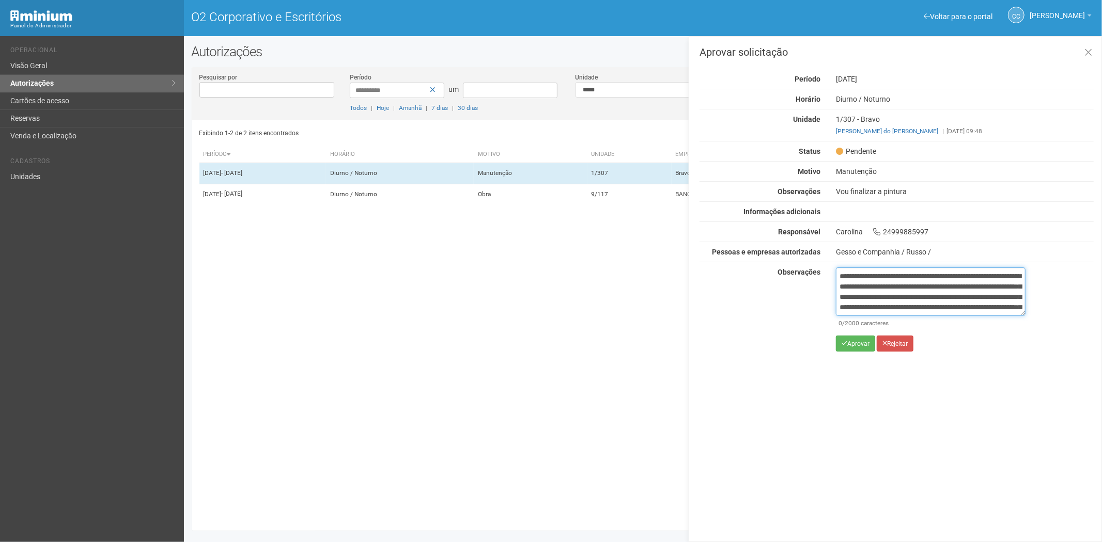
scroll to position [58, 0]
type textarea "**********"
click at [856, 344] on font "Aprovar" at bounding box center [858, 343] width 22 height 7
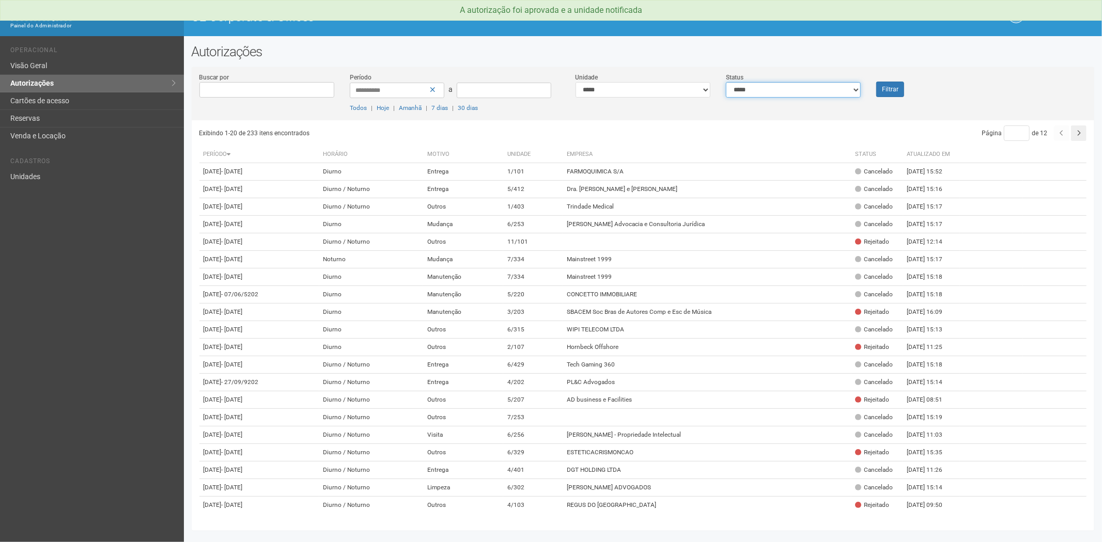
drag, startPoint x: 753, startPoint y: 83, endPoint x: 753, endPoint y: 94, distance: 11.4
click at [754, 87] on select "**********" at bounding box center [793, 89] width 135 height 15
select select "*"
click at [726, 82] on select "**********" at bounding box center [793, 89] width 135 height 15
click at [893, 83] on button "Filtrar" at bounding box center [890, 89] width 28 height 15
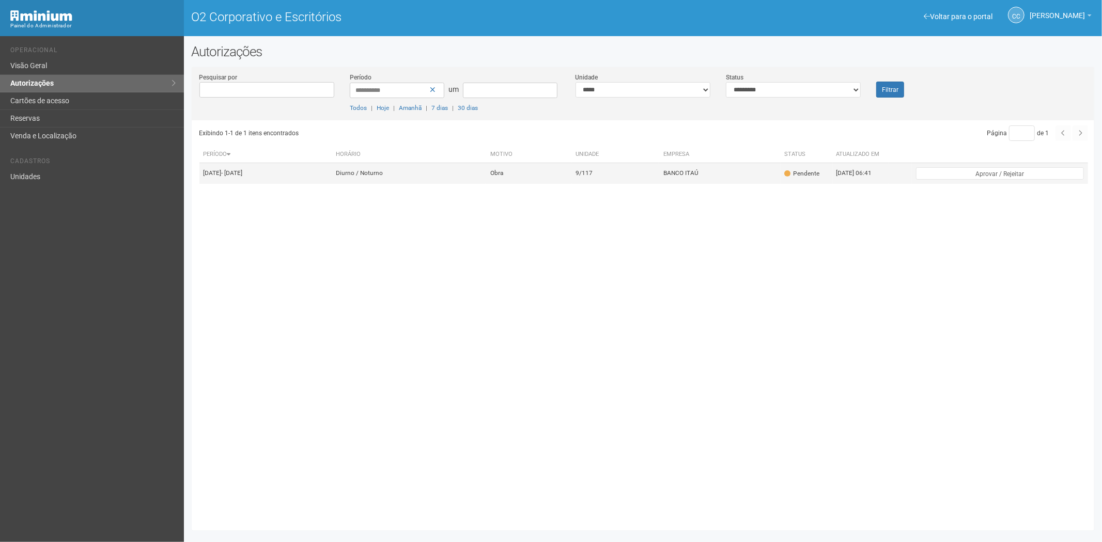
click at [467, 174] on td "Diurno / Noturno" at bounding box center [409, 173] width 154 height 21
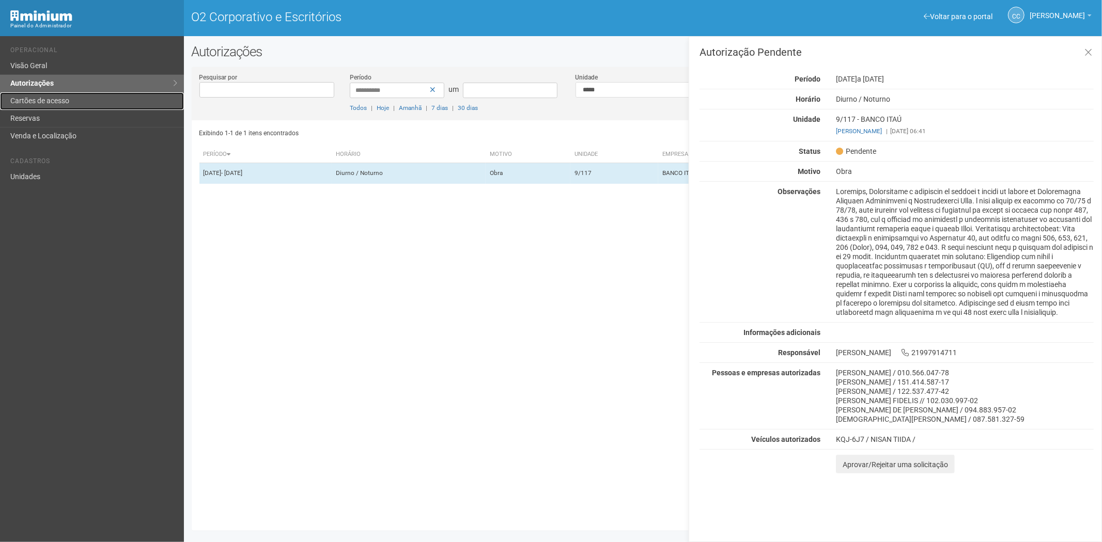
click at [95, 95] on link "Cartões de acesso" at bounding box center [92, 101] width 184 height 18
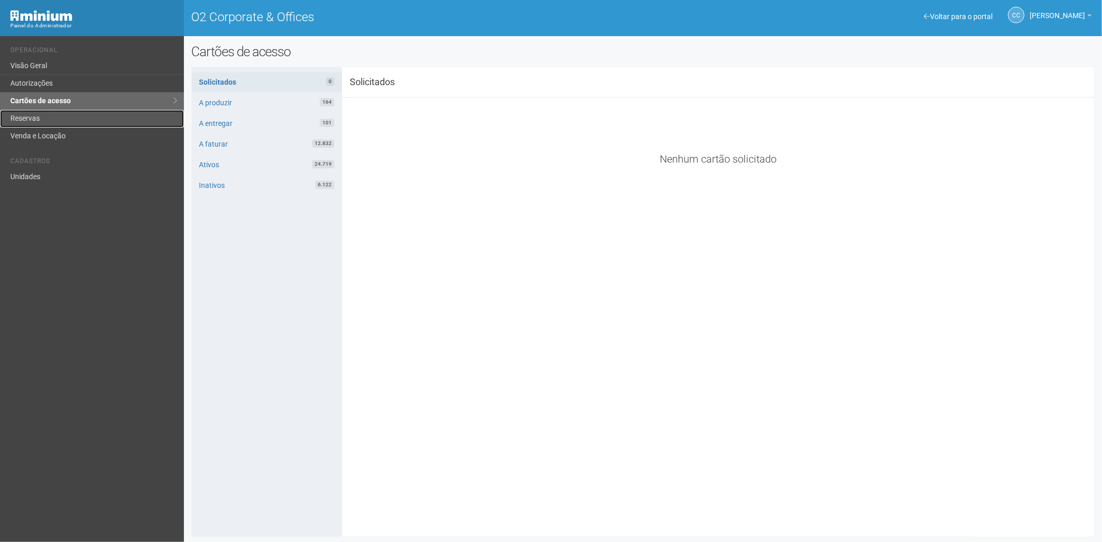
click at [81, 113] on link "Reservas" at bounding box center [92, 119] width 184 height 18
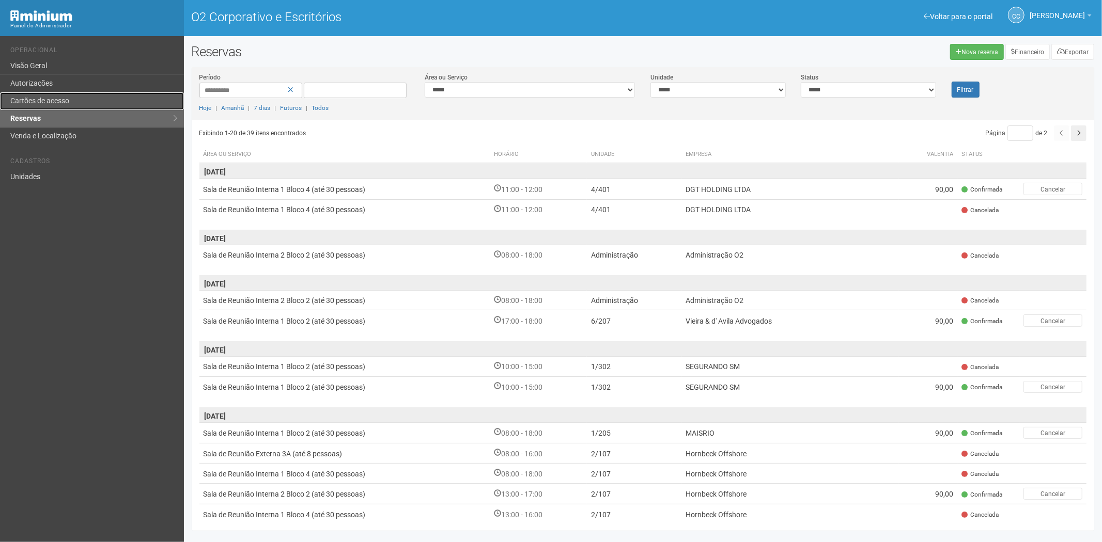
click at [56, 101] on font "Cartões de acesso" at bounding box center [39, 101] width 59 height 8
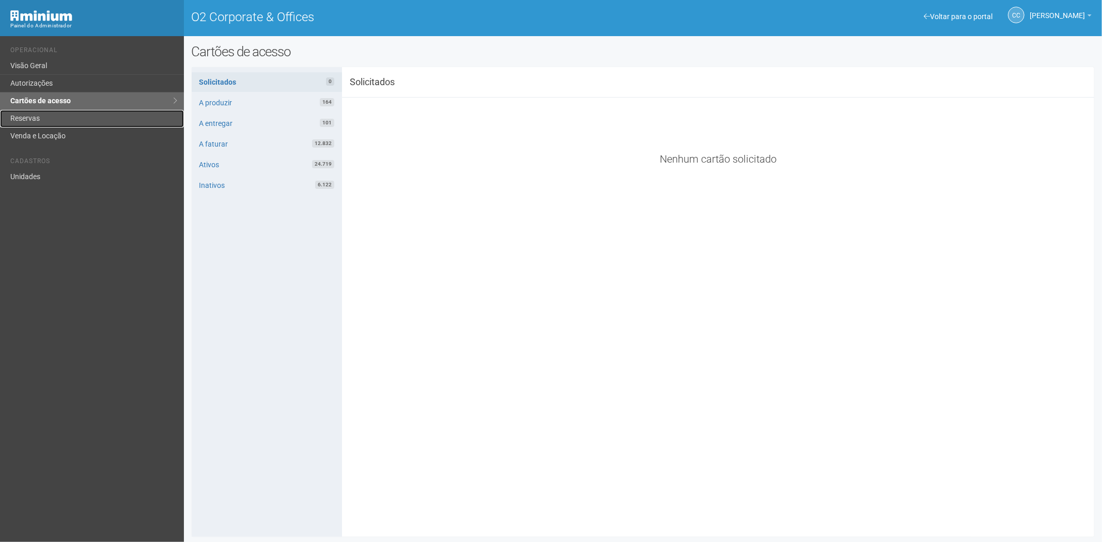
click at [76, 111] on link "Reservas" at bounding box center [92, 119] width 184 height 18
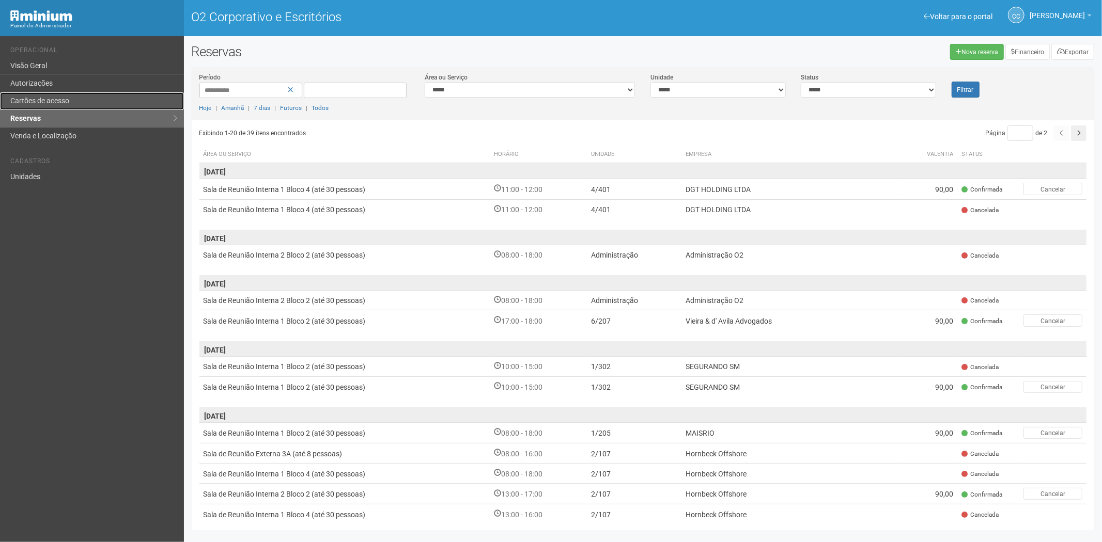
click at [78, 101] on link "Cartões de acesso" at bounding box center [92, 101] width 184 height 18
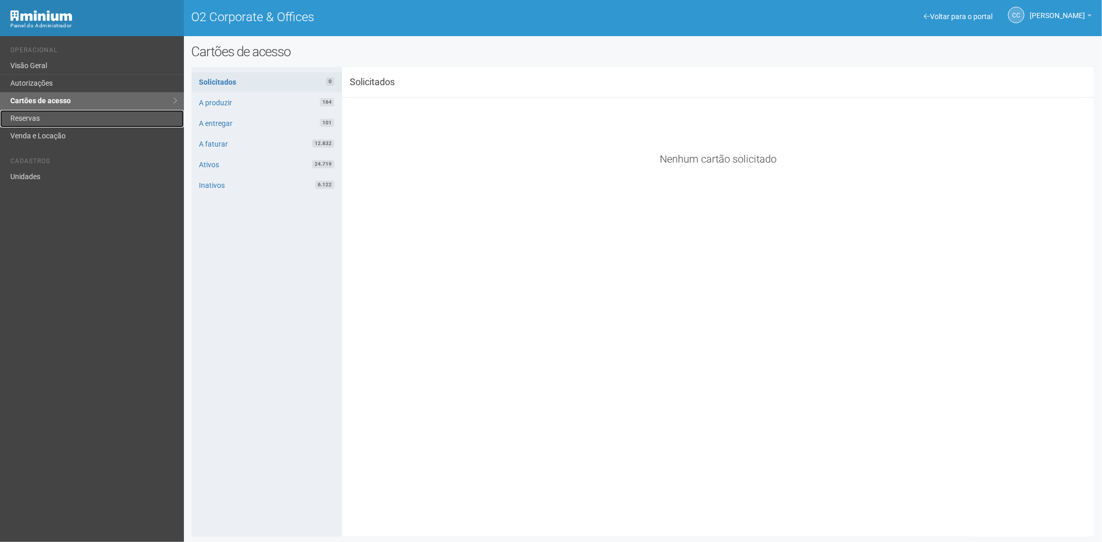
click at [22, 113] on link "Reservas" at bounding box center [92, 119] width 184 height 18
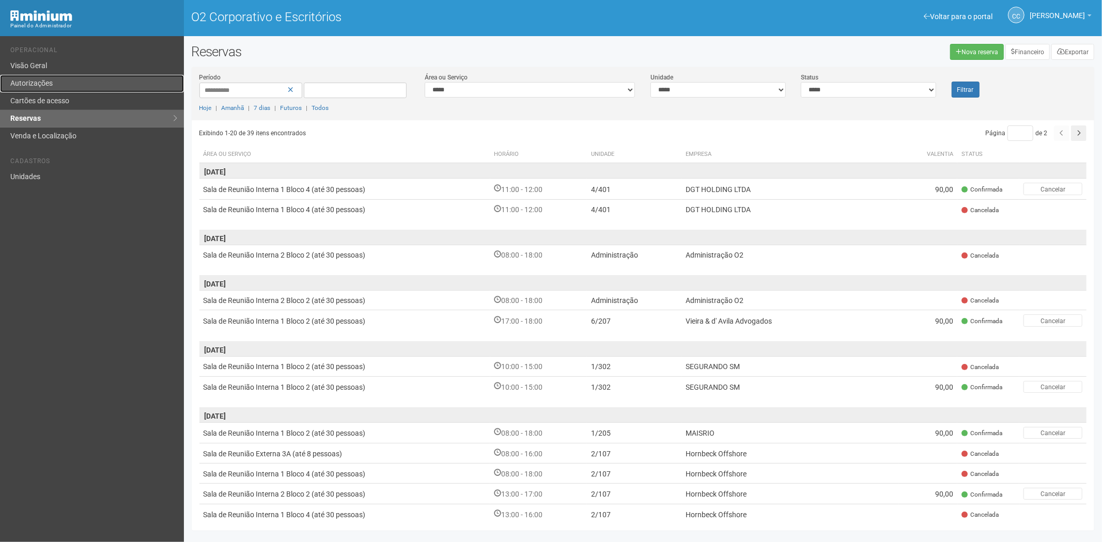
click at [67, 84] on link "Autorizações" at bounding box center [92, 84] width 184 height 18
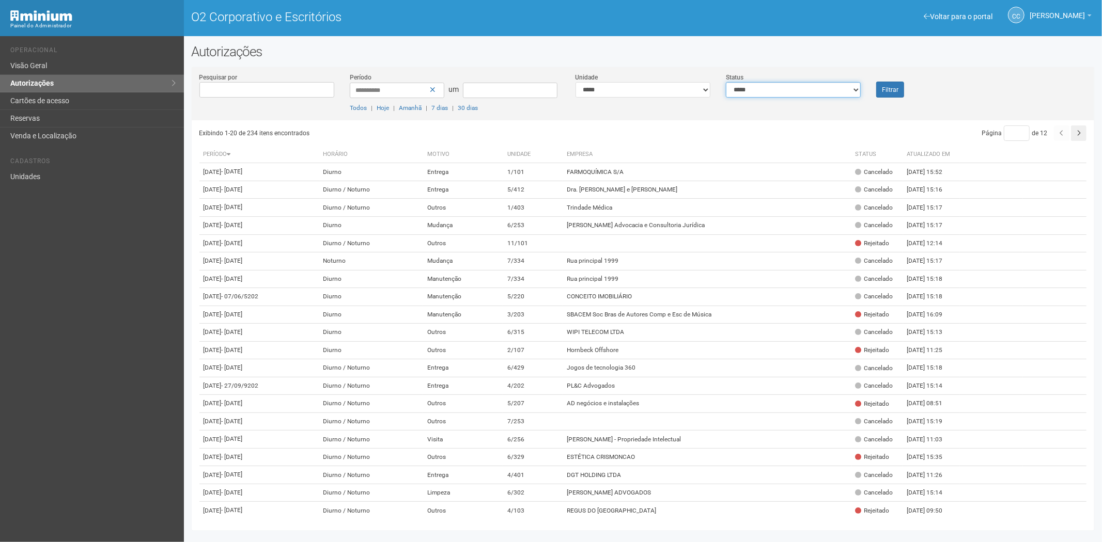
click at [807, 89] on select "**********" at bounding box center [793, 89] width 135 height 15
select select "*"
click at [726, 82] on select "**********" at bounding box center [793, 89] width 135 height 15
click at [884, 89] on font "Filtrar" at bounding box center [890, 89] width 17 height 7
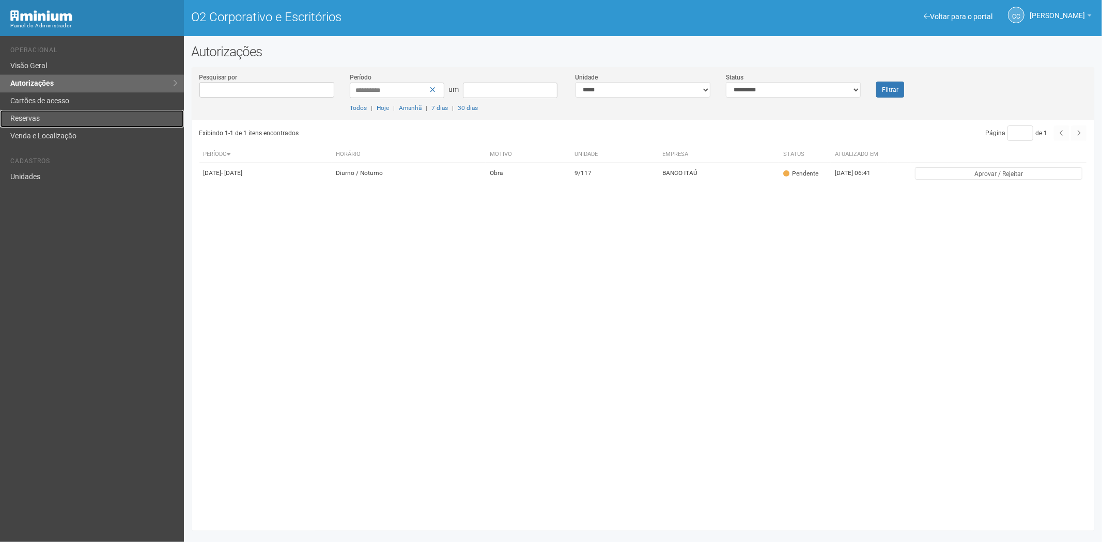
click at [57, 118] on link "Reservas" at bounding box center [92, 119] width 184 height 18
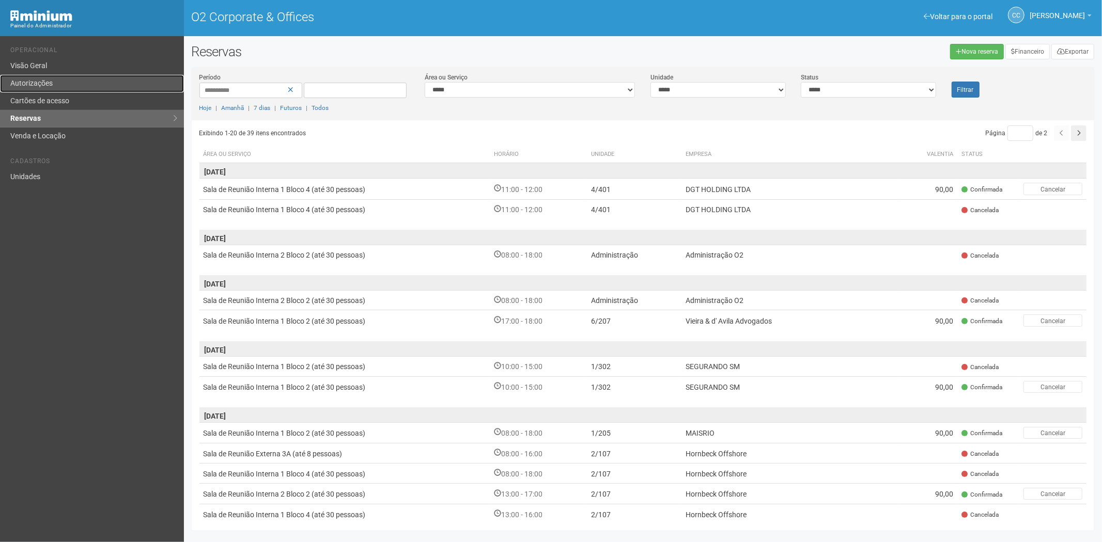
click at [64, 78] on link "Autorizações" at bounding box center [92, 84] width 184 height 18
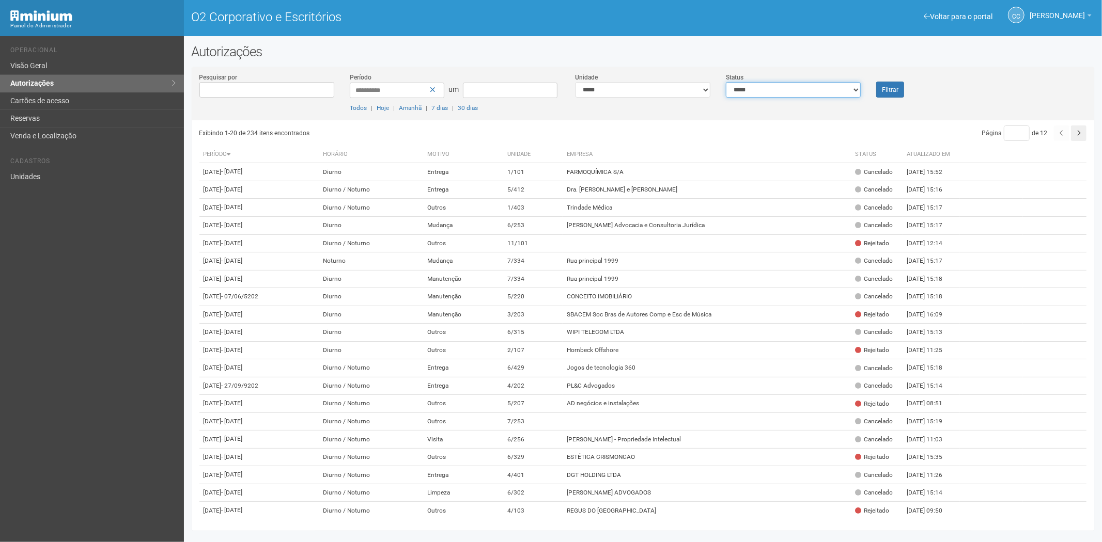
click at [745, 89] on select "**********" at bounding box center [793, 89] width 135 height 15
select select "*"
click at [726, 82] on select "**********" at bounding box center [793, 89] width 135 height 15
click at [891, 84] on button "Filtrar" at bounding box center [890, 90] width 28 height 16
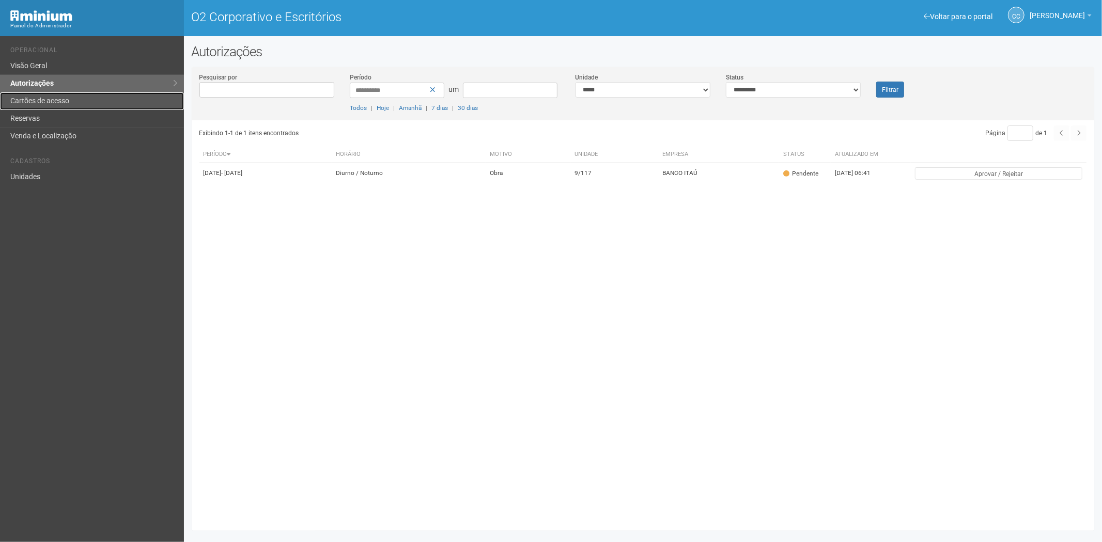
click at [106, 100] on link "Cartões de acesso" at bounding box center [92, 101] width 184 height 18
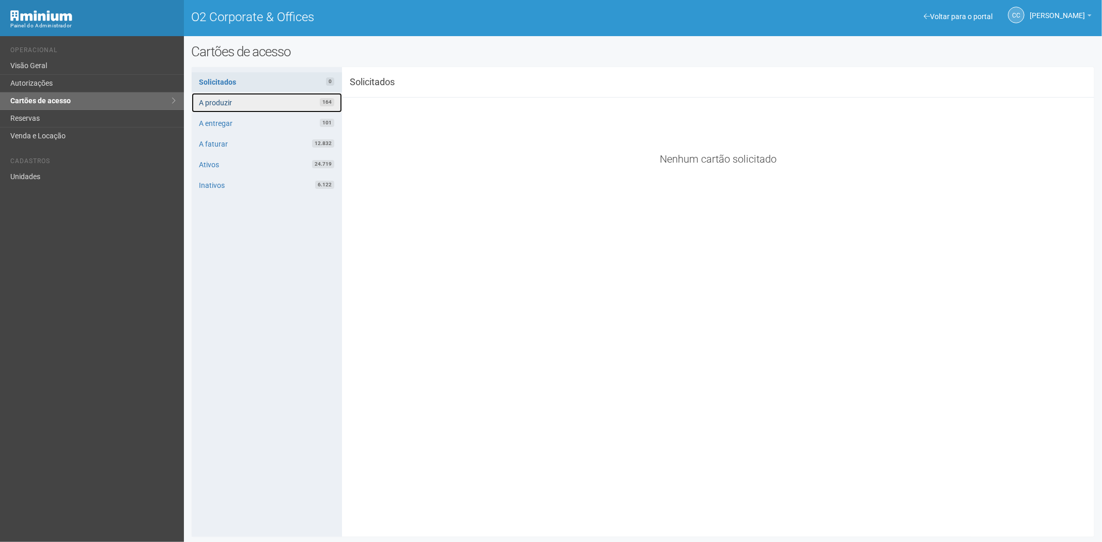
click at [264, 100] on link "A produzir 164" at bounding box center [267, 103] width 150 height 20
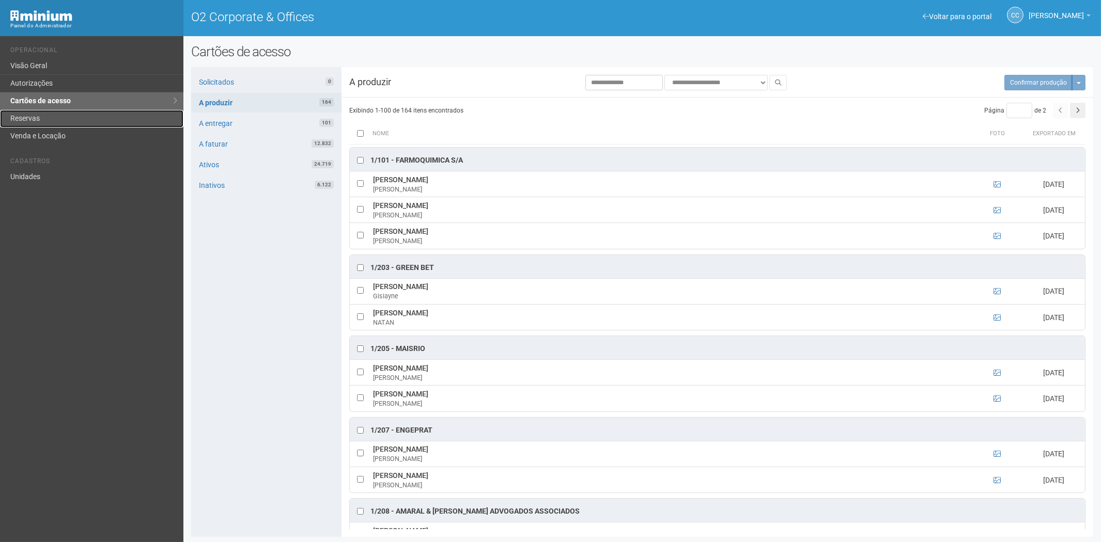
click at [40, 117] on link "Reservas" at bounding box center [91, 119] width 183 height 18
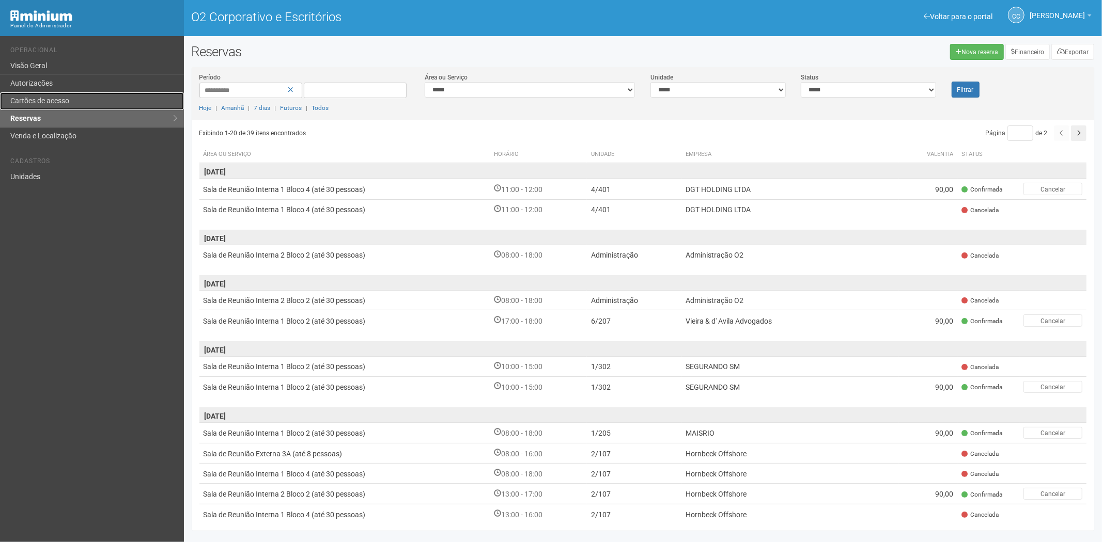
click at [42, 103] on font "Cartões de acesso" at bounding box center [39, 101] width 59 height 8
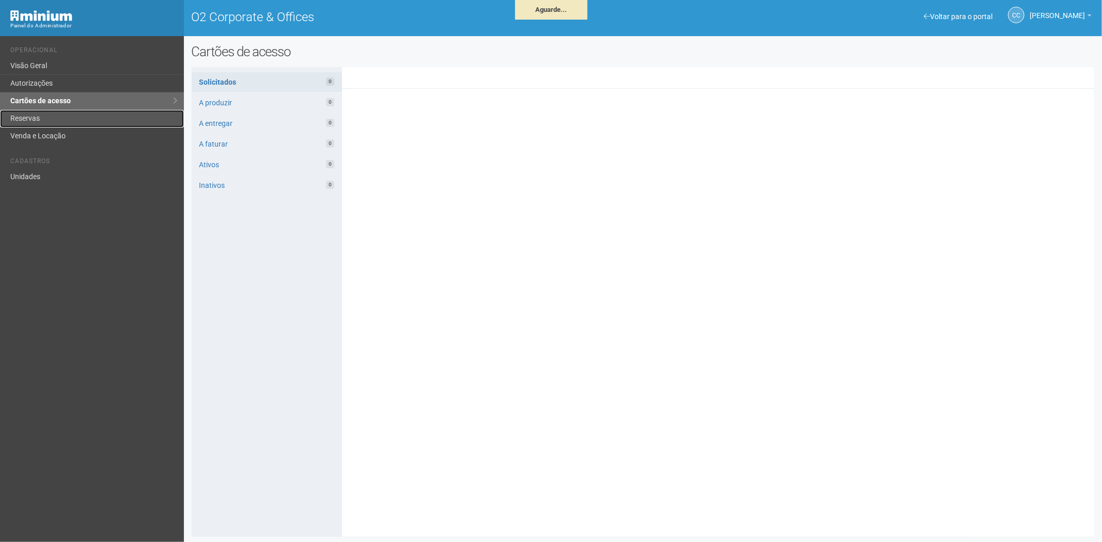
click at [65, 122] on link "Reservas" at bounding box center [92, 119] width 184 height 18
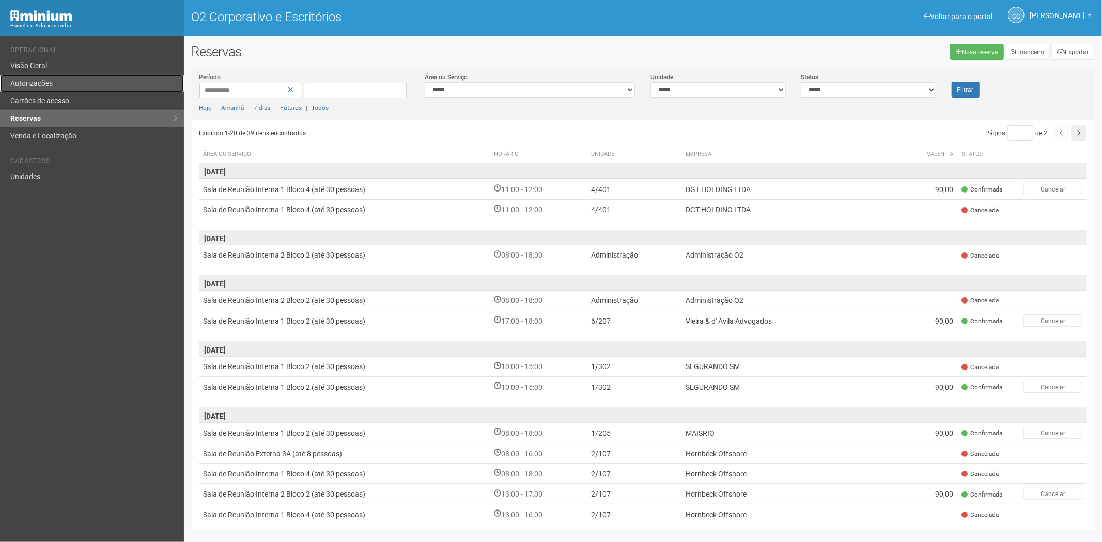
click at [38, 81] on font "Autorizações" at bounding box center [31, 83] width 42 height 8
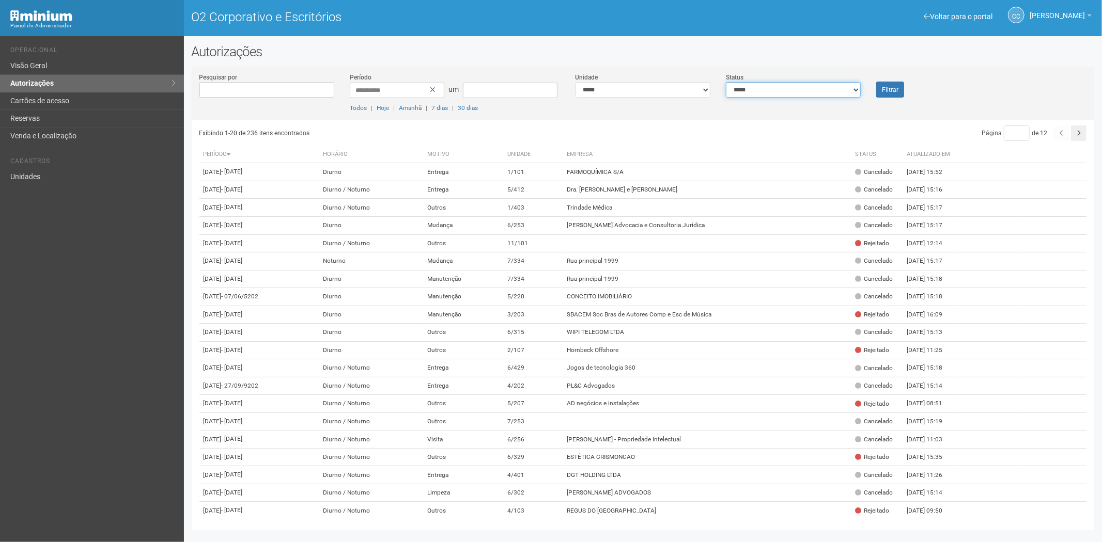
drag, startPoint x: 765, startPoint y: 89, endPoint x: 760, endPoint y: 97, distance: 8.9
click at [765, 89] on select "**********" at bounding box center [793, 89] width 135 height 15
select select "*"
click at [726, 82] on select "**********" at bounding box center [793, 89] width 135 height 15
click at [899, 85] on button "Filtrar" at bounding box center [890, 90] width 28 height 16
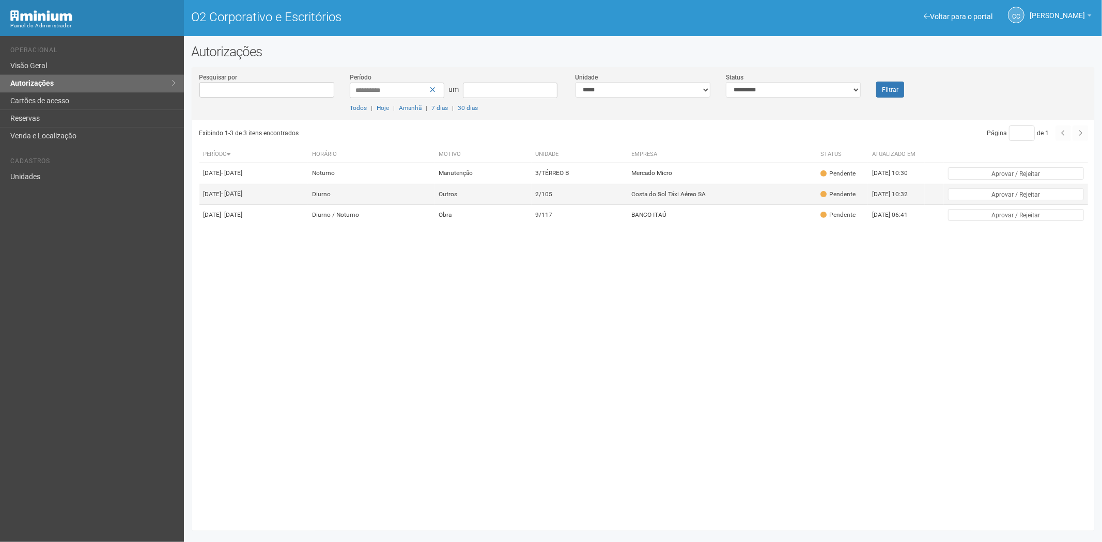
click at [616, 205] on td "2/105" at bounding box center [579, 194] width 96 height 21
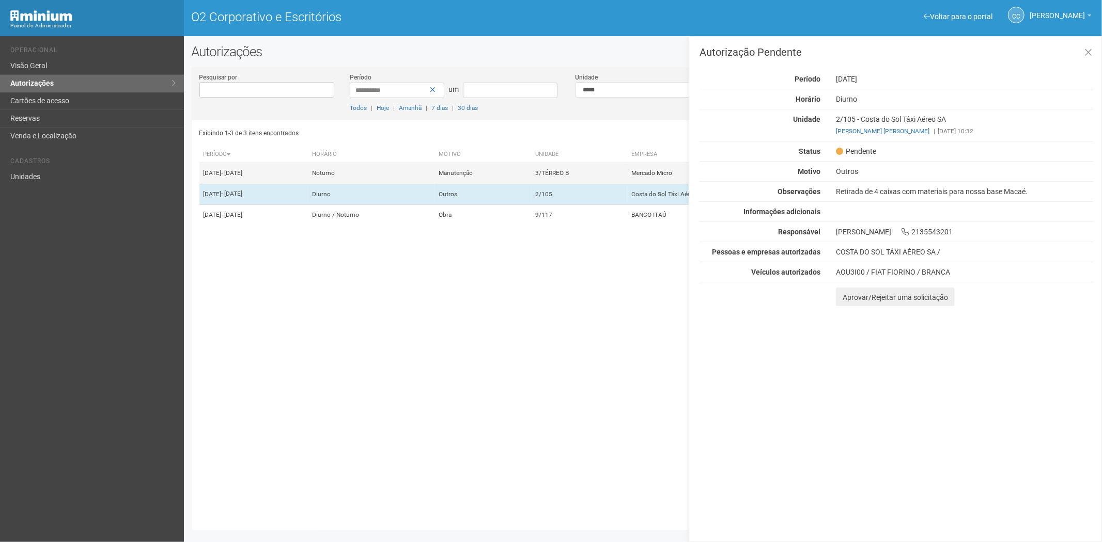
click at [525, 179] on td "Manutenção" at bounding box center [482, 173] width 97 height 21
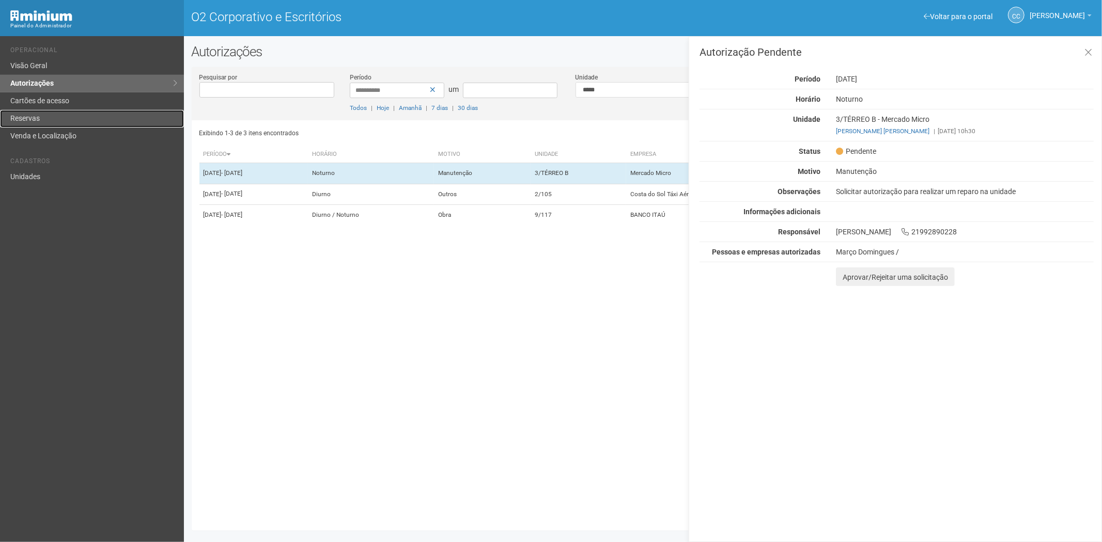
click at [37, 121] on font "Reservas" at bounding box center [24, 118] width 29 height 8
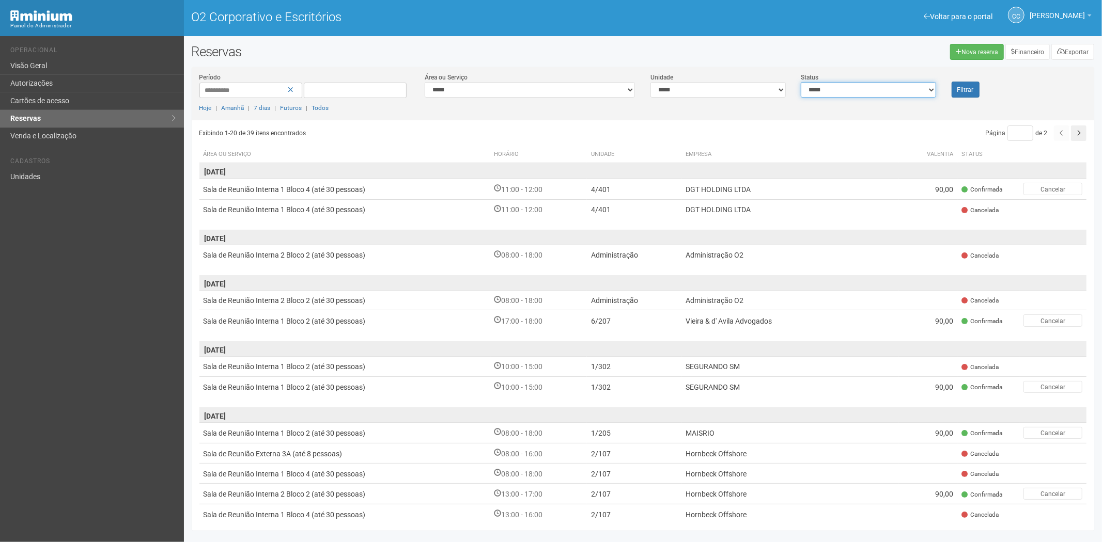
drag, startPoint x: 822, startPoint y: 91, endPoint x: 764, endPoint y: 66, distance: 62.7
click at [822, 91] on select "**********" at bounding box center [868, 89] width 135 height 15
select select "*"
click at [801, 82] on select "**********" at bounding box center [868, 89] width 135 height 15
click at [968, 95] on button "Filtrar" at bounding box center [965, 90] width 28 height 16
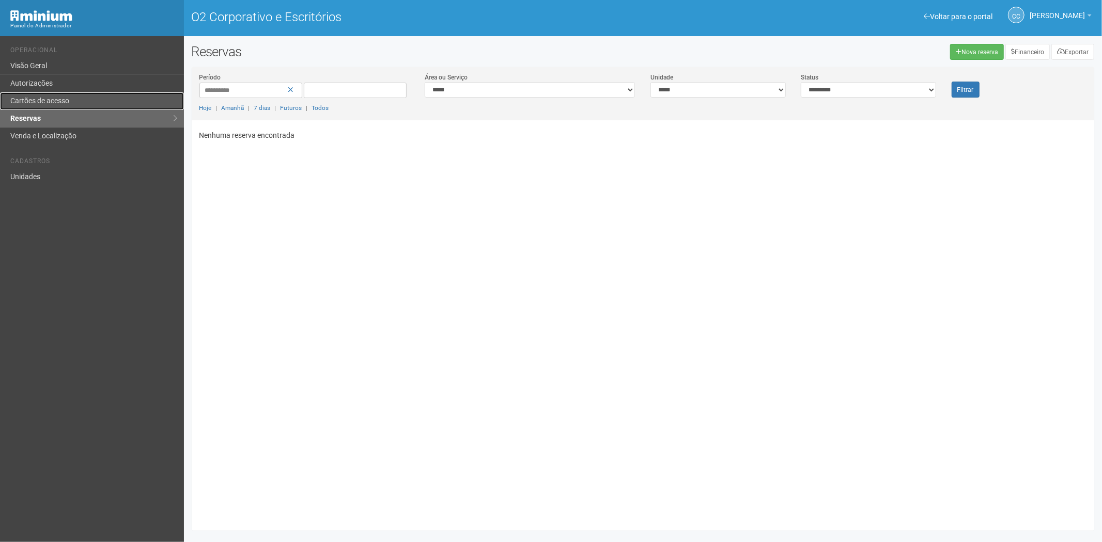
click at [76, 104] on link "Cartões de acesso" at bounding box center [92, 101] width 184 height 18
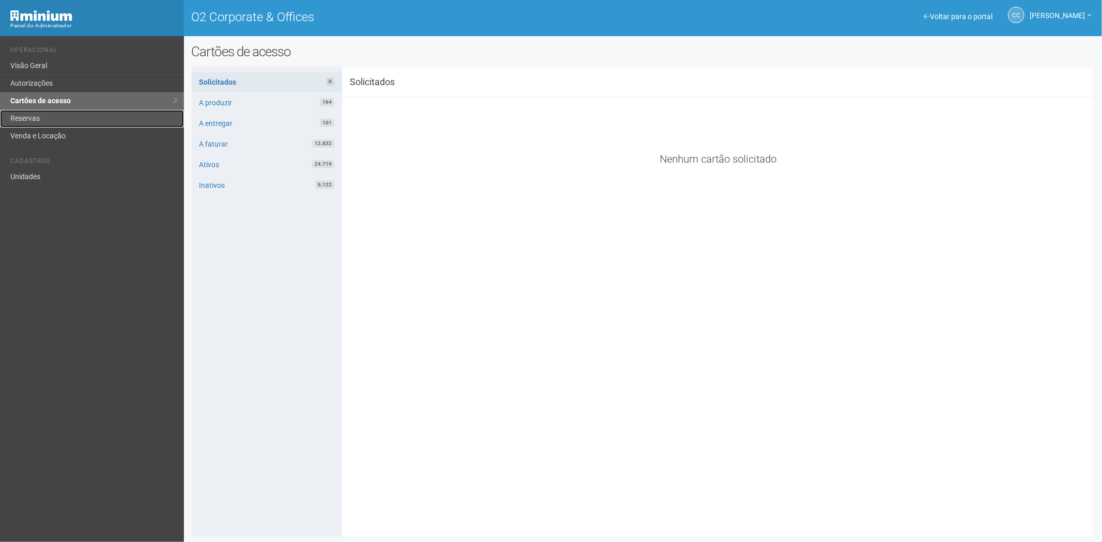
click at [54, 116] on link "Reservas" at bounding box center [92, 119] width 184 height 18
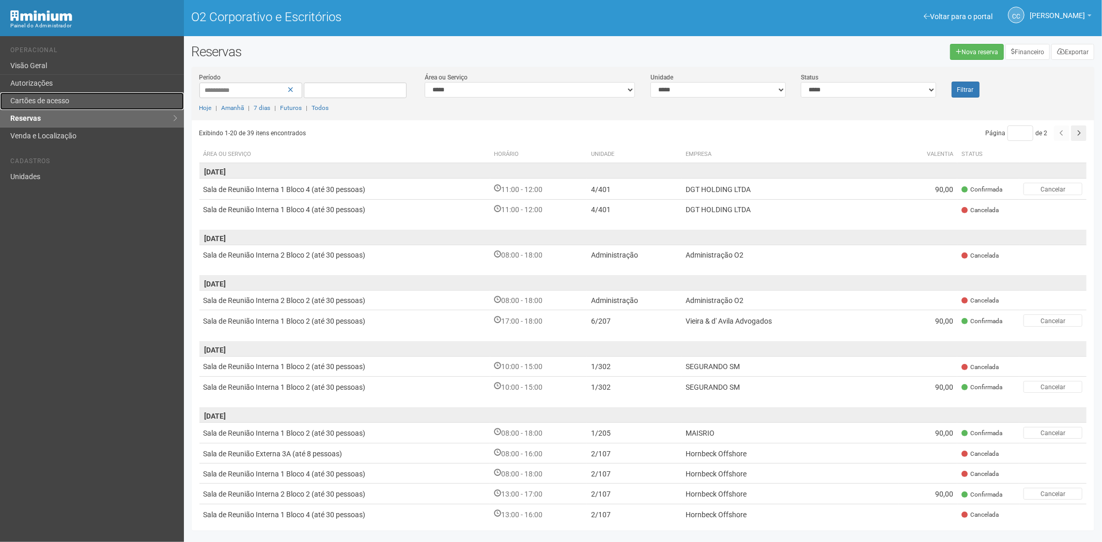
click at [61, 100] on font "Cartões de acesso" at bounding box center [39, 101] width 59 height 8
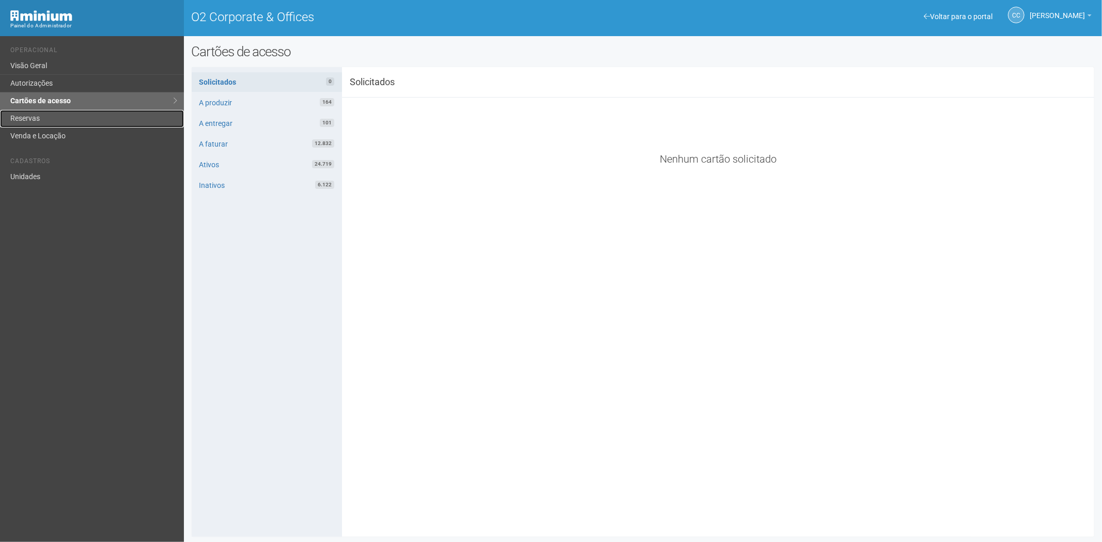
click at [24, 120] on link "Reservas" at bounding box center [92, 119] width 184 height 18
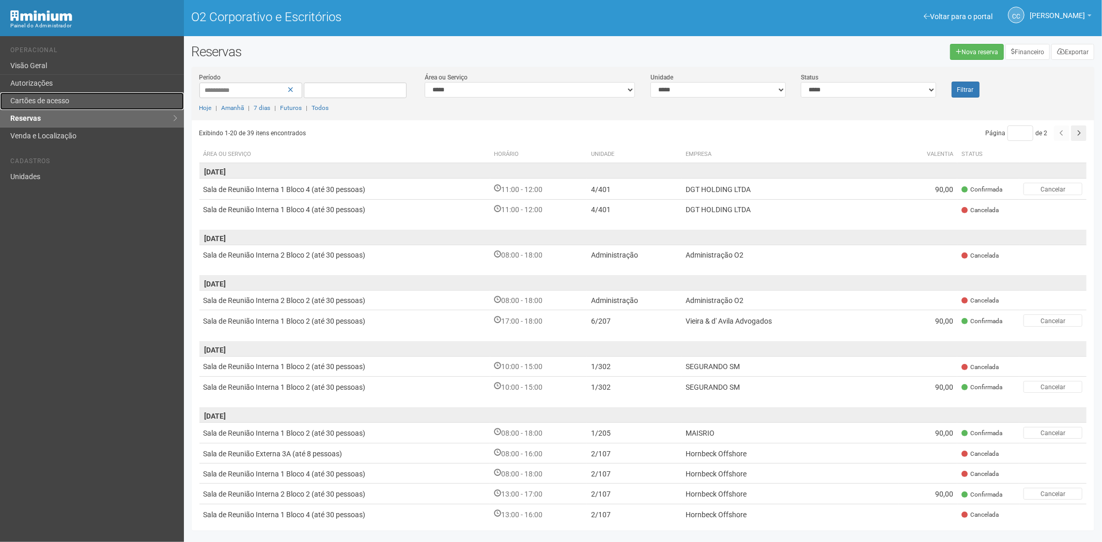
click at [48, 102] on font "Cartões de acesso" at bounding box center [39, 101] width 59 height 8
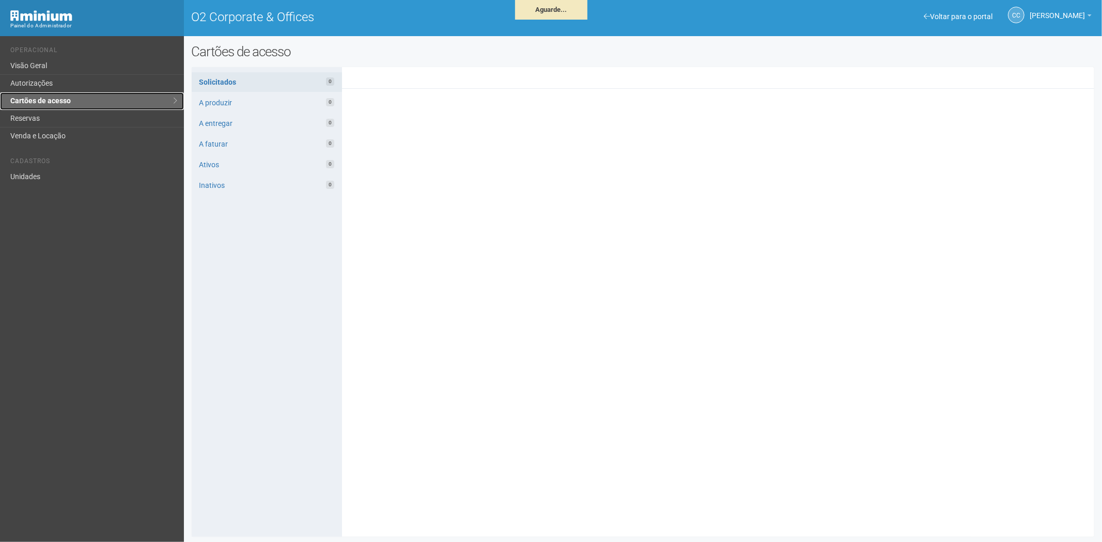
click at [48, 93] on link "Cartões de acesso" at bounding box center [92, 101] width 184 height 18
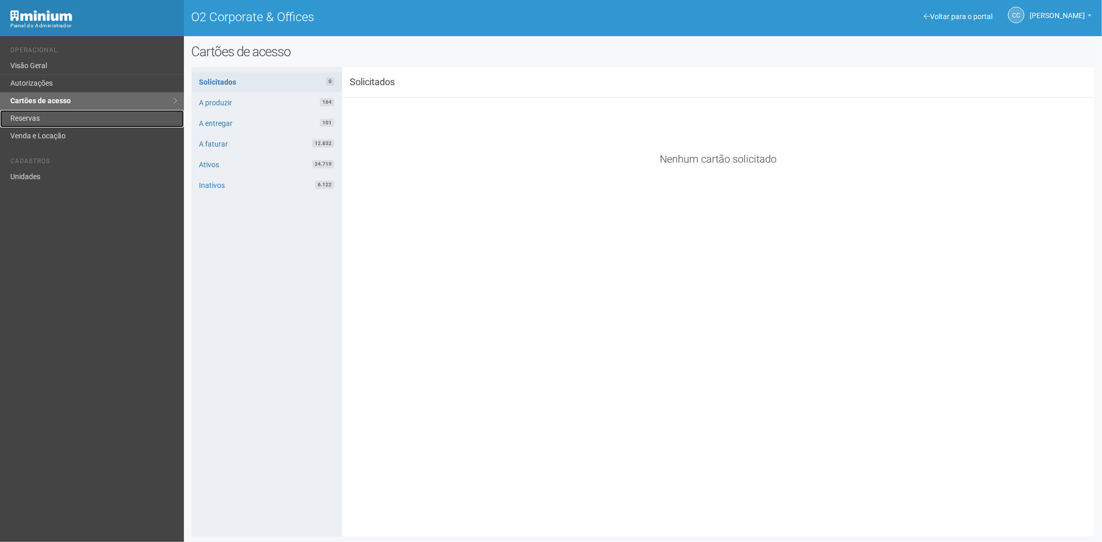
click at [42, 124] on link "Reservas" at bounding box center [92, 119] width 184 height 18
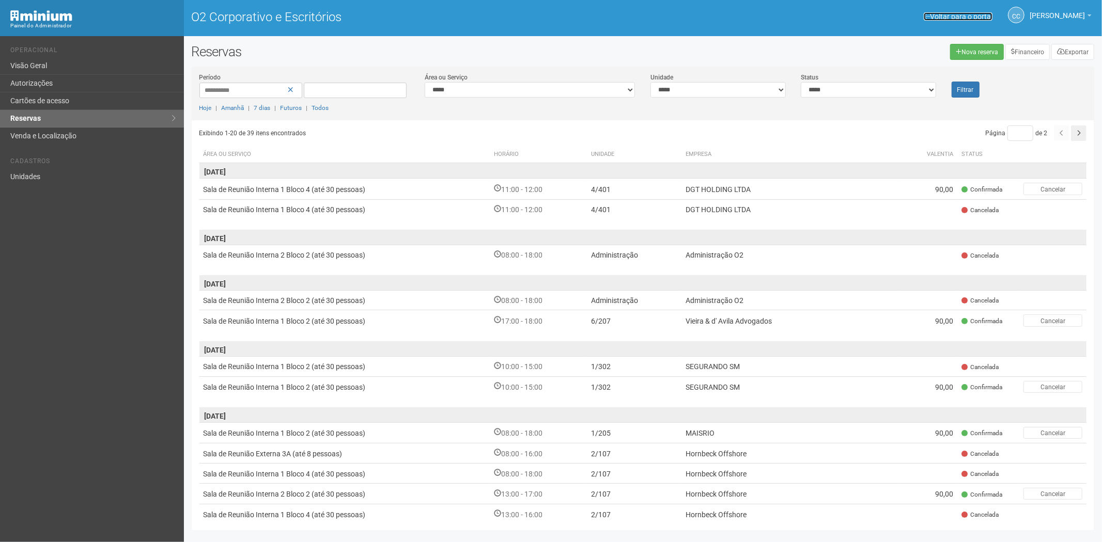
click at [930, 18] on font "Voltar para o portal" at bounding box center [961, 16] width 62 height 8
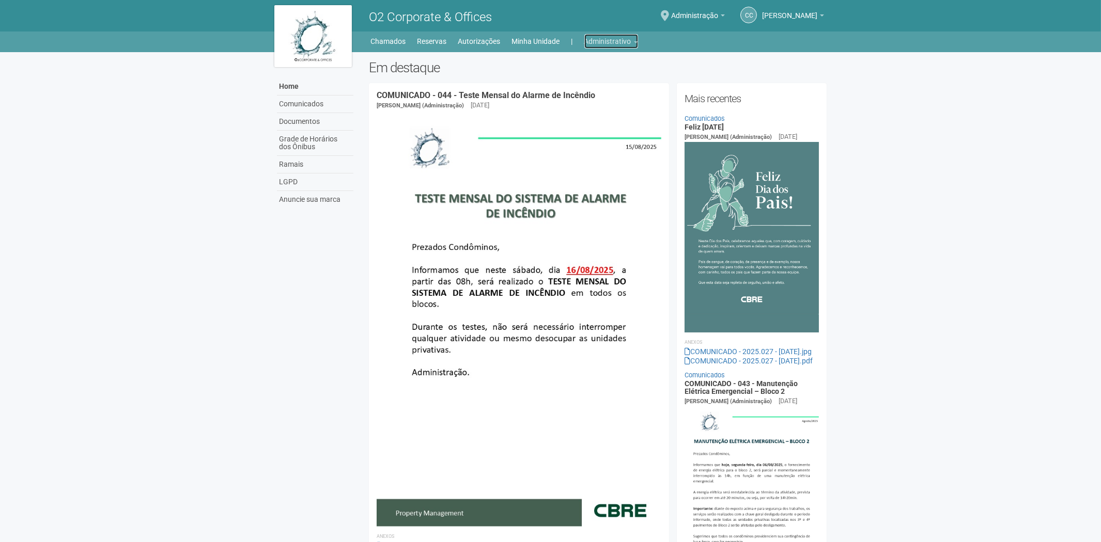
click at [598, 42] on link "Administrativo" at bounding box center [611, 41] width 54 height 14
click at [580, 84] on link "Cartões de acesso" at bounding box center [597, 81] width 88 height 18
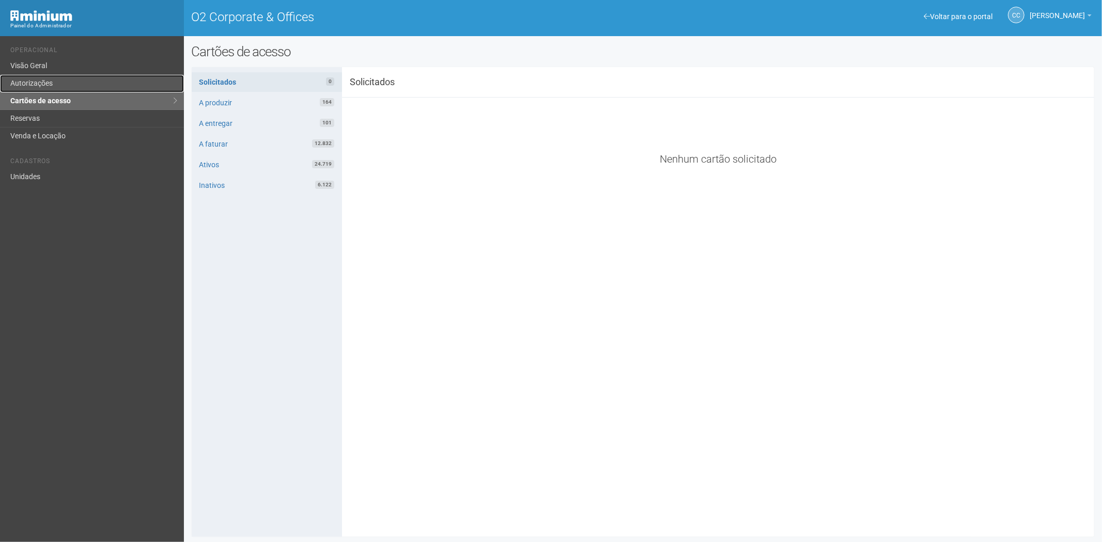
click at [53, 79] on link "Autorizações" at bounding box center [92, 84] width 184 height 18
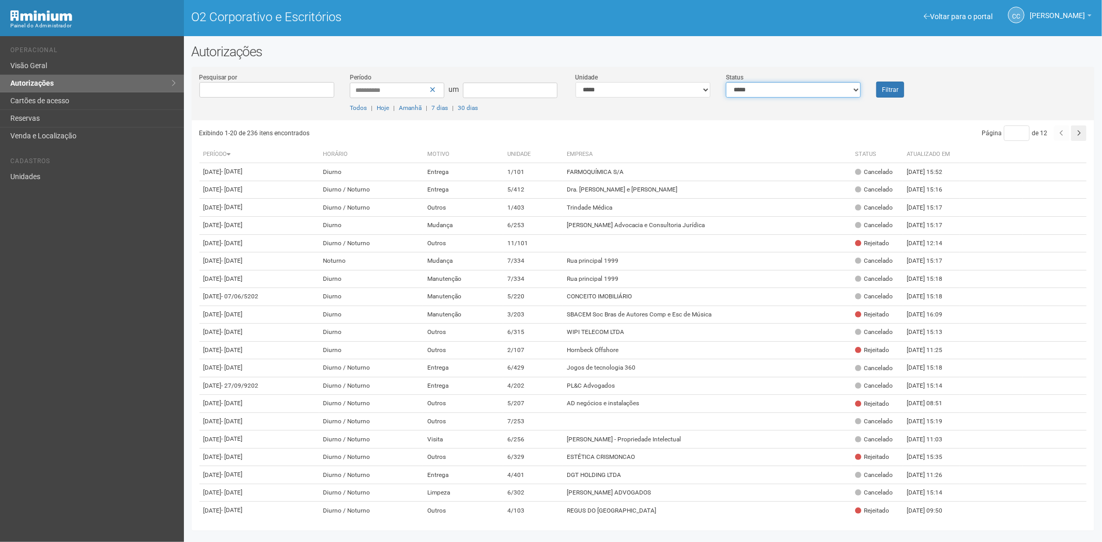
click at [784, 91] on select "**********" at bounding box center [793, 89] width 135 height 15
select select "*"
click at [726, 82] on select "**********" at bounding box center [793, 89] width 135 height 15
drag, startPoint x: 875, startPoint y: 89, endPoint x: 882, endPoint y: 91, distance: 7.5
click at [882, 91] on div "Filtrar" at bounding box center [905, 84] width 75 height 25
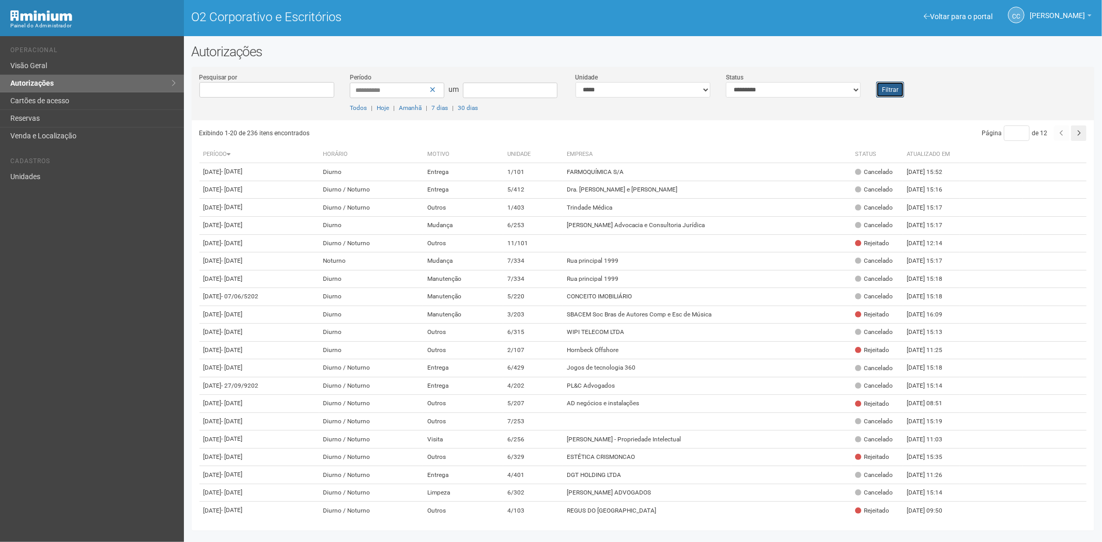
click at [888, 91] on font "Filtrar" at bounding box center [890, 89] width 17 height 7
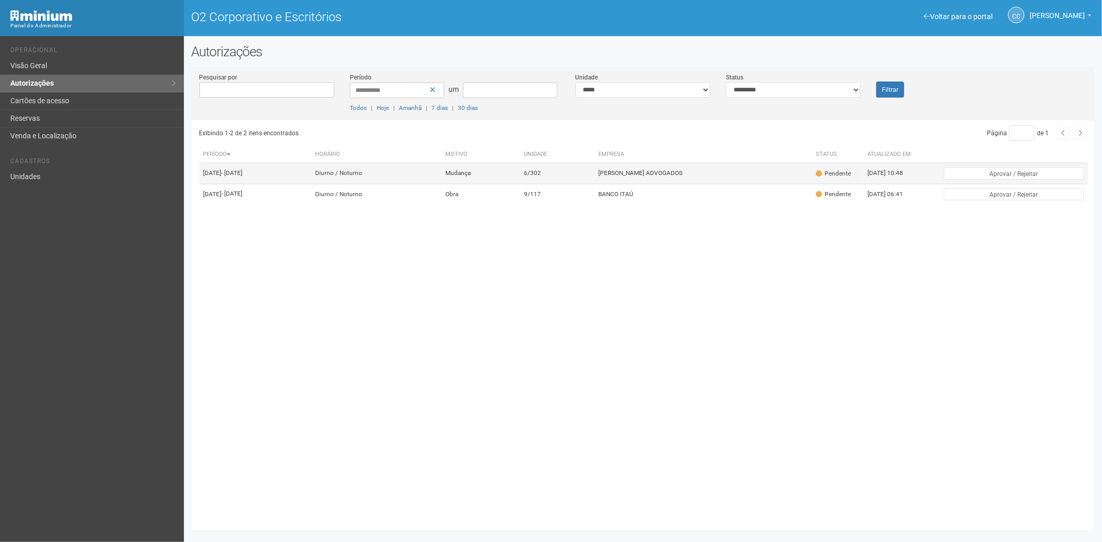
click at [571, 178] on td "6/302" at bounding box center [557, 173] width 74 height 21
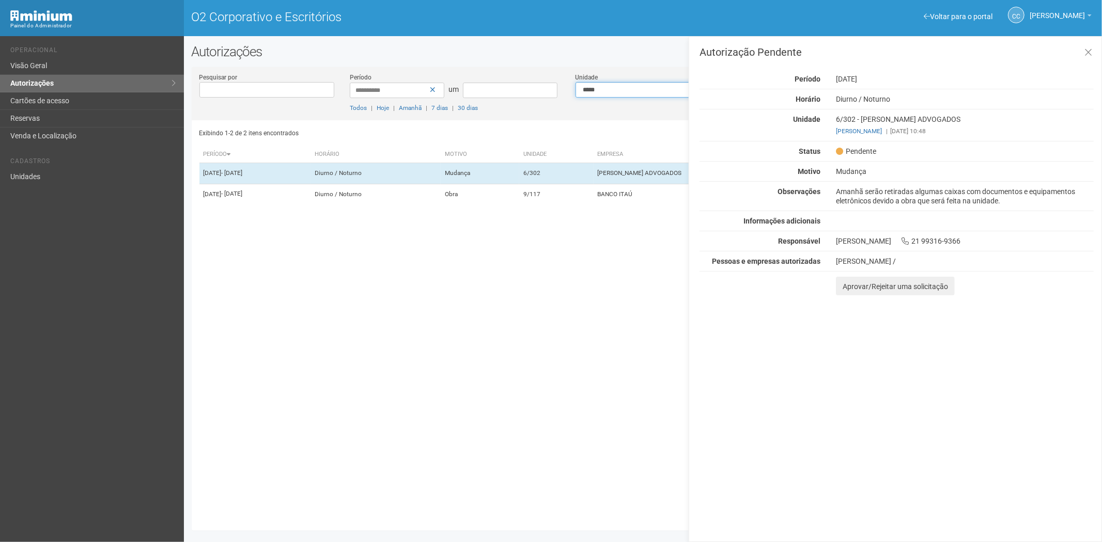
click at [596, 86] on select "**********" at bounding box center [642, 89] width 135 height 15
select select "**********"
click at [449, 437] on div "Exibindo 1-2 de 2 itens encontrados Página * de 1 Período Horário Motivo Unidad…" at bounding box center [646, 321] width 895 height 403
click at [1090, 52] on icon at bounding box center [1088, 53] width 8 height 10
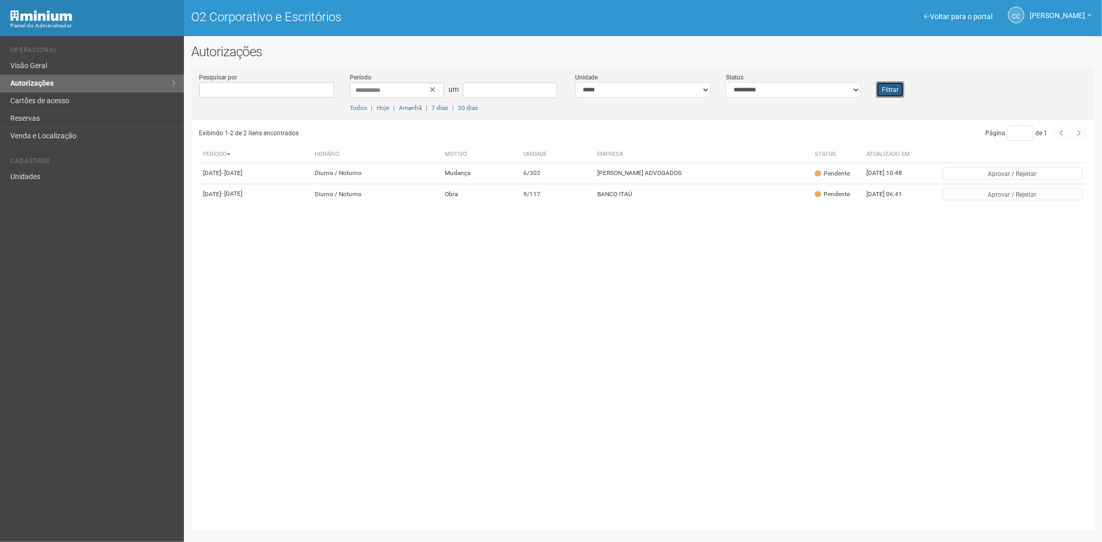
click at [885, 88] on font "Filtrar" at bounding box center [890, 89] width 17 height 7
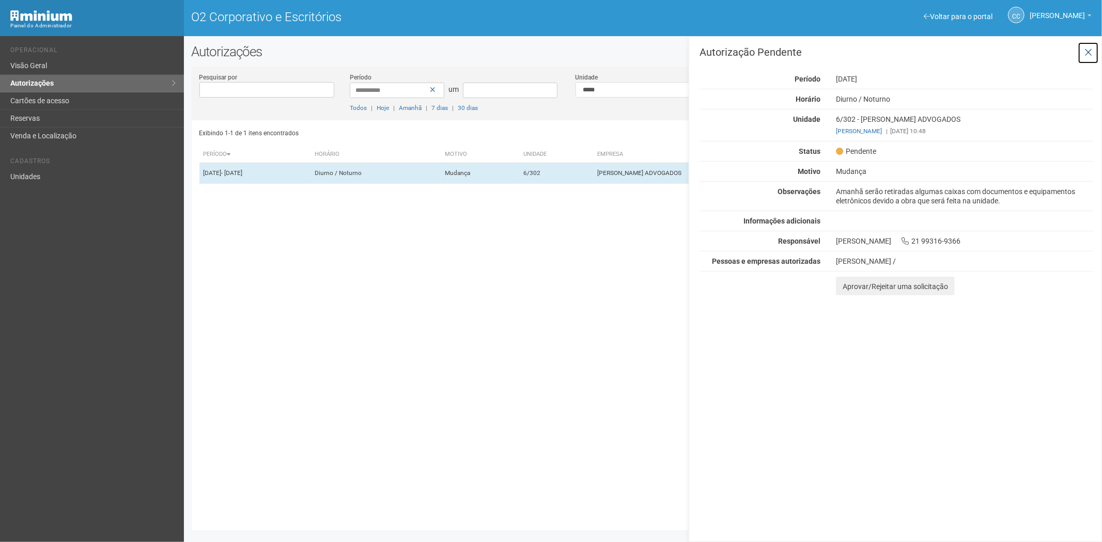
click at [1090, 50] on icon at bounding box center [1088, 53] width 8 height 10
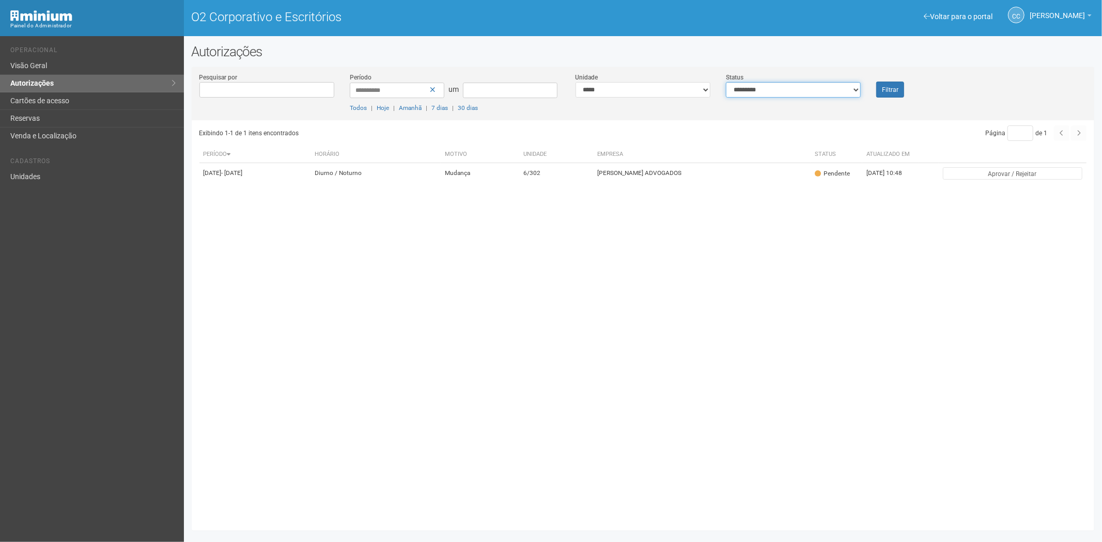
click at [798, 90] on select "**********" at bounding box center [793, 89] width 135 height 15
select select "*"
click at [726, 82] on select "**********" at bounding box center [793, 89] width 135 height 15
click at [885, 88] on font "Filtrar" at bounding box center [890, 89] width 17 height 7
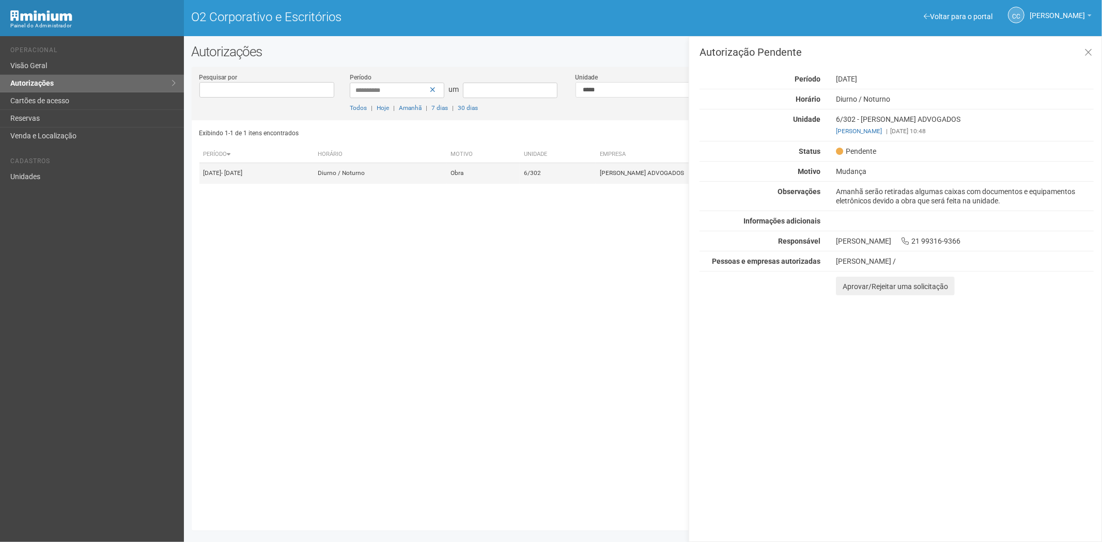
click at [626, 182] on td "[PERSON_NAME] ADVOGADOS" at bounding box center [706, 173] width 223 height 21
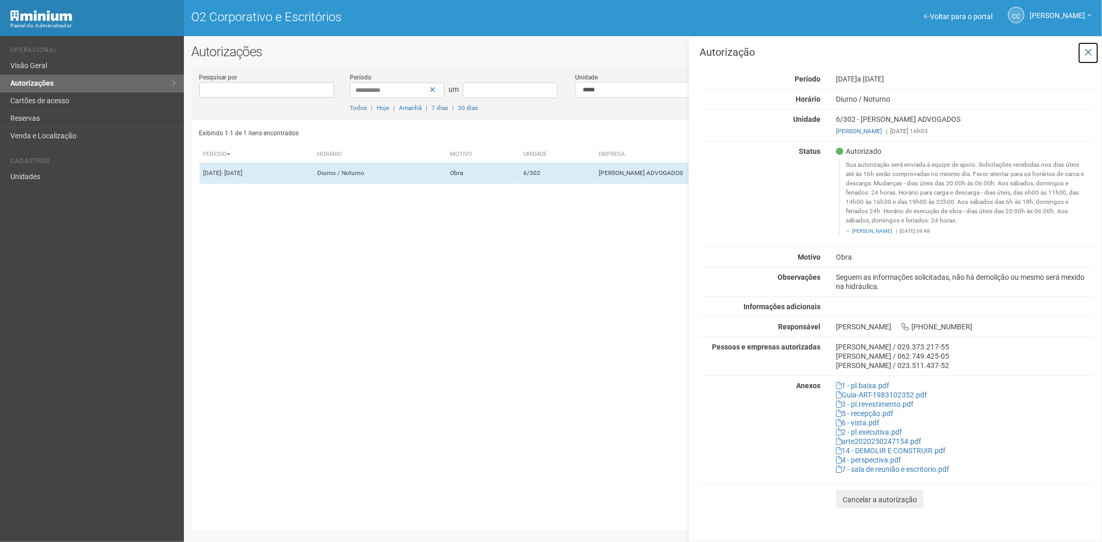
drag, startPoint x: 1086, startPoint y: 48, endPoint x: 1057, endPoint y: 50, distance: 29.0
click at [1086, 48] on icon at bounding box center [1088, 53] width 8 height 10
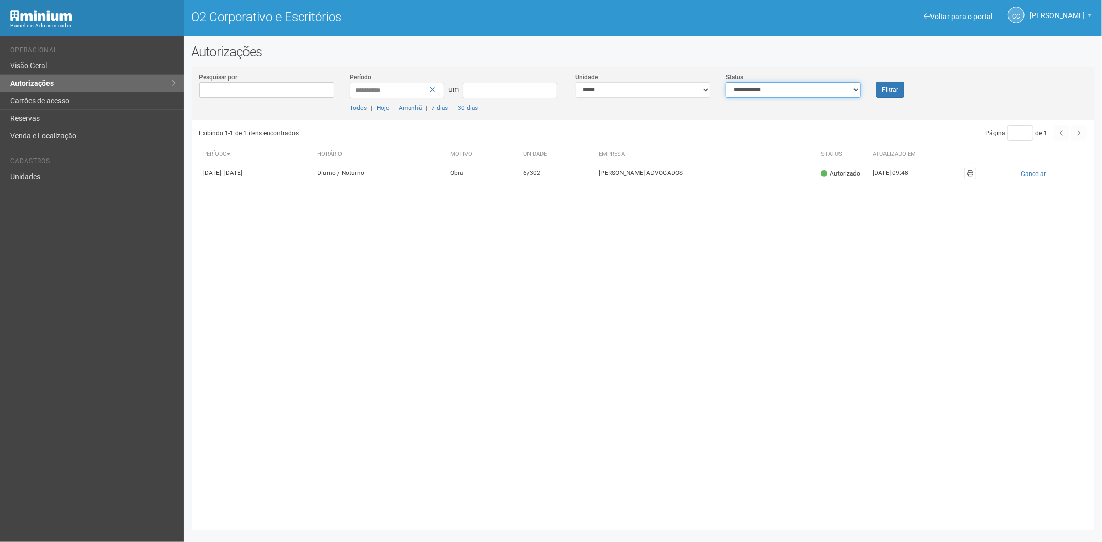
drag, startPoint x: 828, startPoint y: 88, endPoint x: 822, endPoint y: 97, distance: 10.0
click at [828, 88] on select "**********" at bounding box center [793, 89] width 135 height 15
select select "*"
click at [726, 82] on select "**********" at bounding box center [793, 89] width 135 height 15
click at [890, 86] on font "Filtrar" at bounding box center [890, 89] width 17 height 7
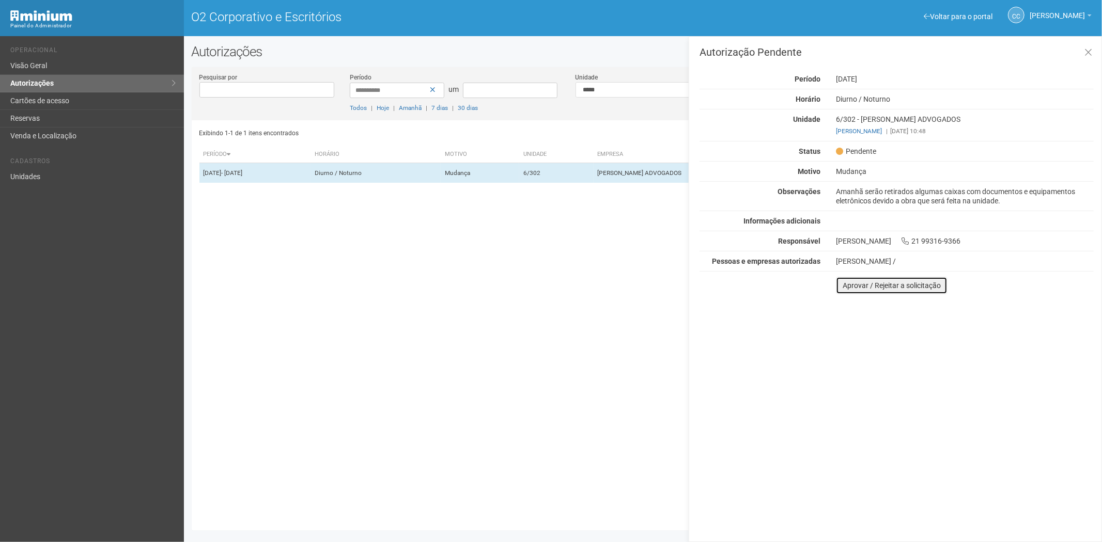
click at [845, 288] on button "Aprovar / Rejeitar a solicitação" at bounding box center [892, 286] width 112 height 18
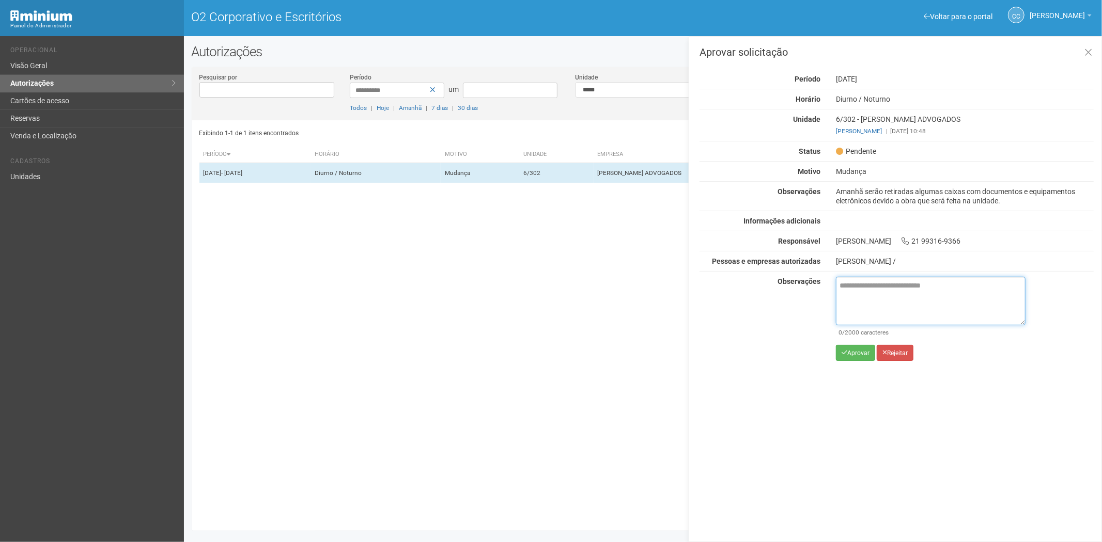
click at [844, 306] on textarea at bounding box center [931, 301] width 190 height 49
paste textarea "**********"
type textarea "**********"
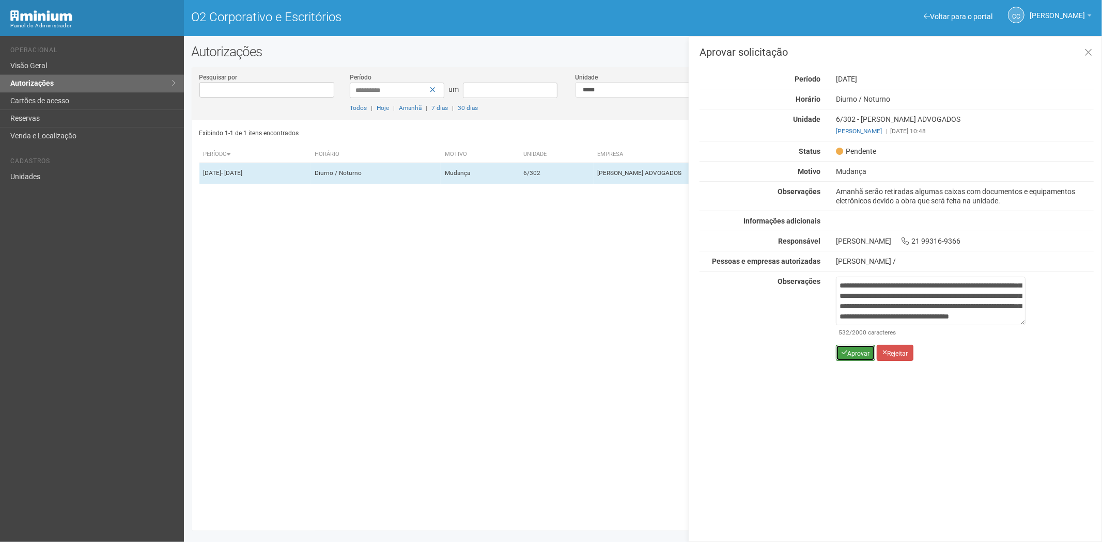
click at [847, 350] on font "Aprovar" at bounding box center [858, 353] width 22 height 7
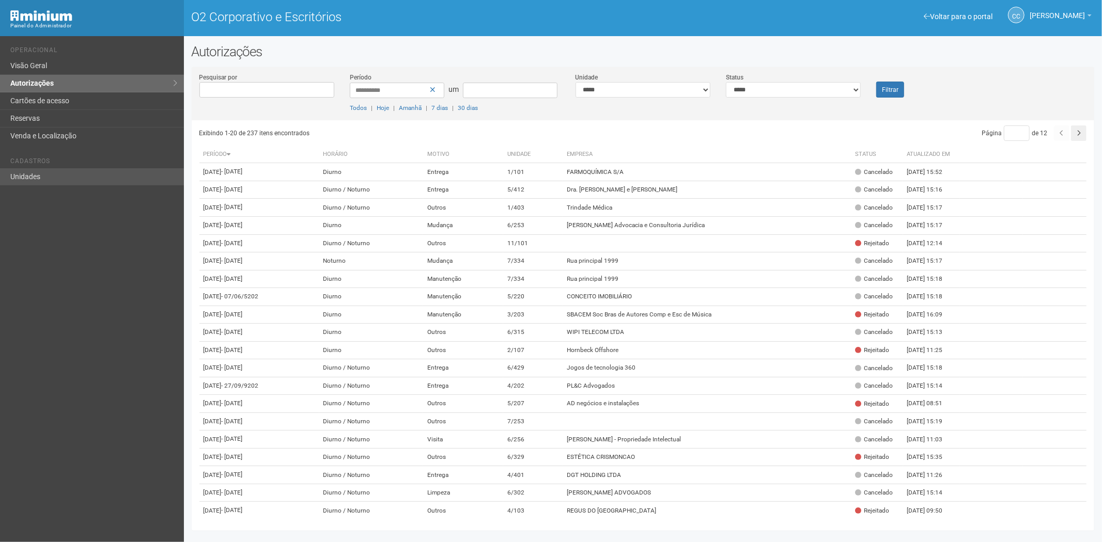
drag, startPoint x: 42, startPoint y: 160, endPoint x: 41, endPoint y: 176, distance: 15.5
click at [40, 169] on ul "Cadastros Unidades" at bounding box center [93, 168] width 166 height 36
click at [41, 176] on link "Unidades" at bounding box center [92, 176] width 184 height 17
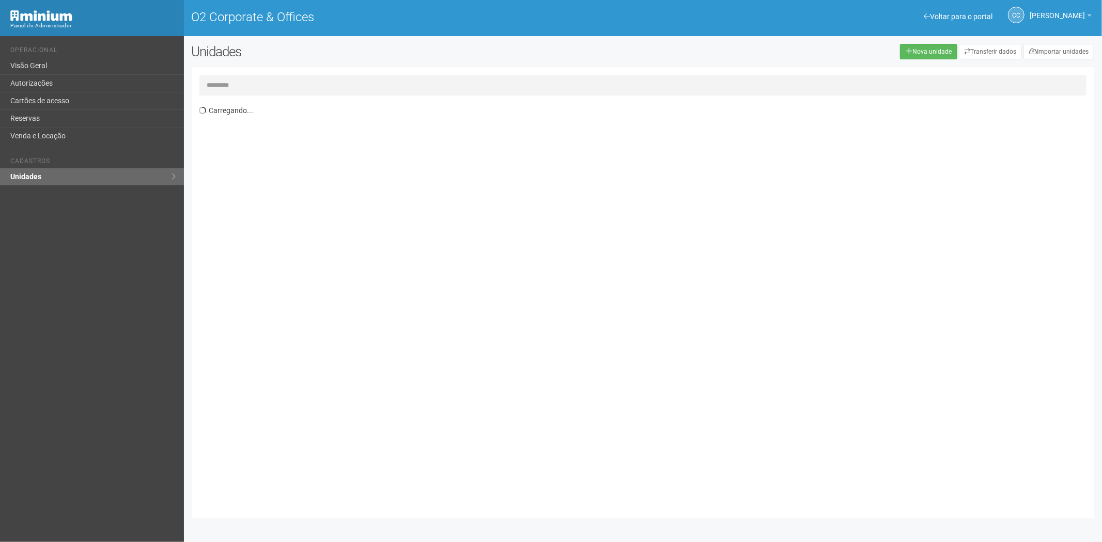
click at [221, 80] on input "text" at bounding box center [642, 85] width 887 height 21
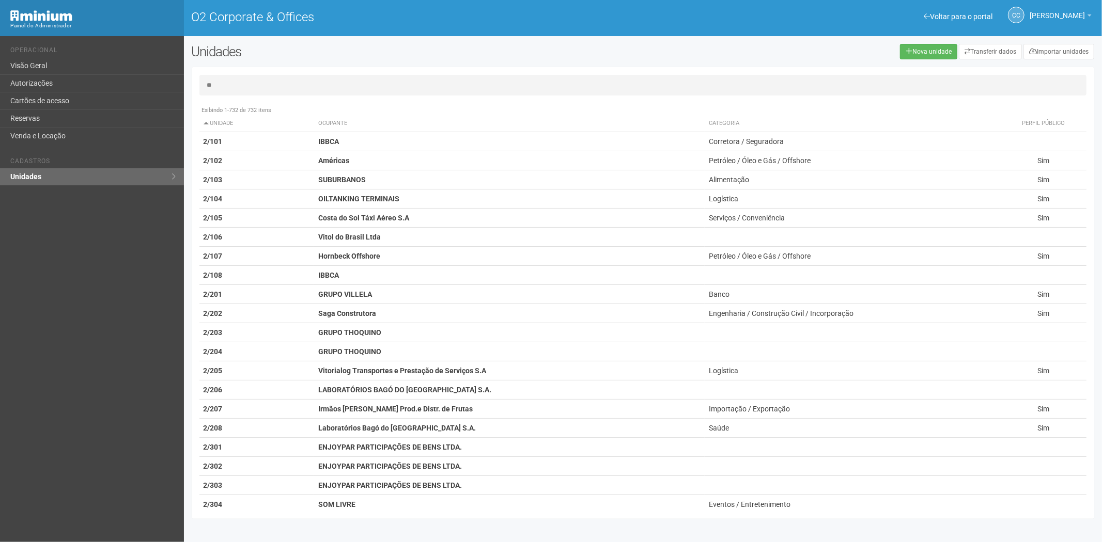
type input "*"
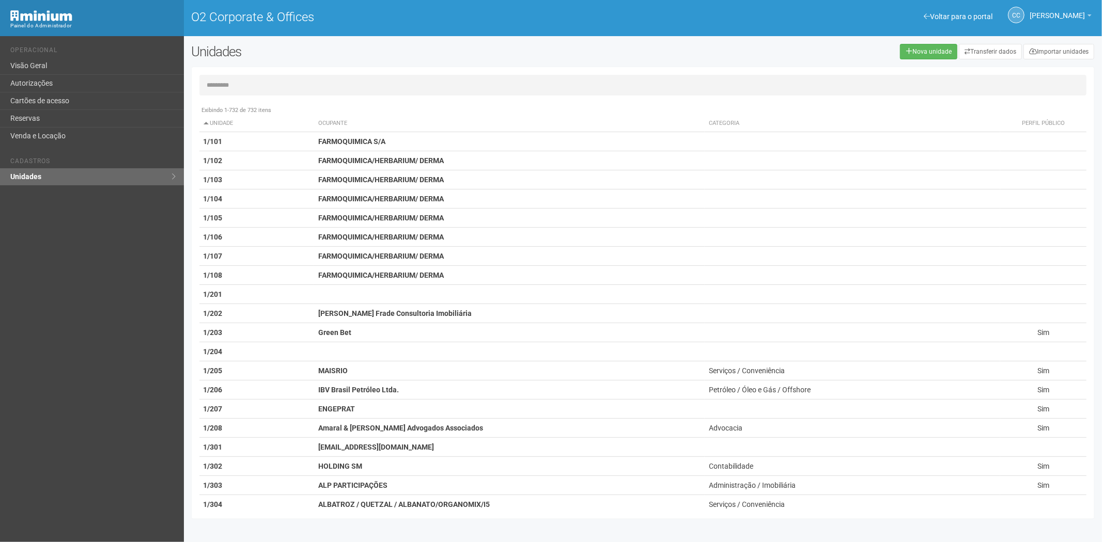
type input "*"
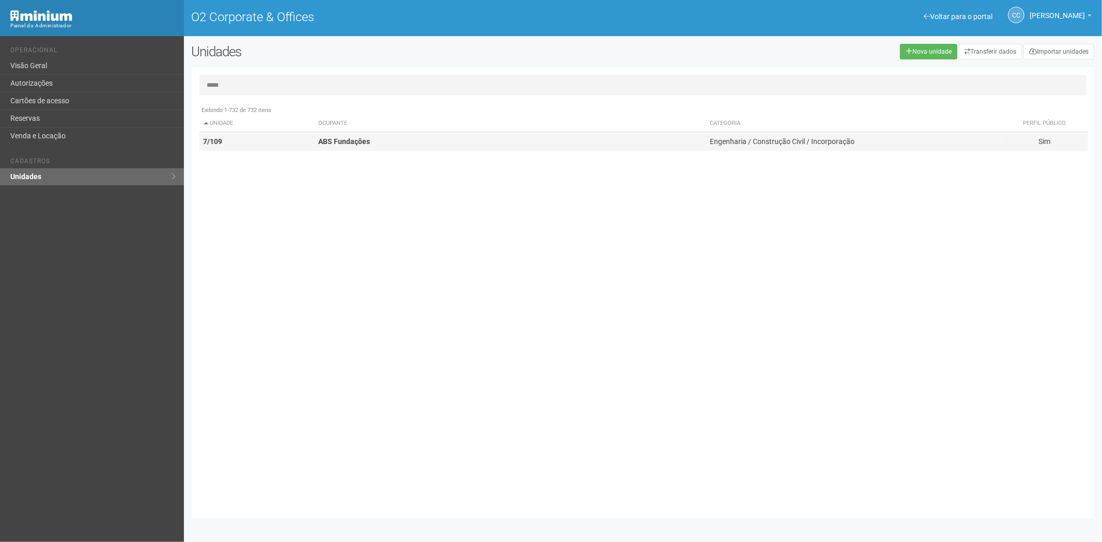
type input "*****"
click at [412, 146] on td "ABS Fundações" at bounding box center [509, 141] width 391 height 19
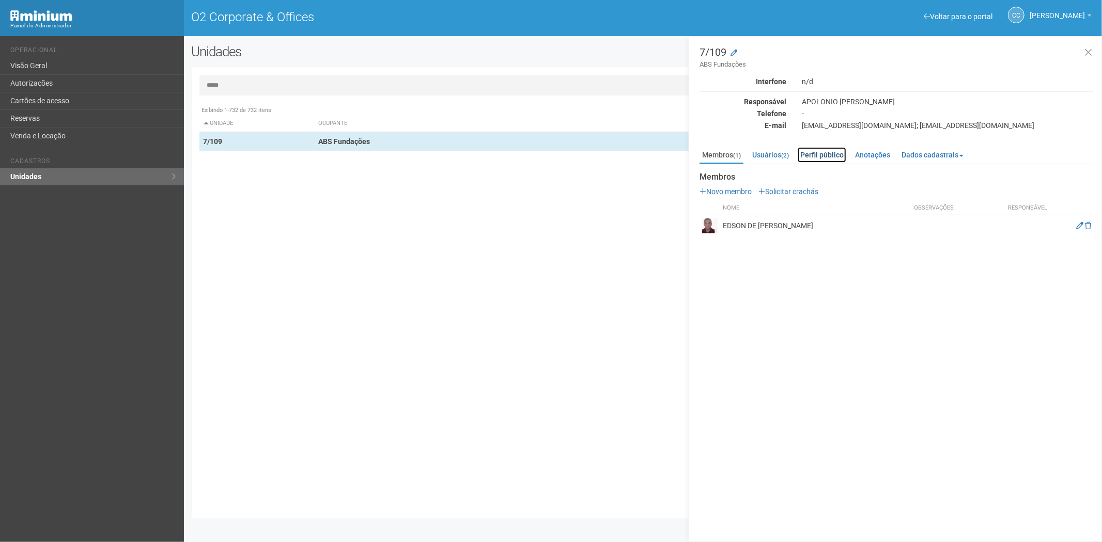
click at [824, 151] on link "Perfil público" at bounding box center [821, 154] width 49 height 15
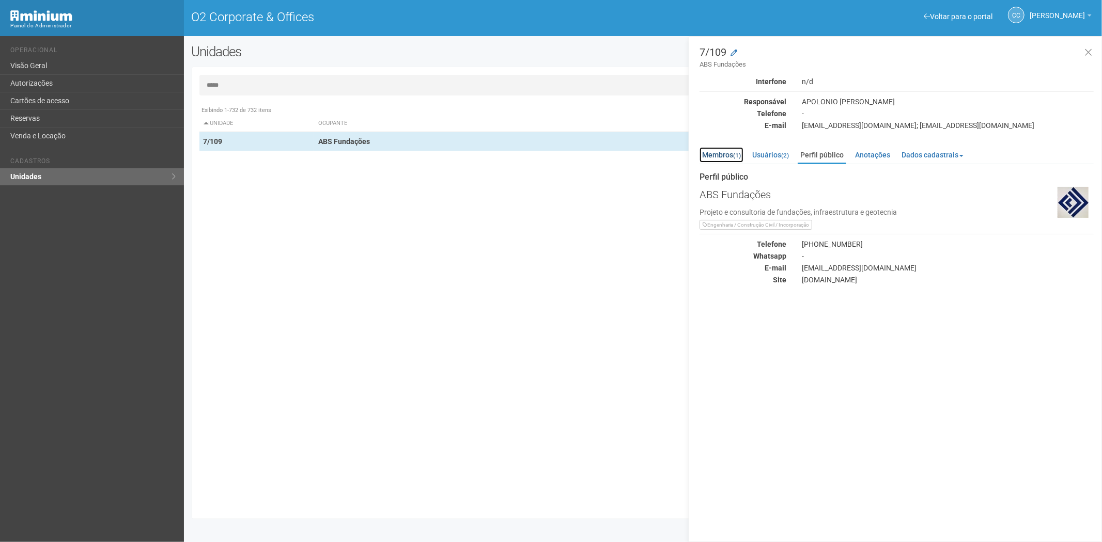
click at [722, 155] on link "Membros (1)" at bounding box center [721, 154] width 44 height 15
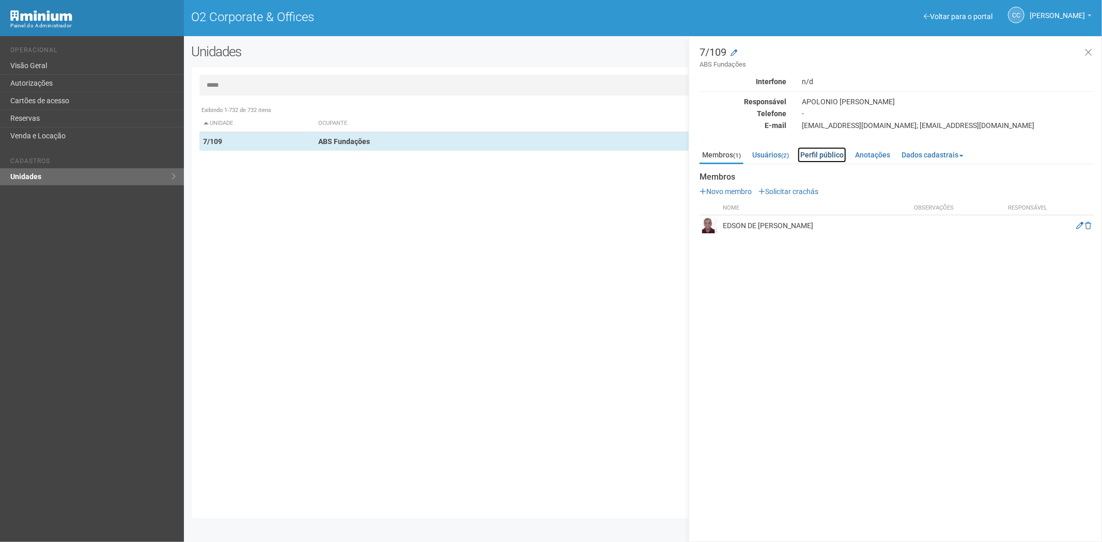
click at [828, 156] on link "Perfil público" at bounding box center [821, 154] width 49 height 15
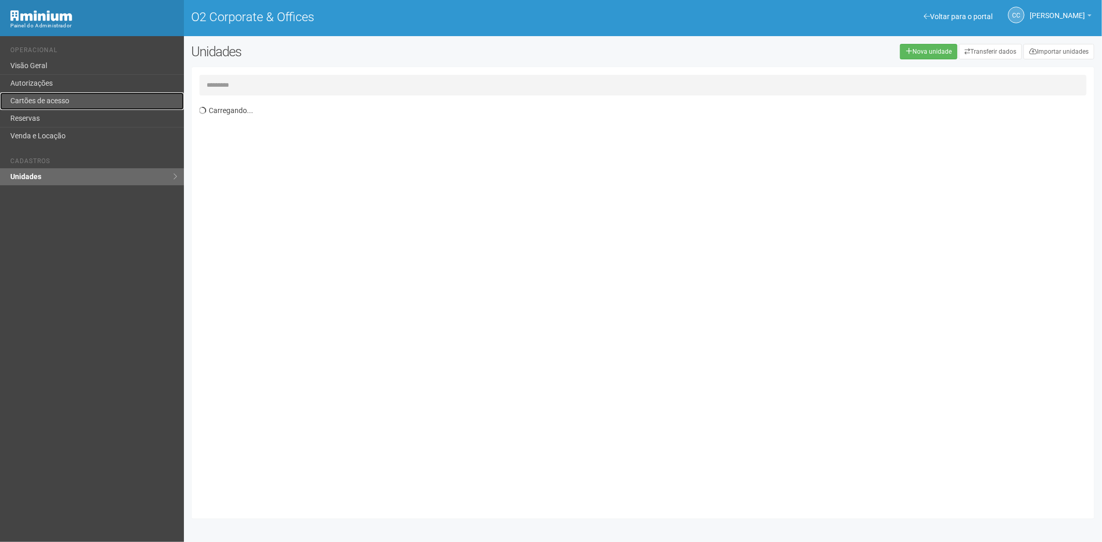
click at [49, 98] on link "Cartões de acesso" at bounding box center [92, 101] width 184 height 18
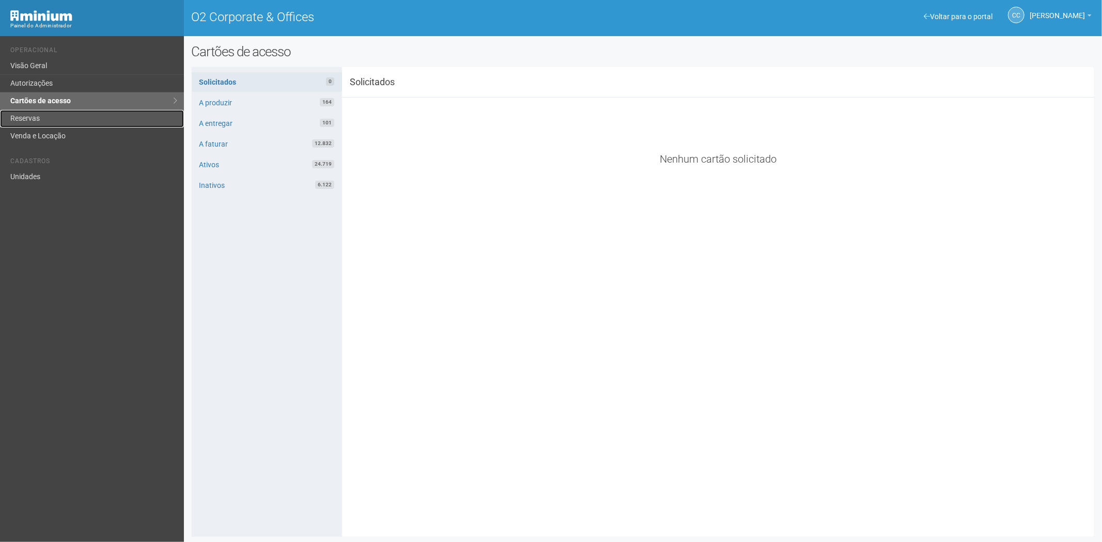
click at [57, 117] on link "Reservas" at bounding box center [92, 119] width 184 height 18
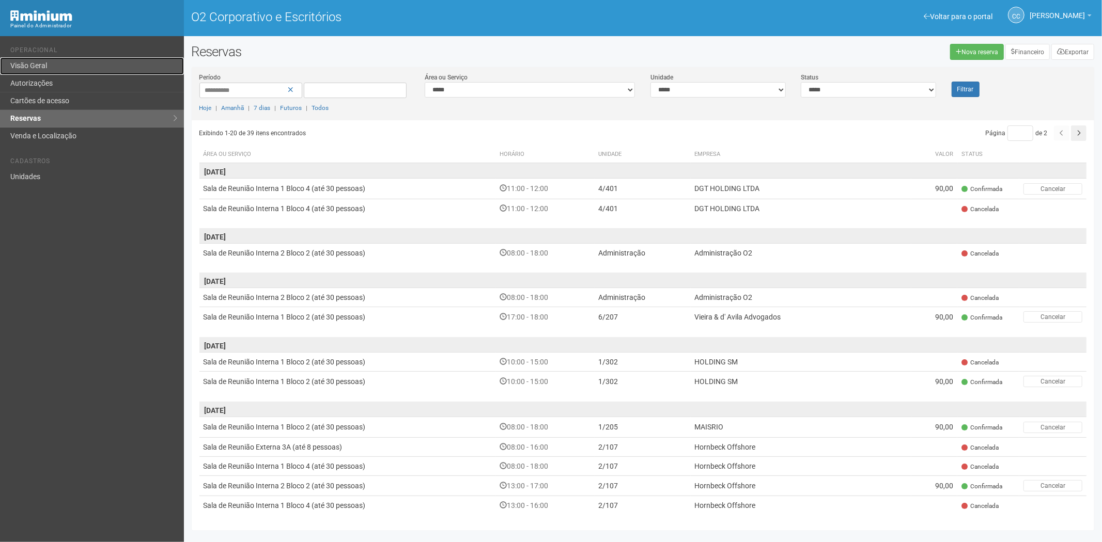
drag, startPoint x: 0, startPoint y: 0, endPoint x: 55, endPoint y: 65, distance: 85.0
click at [55, 65] on link "Visão Geral" at bounding box center [92, 66] width 184 height 18
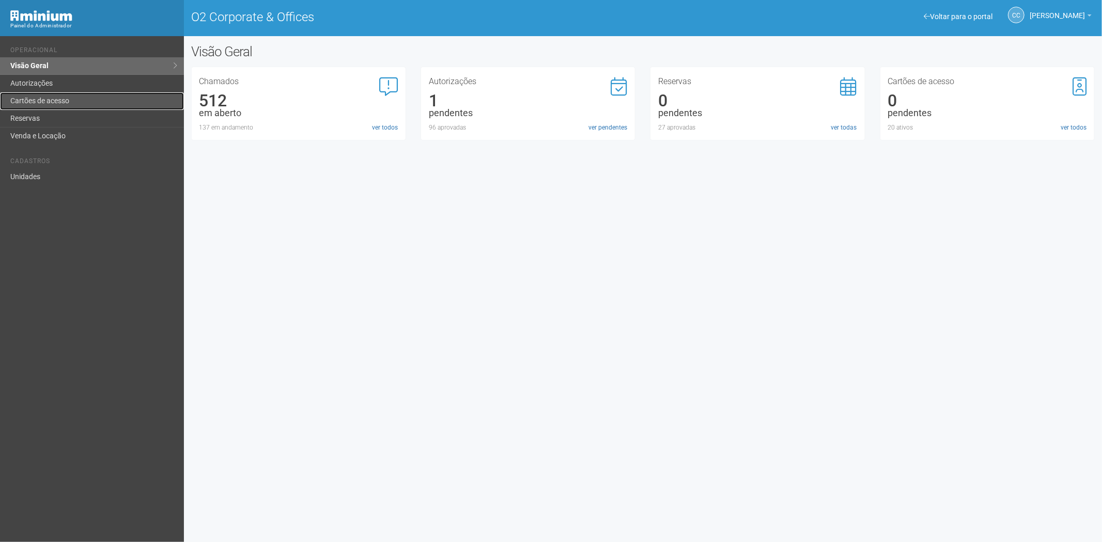
click at [46, 102] on link "Cartões de acesso" at bounding box center [92, 101] width 184 height 18
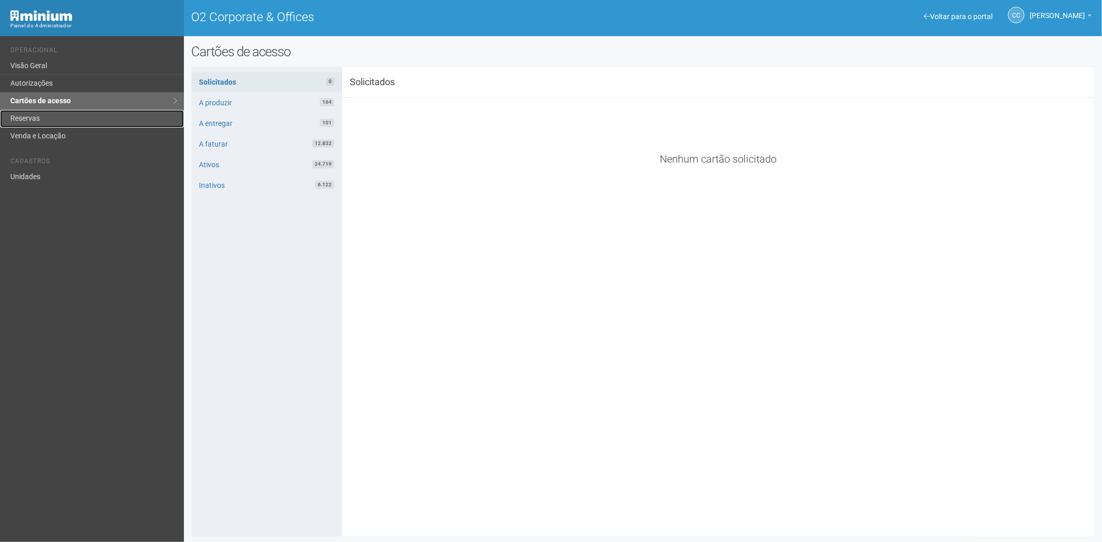
click at [35, 120] on link "Reservas" at bounding box center [92, 119] width 184 height 18
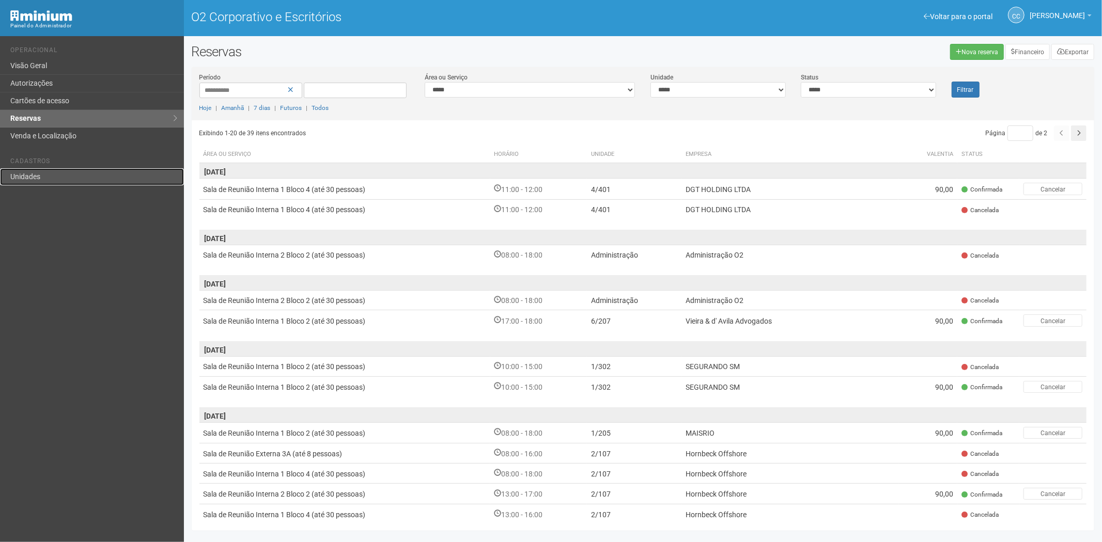
click at [40, 183] on link "Unidades" at bounding box center [92, 176] width 184 height 17
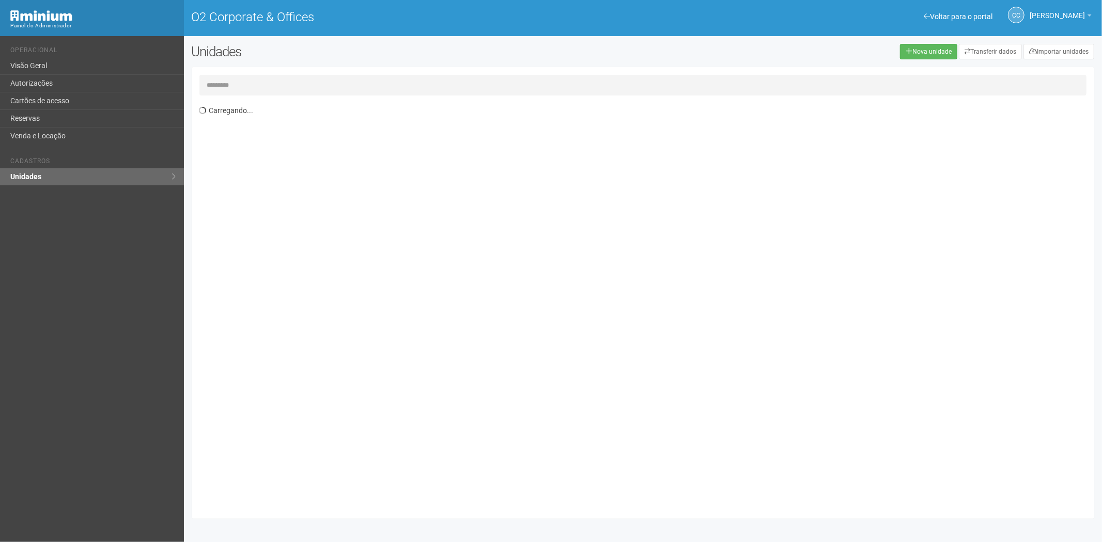
click at [48, 175] on link "Unidades" at bounding box center [92, 176] width 184 height 17
click at [237, 83] on input "text" at bounding box center [642, 85] width 887 height 21
type input "***"
click at [230, 86] on input "text" at bounding box center [642, 85] width 887 height 21
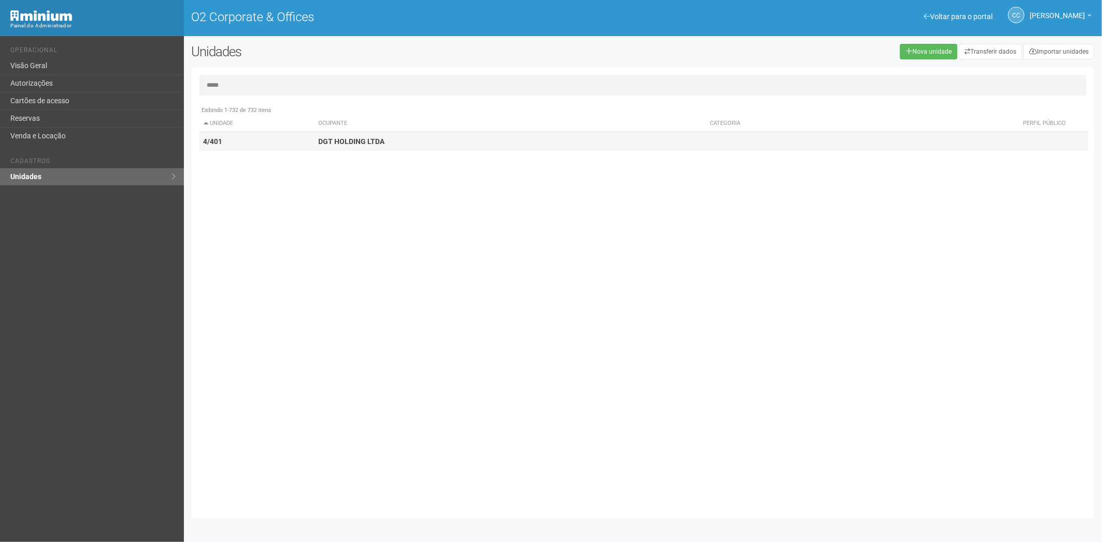
type input "*****"
click at [322, 139] on strong "DGT HOLDING LTDA" at bounding box center [351, 141] width 66 height 8
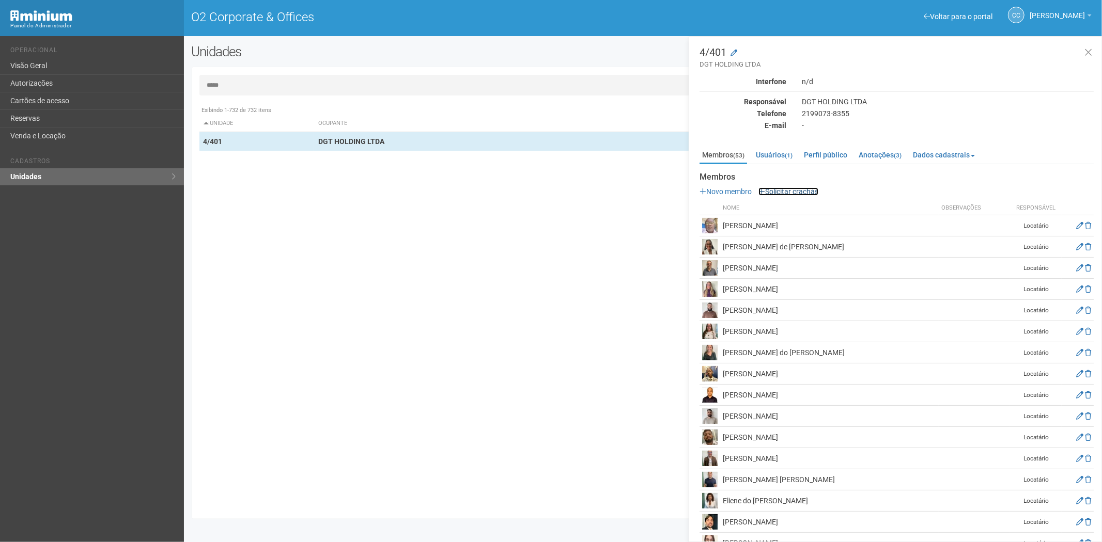
click at [794, 194] on link "Solicitar crachás" at bounding box center [788, 191] width 60 height 8
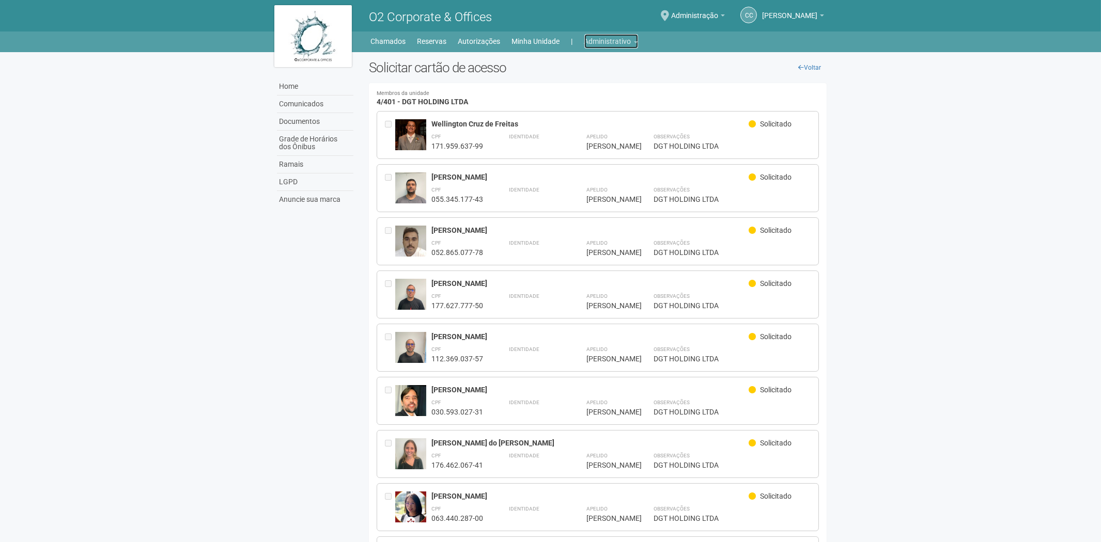
click at [614, 39] on link "Administrativo" at bounding box center [611, 41] width 54 height 14
click at [590, 80] on link "Cartões de acesso" at bounding box center [597, 81] width 88 height 18
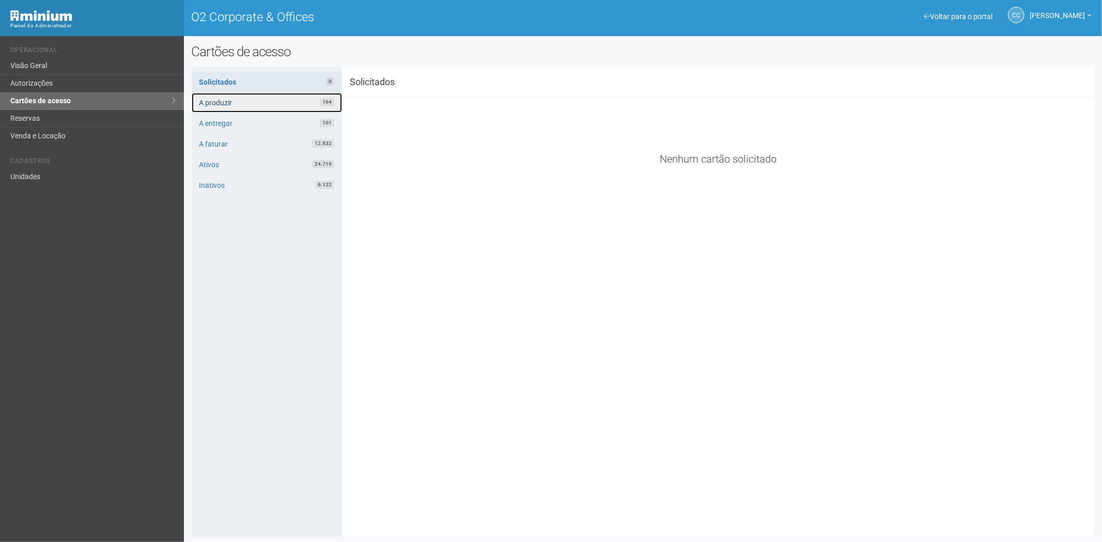
click at [265, 106] on link "A produzir 164" at bounding box center [267, 103] width 150 height 20
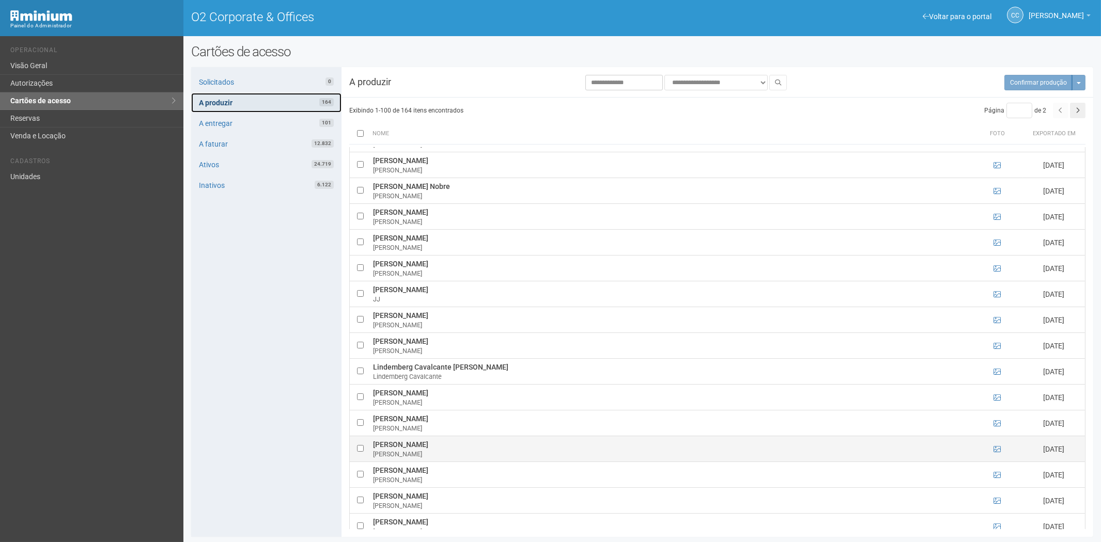
scroll to position [2864, 0]
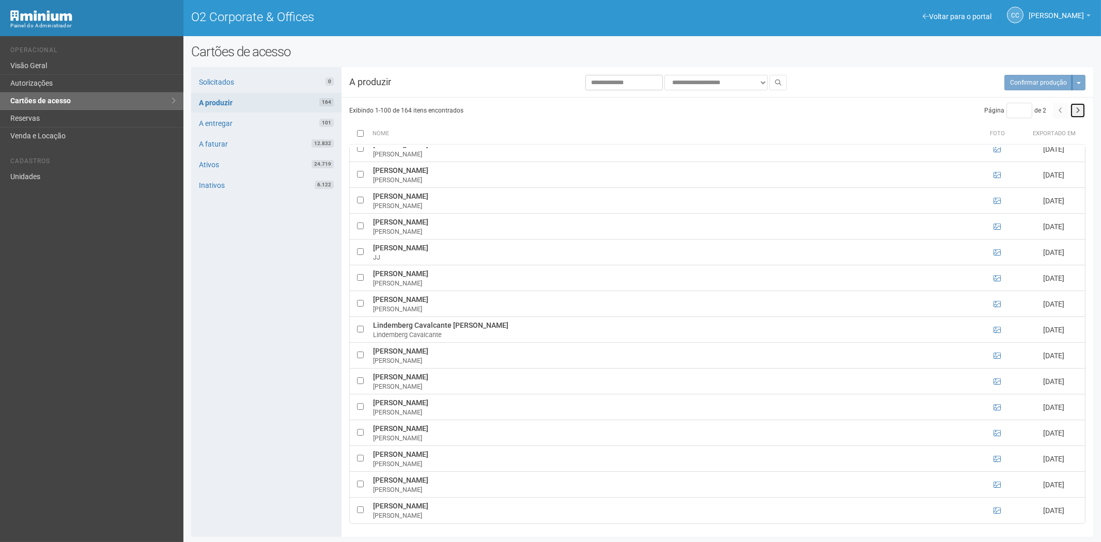
click at [1078, 115] on button "button" at bounding box center [1077, 110] width 15 height 15
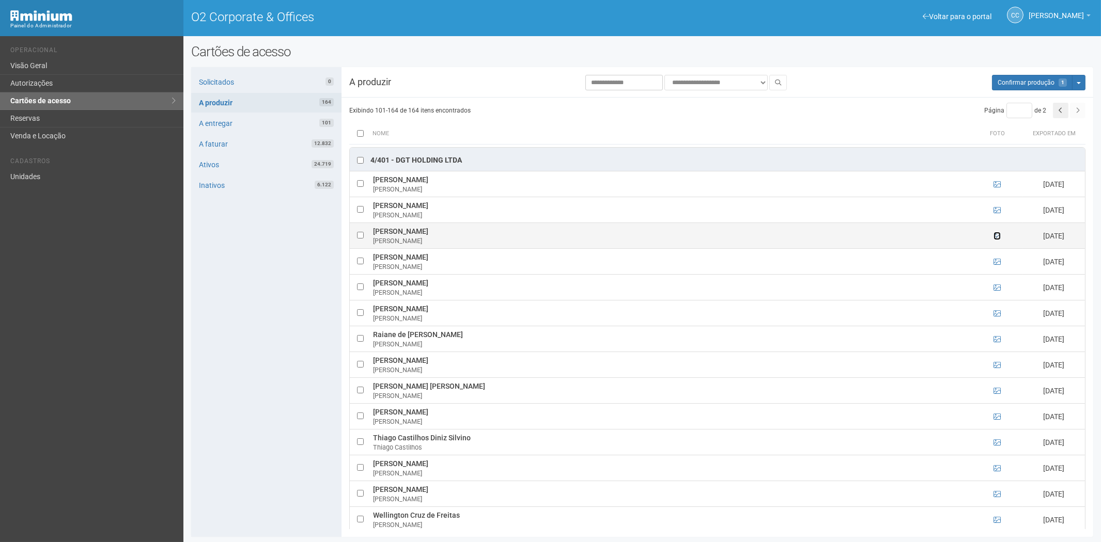
click at [996, 238] on icon at bounding box center [996, 235] width 7 height 7
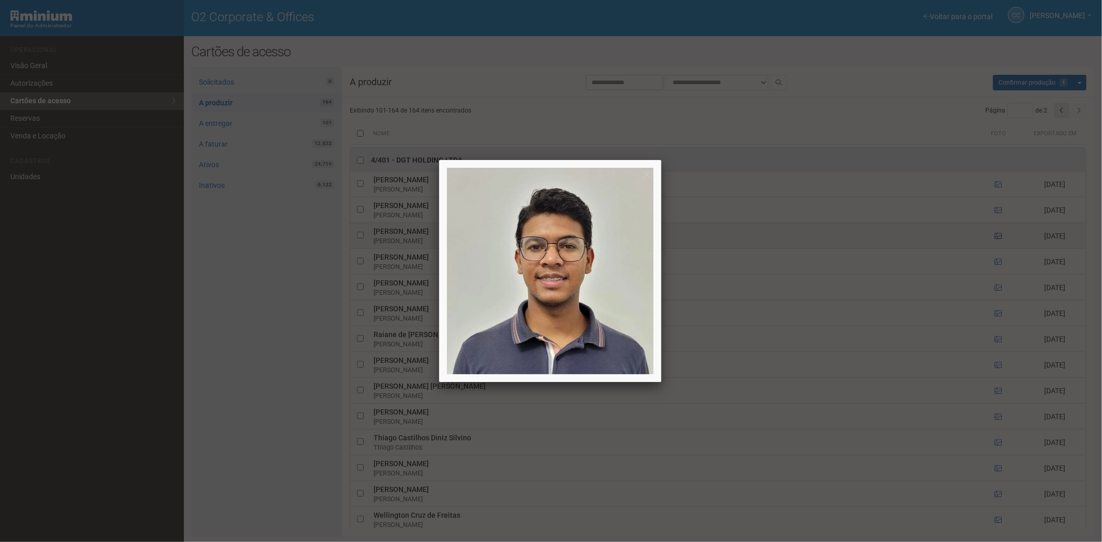
click at [996, 238] on div at bounding box center [551, 271] width 1102 height 542
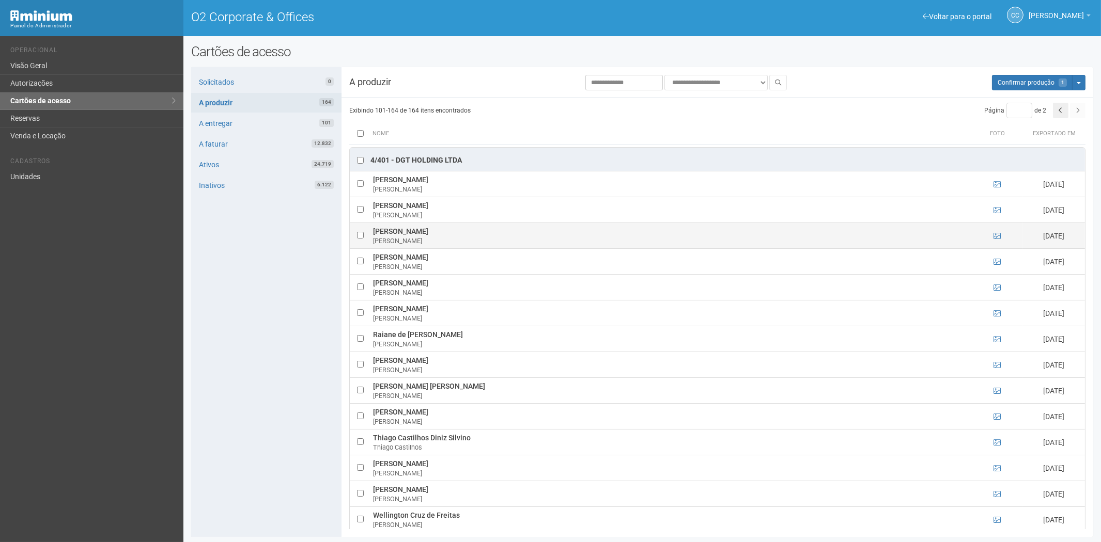
drag, startPoint x: 390, startPoint y: 231, endPoint x: 470, endPoint y: 230, distance: 80.6
click at [474, 230] on tr "Nathan Bento do Nascimento Nathan Bento 14/08/2025" at bounding box center [717, 236] width 735 height 26
click at [264, 311] on div "Solicitados 0 A produzir 164 A entregar 101 A faturar 12.832 Ativos 24.719 Inat…" at bounding box center [266, 302] width 150 height 470
drag, startPoint x: 396, startPoint y: 230, endPoint x: 473, endPoint y: 233, distance: 77.0
click at [473, 233] on td "Nathan Bento do Nascimento Nathan Bento" at bounding box center [670, 236] width 601 height 26
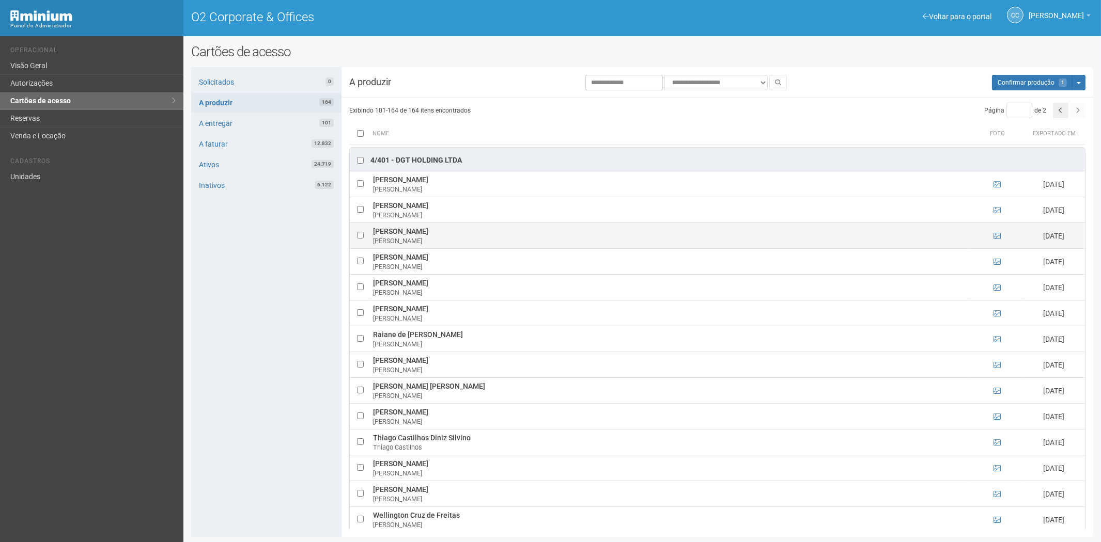
copy td "[PERSON_NAME]"
drag, startPoint x: 271, startPoint y: 385, endPoint x: 284, endPoint y: 381, distance: 13.9
click at [272, 384] on div "Solicitados 0 A produzir 164 A entregar 101 A faturar 12.832 Ativos 24.719 Inat…" at bounding box center [266, 302] width 150 height 470
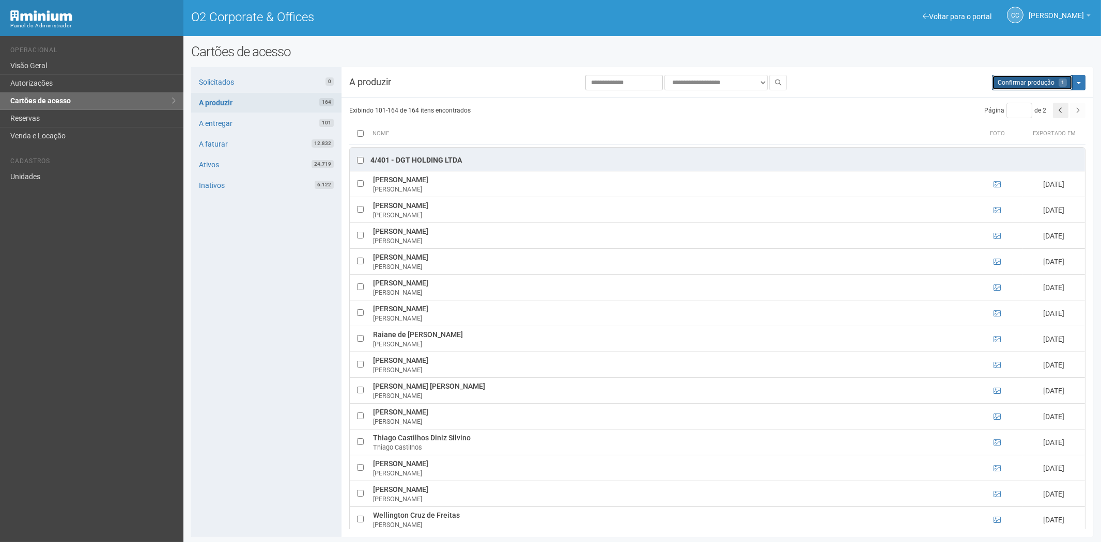
click at [1031, 86] on button "Aguarde... Confirmar produção 1" at bounding box center [1032, 82] width 81 height 15
type input "*"
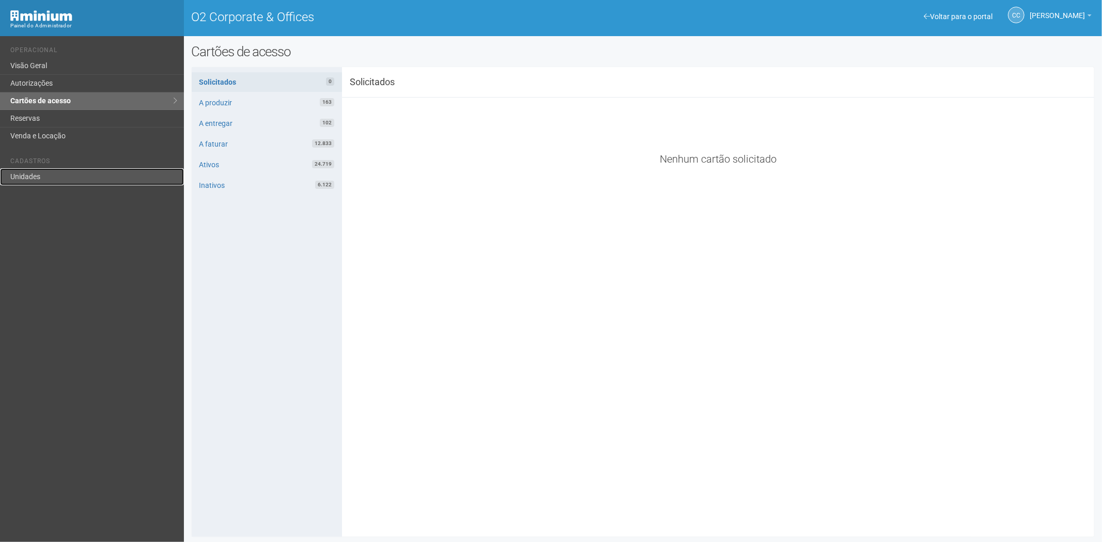
click at [49, 180] on link "Unidades" at bounding box center [92, 176] width 184 height 17
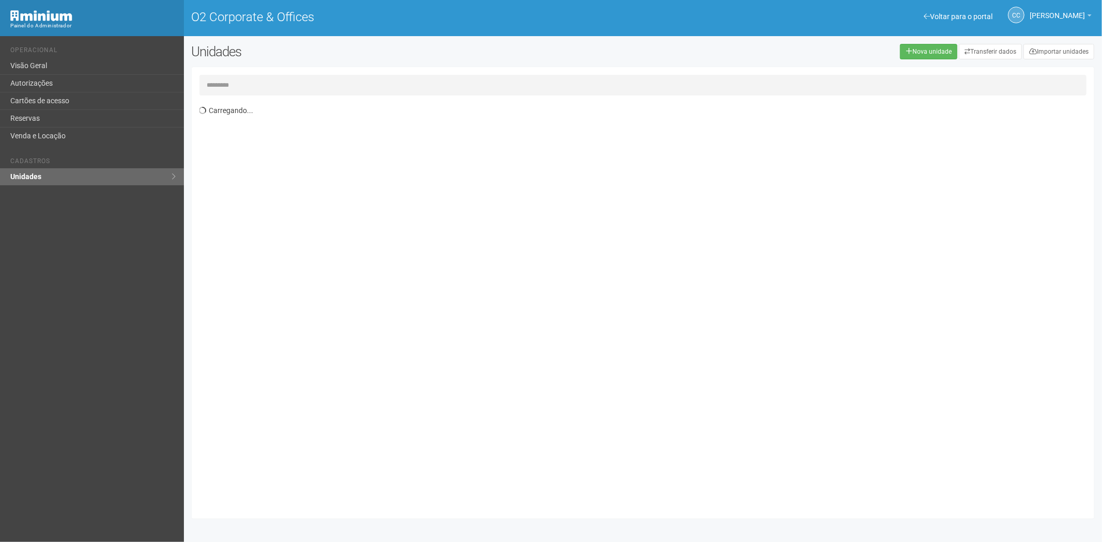
click at [244, 86] on input "text" at bounding box center [642, 85] width 887 height 21
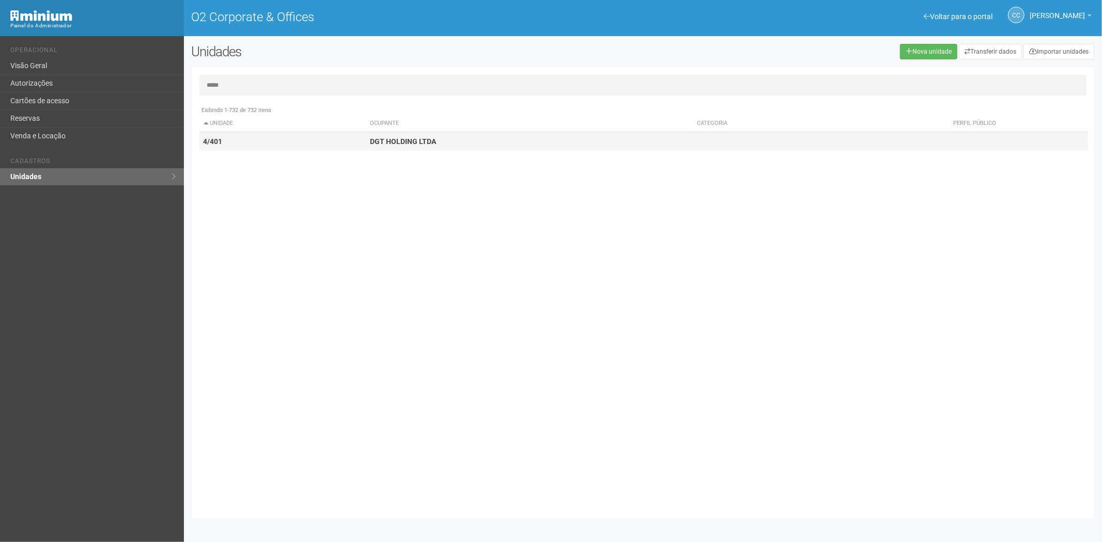
type input "*****"
drag, startPoint x: 410, startPoint y: 135, endPoint x: 842, endPoint y: 149, distance: 432.5
click at [415, 136] on td "DGT HOLDING LTDA" at bounding box center [529, 141] width 327 height 19
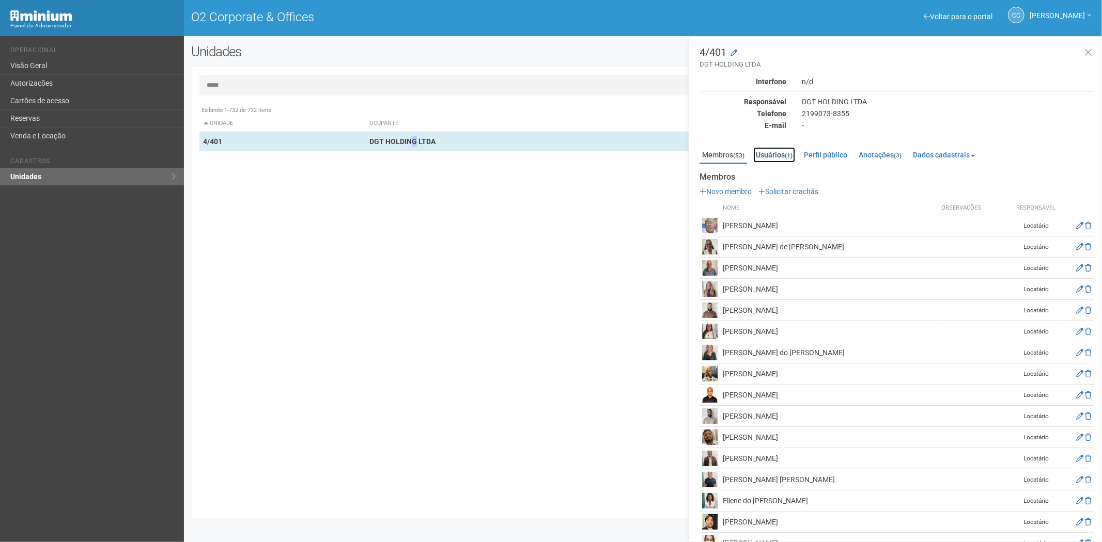
click at [772, 152] on link "Usuários (1)" at bounding box center [774, 154] width 42 height 15
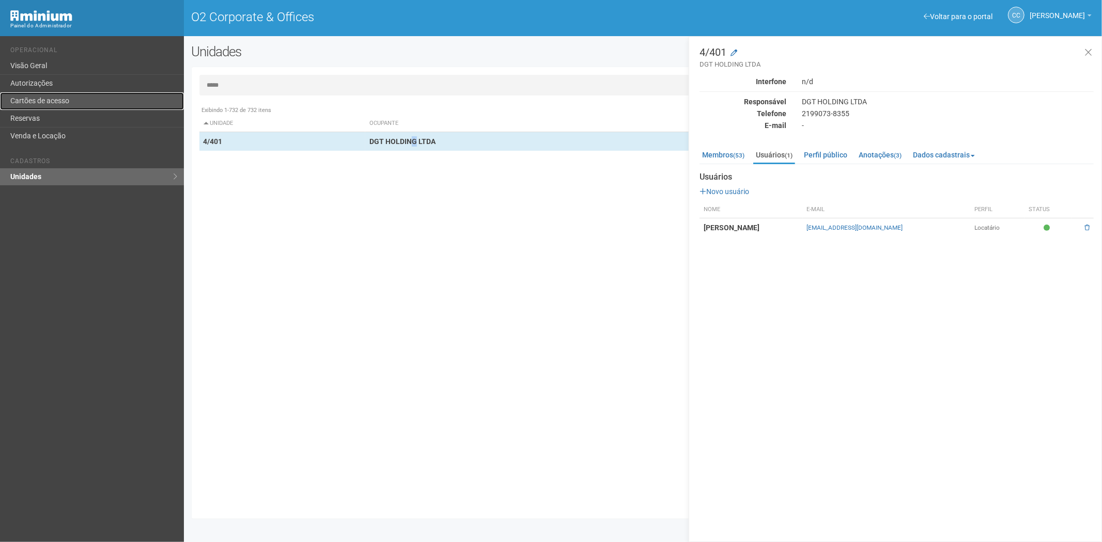
click at [76, 94] on link "Cartões de acesso" at bounding box center [92, 101] width 184 height 18
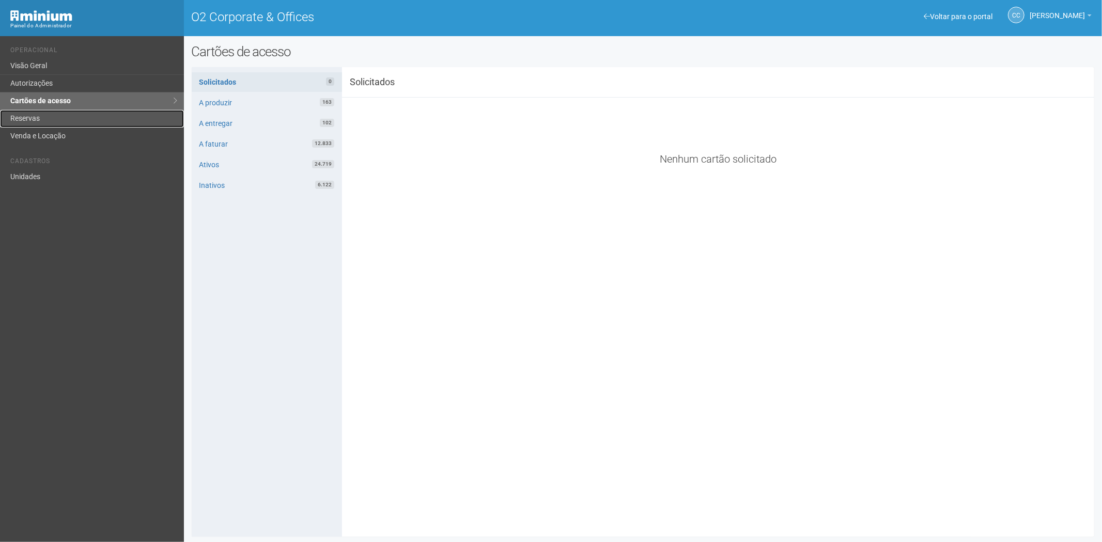
click at [125, 119] on link "Reservas" at bounding box center [92, 119] width 184 height 18
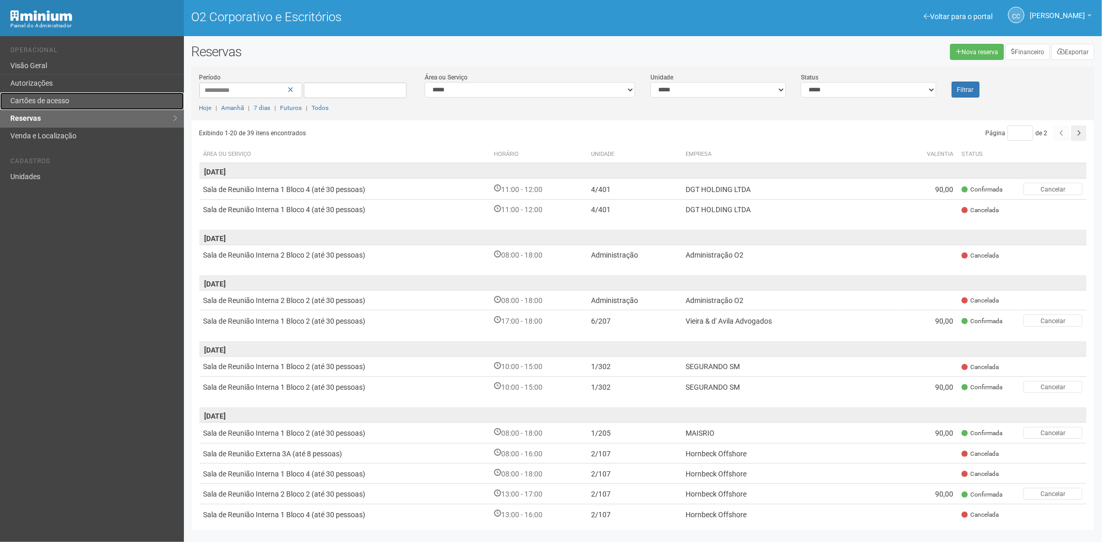
click at [78, 98] on link "Cartões de acesso" at bounding box center [92, 101] width 184 height 18
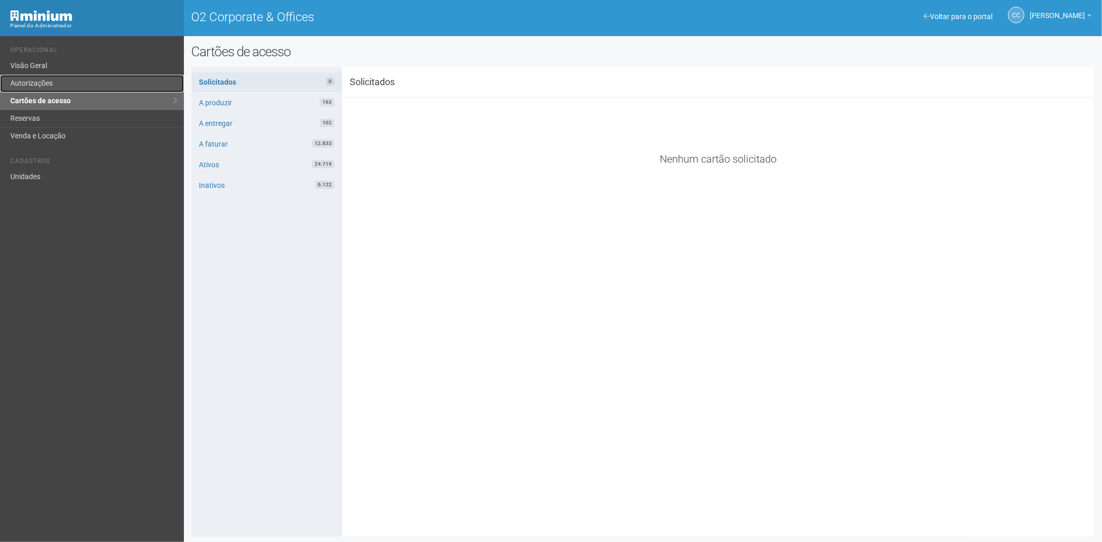
click at [53, 84] on link "Autorizações" at bounding box center [92, 84] width 184 height 18
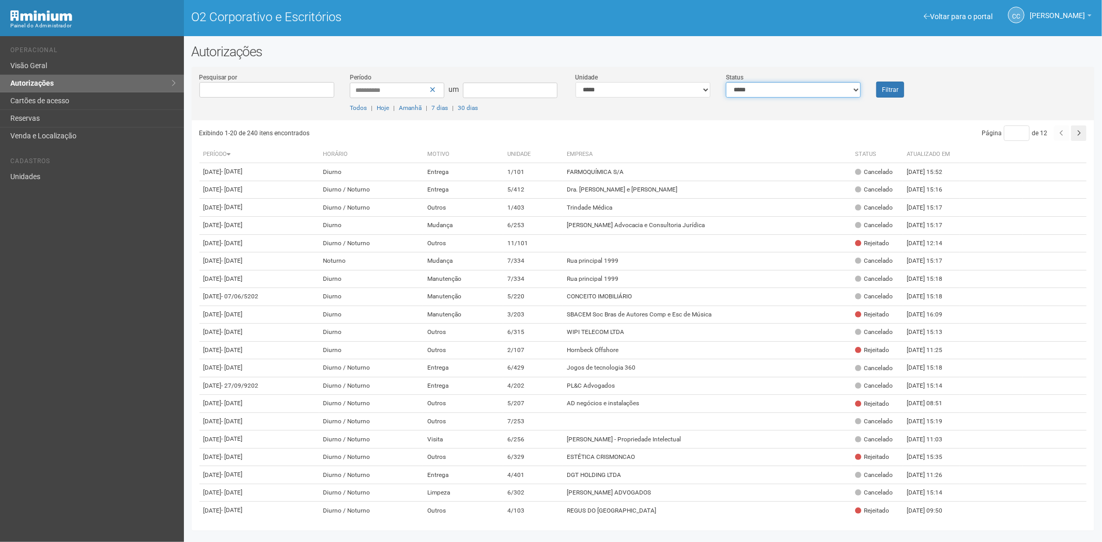
drag, startPoint x: 787, startPoint y: 89, endPoint x: 776, endPoint y: 97, distance: 12.6
click at [782, 92] on select "**********" at bounding box center [793, 89] width 135 height 15
select select "*"
click at [726, 82] on select "**********" at bounding box center [793, 89] width 135 height 15
click at [886, 88] on font "Filtrar" at bounding box center [890, 89] width 17 height 7
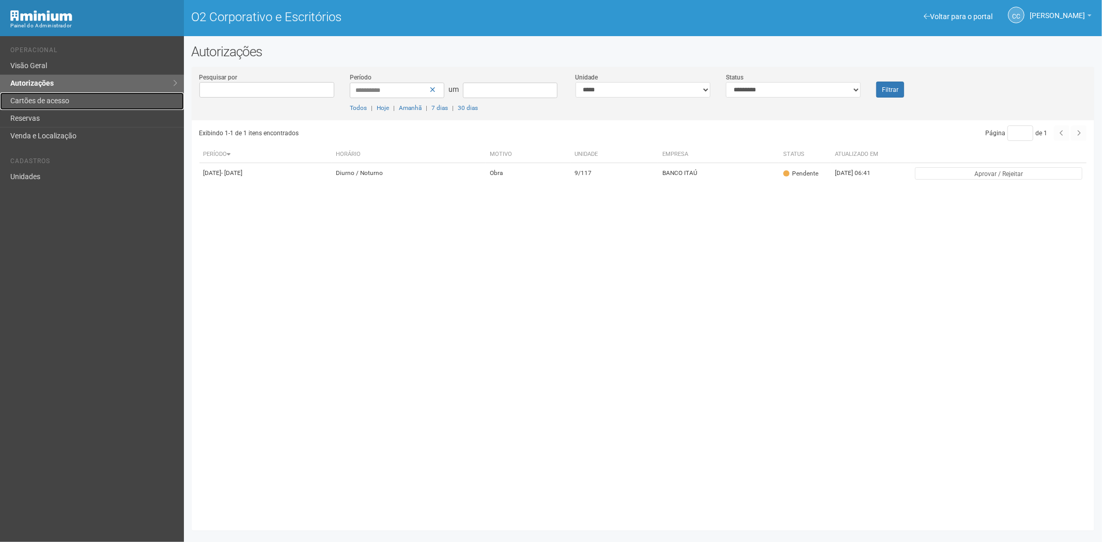
click at [42, 97] on font "Cartões de acesso" at bounding box center [39, 101] width 59 height 8
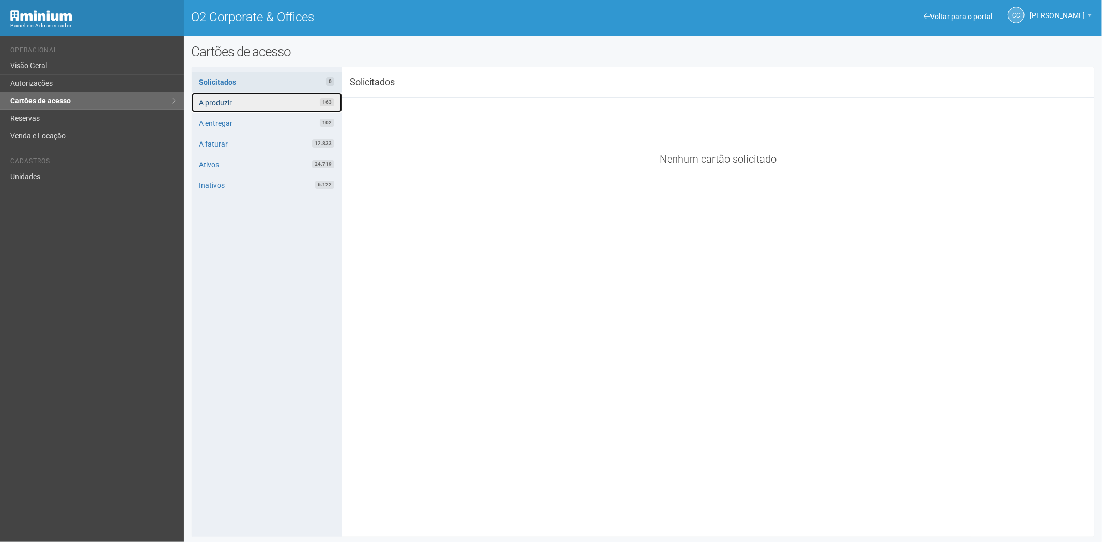
click at [241, 101] on link "A produzir 163" at bounding box center [267, 103] width 150 height 20
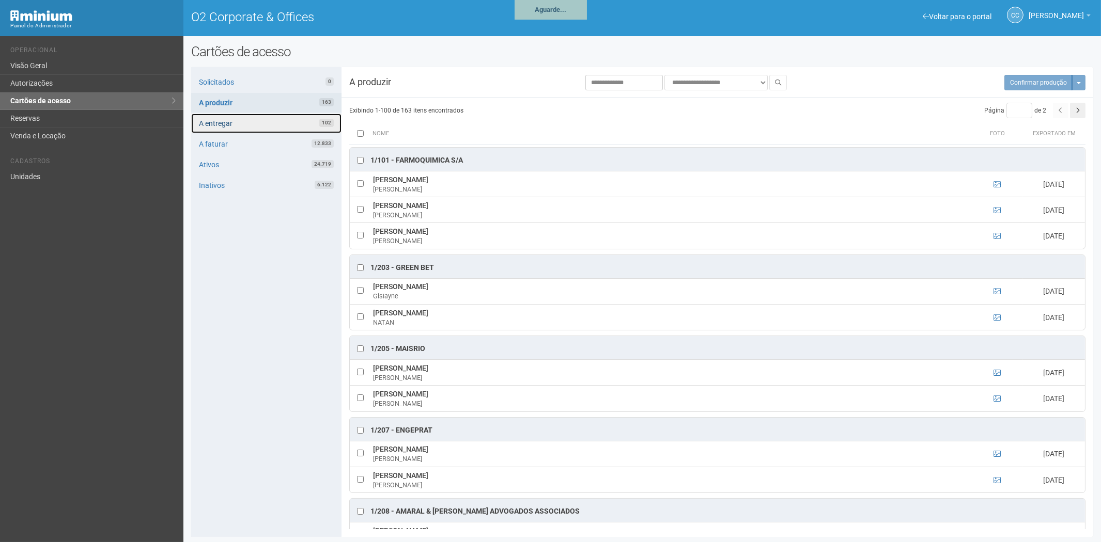
click at [316, 124] on link "A entregar 102" at bounding box center [266, 124] width 150 height 20
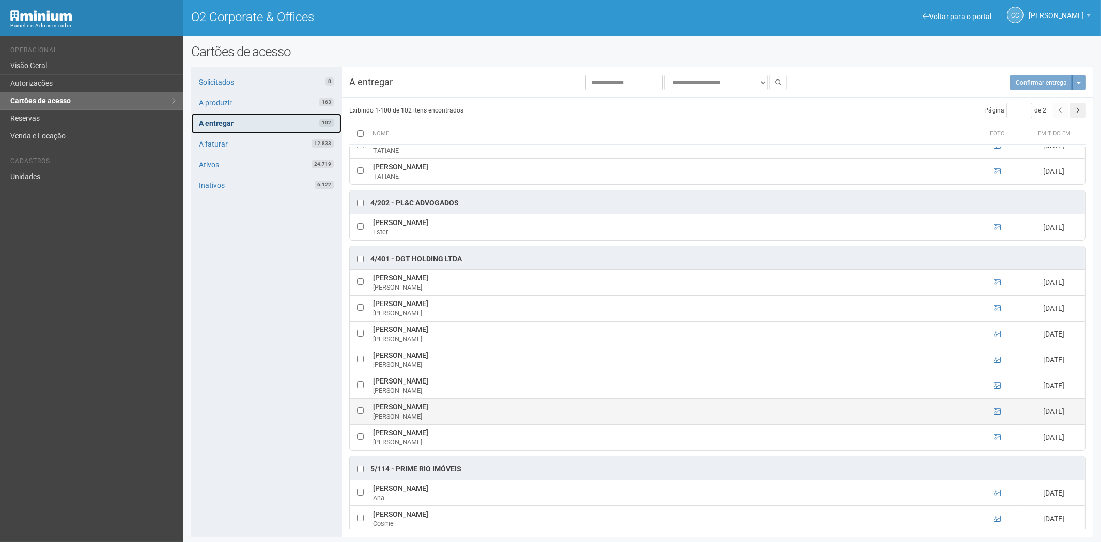
scroll to position [631, 0]
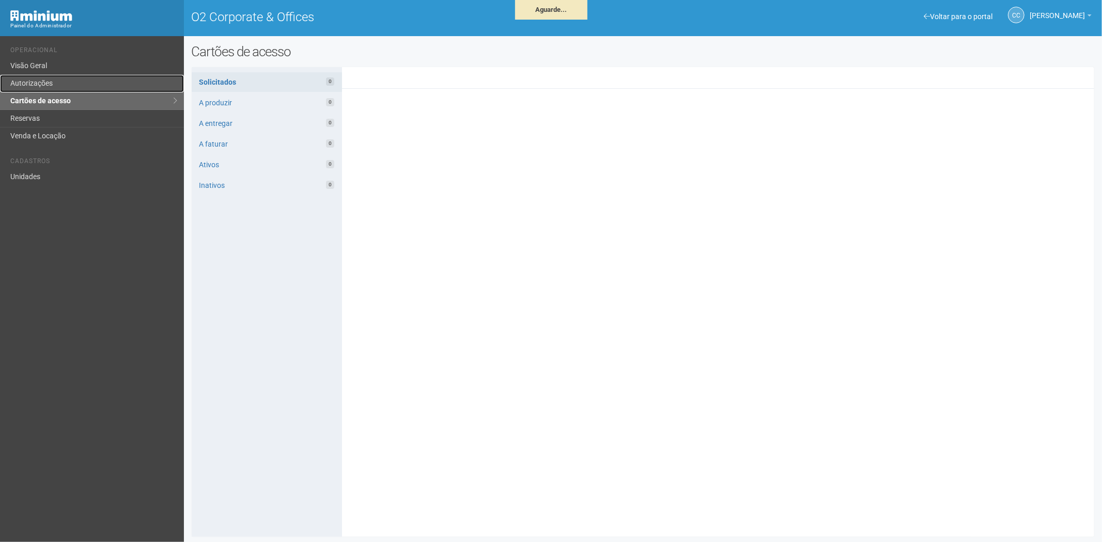
click at [49, 77] on link "Autorizações" at bounding box center [92, 84] width 184 height 18
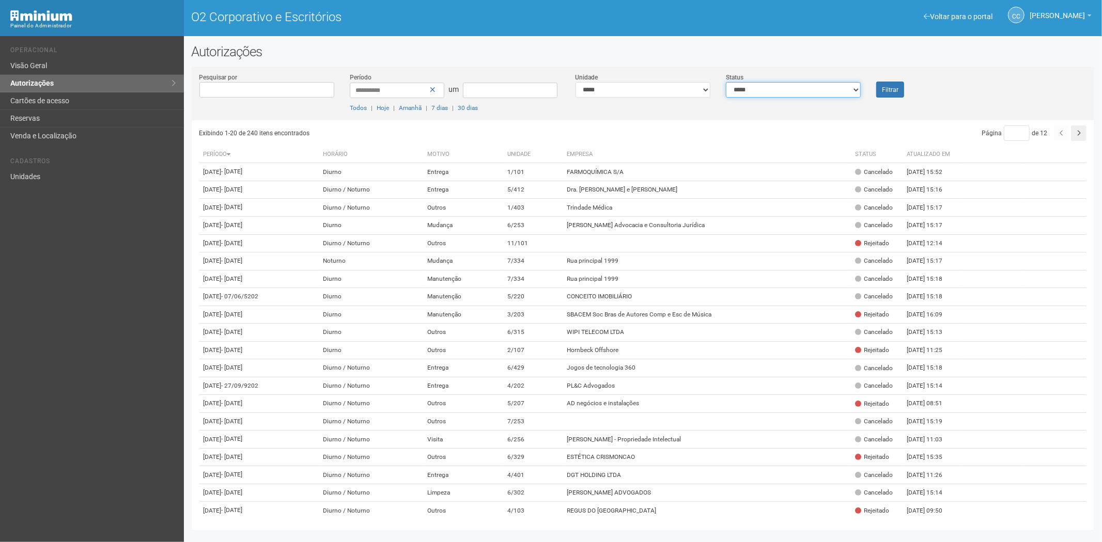
click at [754, 88] on select "**********" at bounding box center [793, 89] width 135 height 15
click at [929, 96] on div "Filtrar" at bounding box center [905, 84] width 75 height 25
click at [20, 99] on font "Cartões de acesso" at bounding box center [39, 101] width 59 height 8
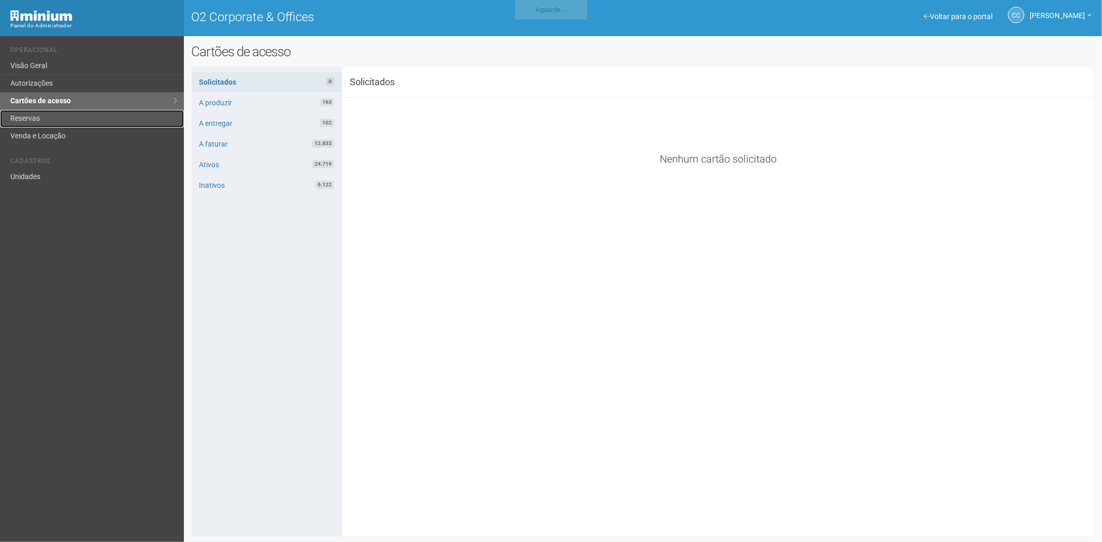
click at [64, 121] on link "Reservas" at bounding box center [92, 119] width 184 height 18
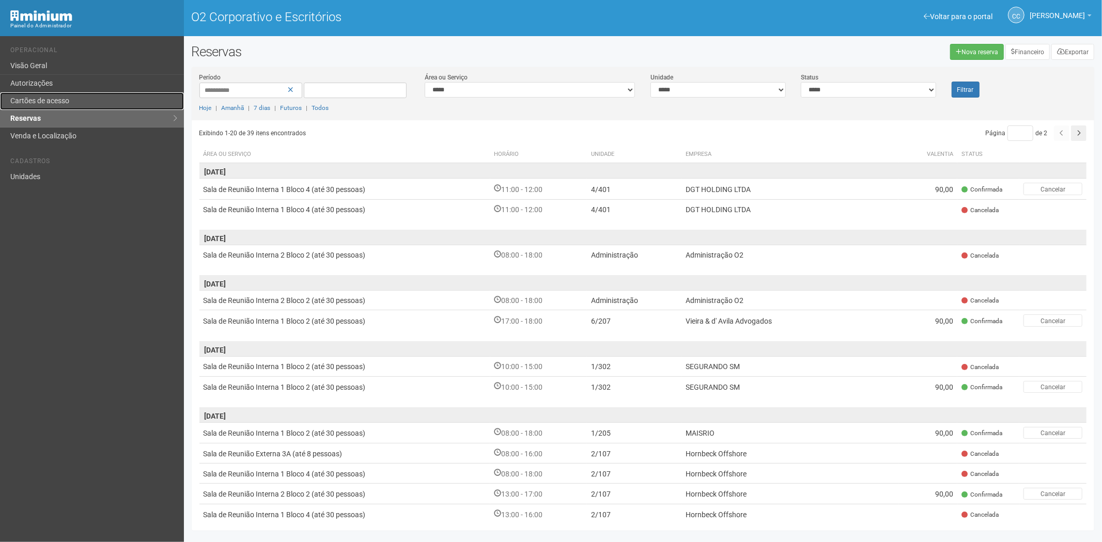
click at [56, 100] on font "Cartões de acesso" at bounding box center [39, 101] width 59 height 8
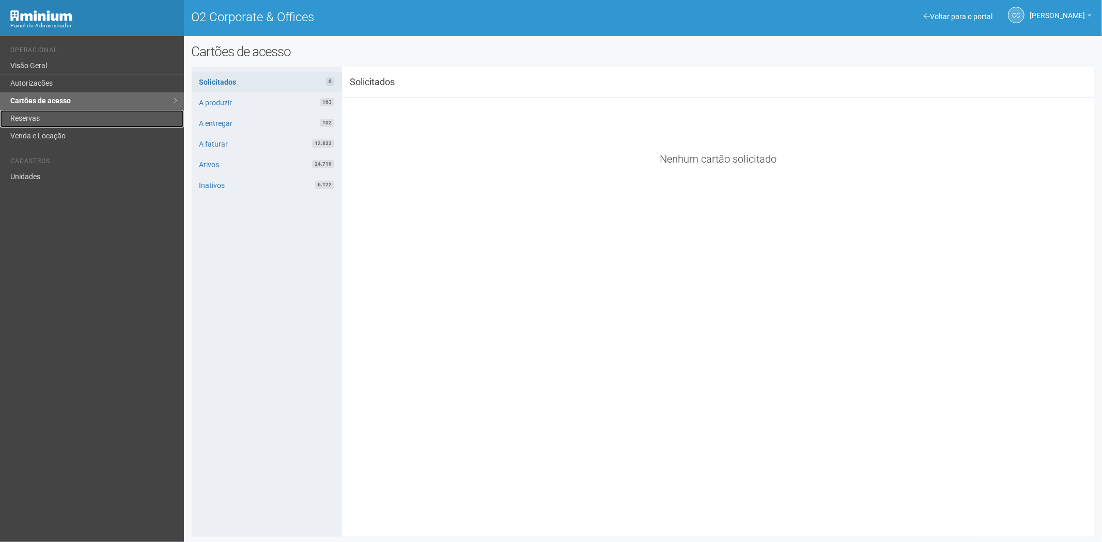
click at [99, 119] on link "Reservas" at bounding box center [92, 119] width 184 height 18
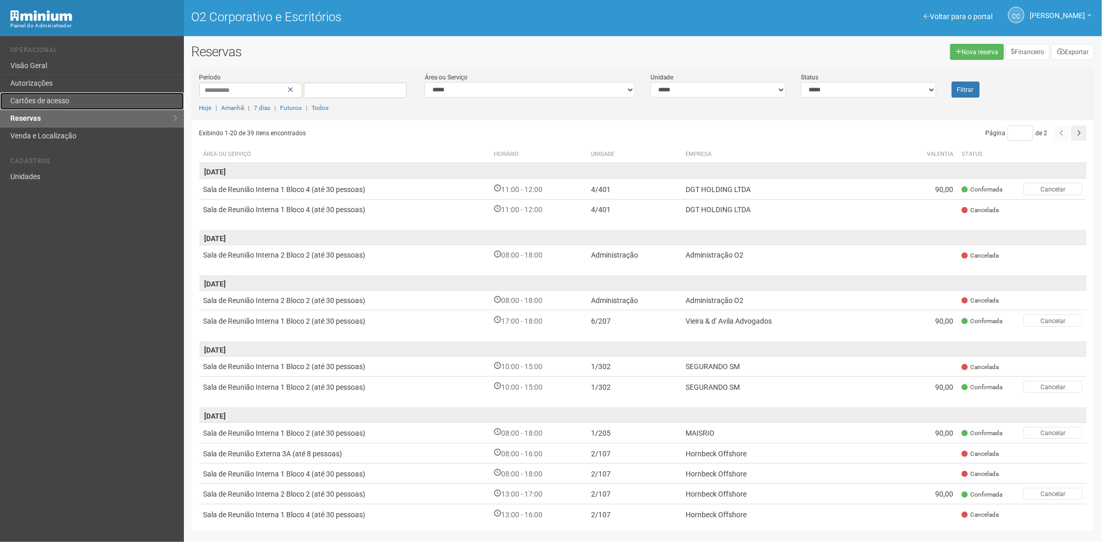
click at [75, 104] on link "Cartões de acesso" at bounding box center [92, 101] width 184 height 18
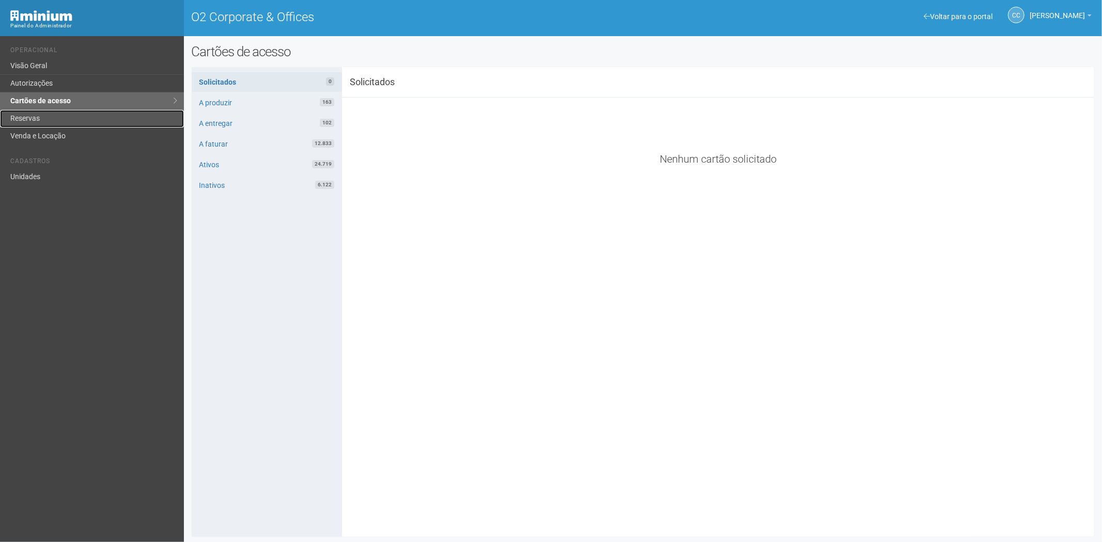
click at [94, 114] on link "Reservas" at bounding box center [92, 119] width 184 height 18
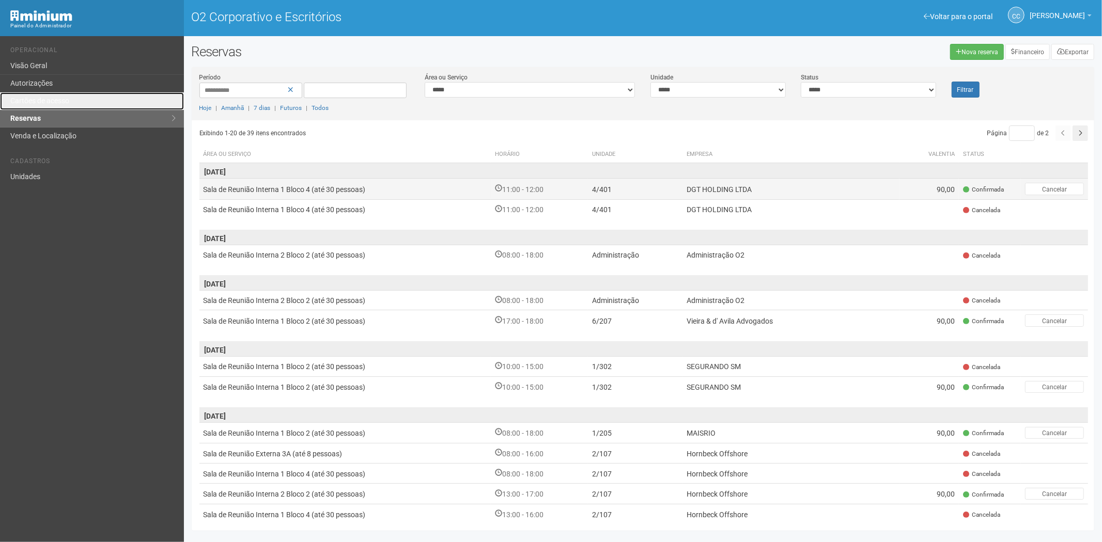
drag, startPoint x: 45, startPoint y: 101, endPoint x: 257, endPoint y: 184, distance: 227.7
click at [45, 101] on font "Cartões de acesso" at bounding box center [39, 101] width 59 height 8
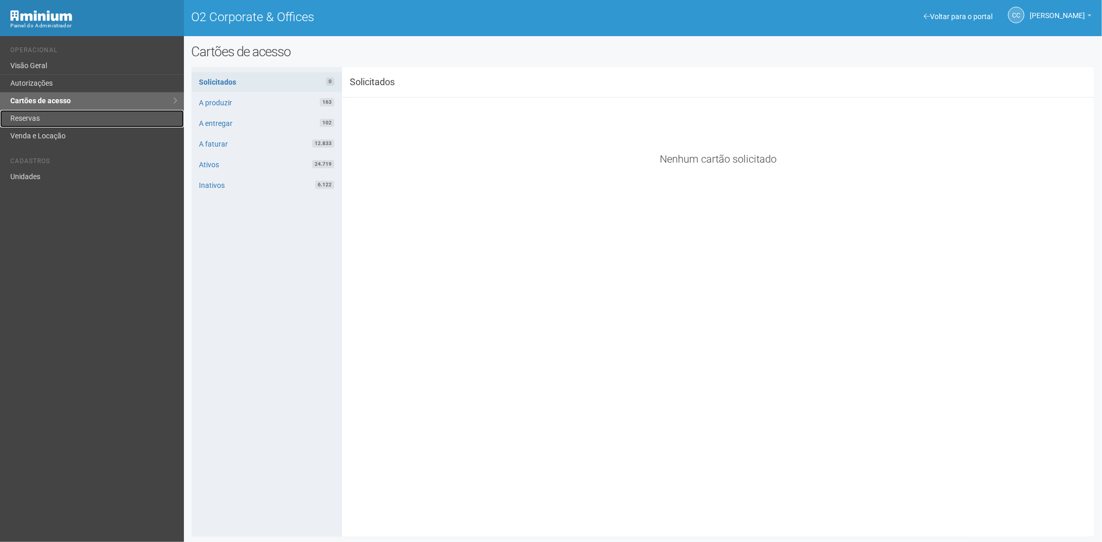
click at [60, 119] on link "Reservas" at bounding box center [92, 119] width 184 height 18
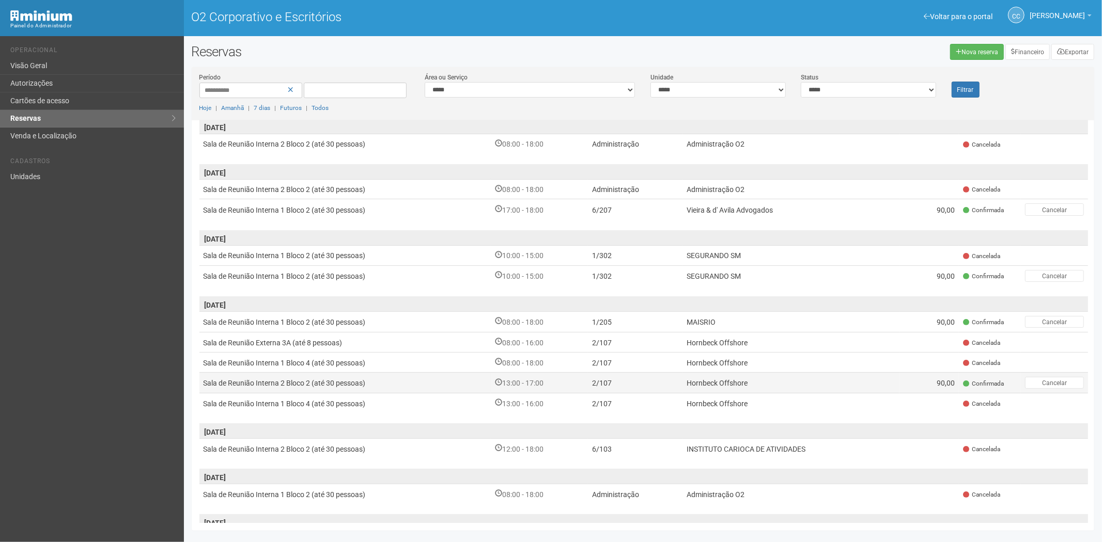
scroll to position [115, 0]
click at [683, 376] on td "Hornbeck Offshore" at bounding box center [790, 379] width 217 height 21
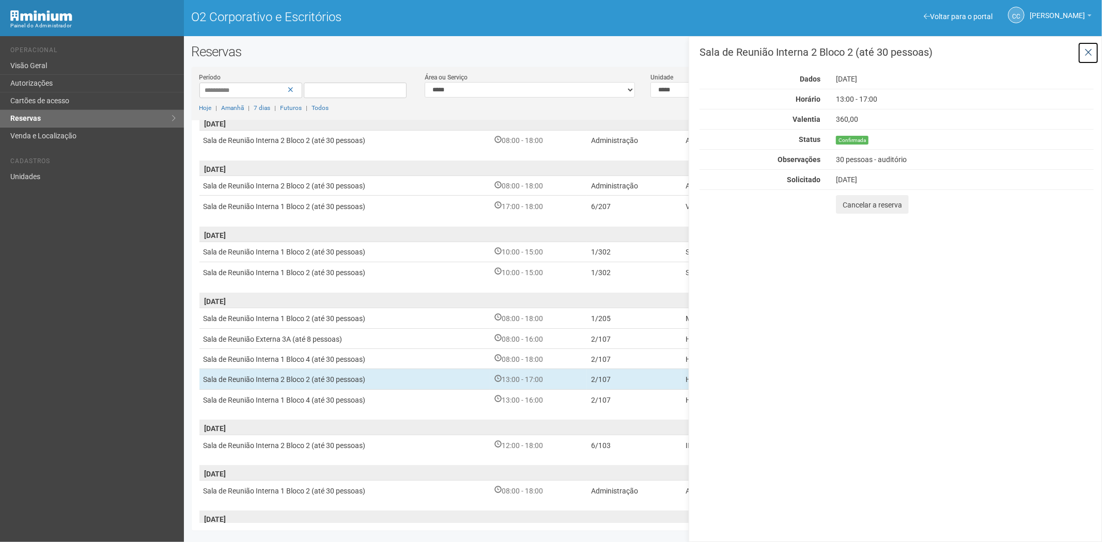
click at [1090, 49] on icon at bounding box center [1088, 53] width 8 height 10
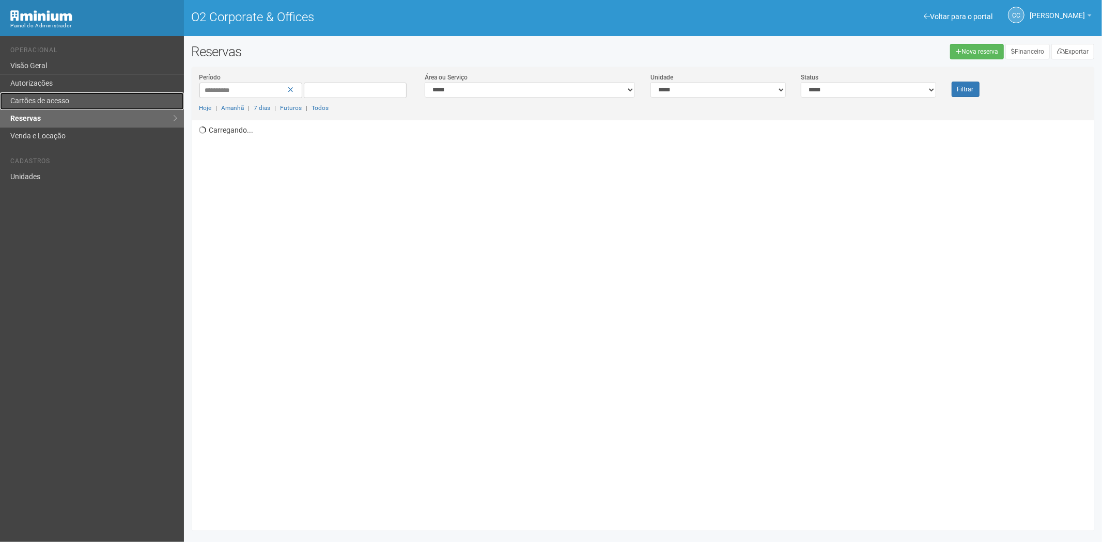
click at [57, 102] on link "Cartões de acesso" at bounding box center [92, 101] width 184 height 18
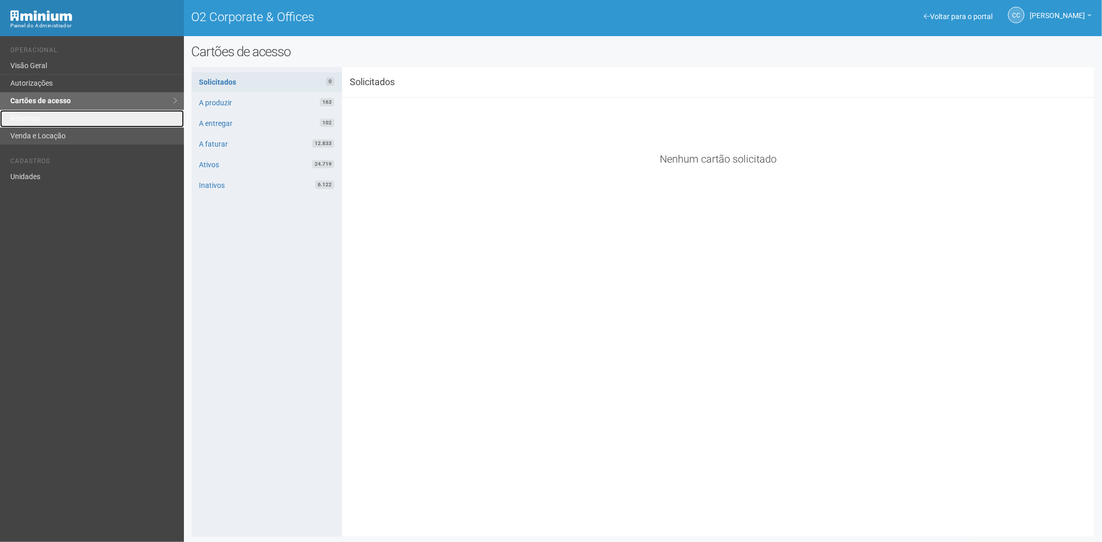
drag, startPoint x: 49, startPoint y: 120, endPoint x: 48, endPoint y: 137, distance: 17.1
click at [49, 120] on link "Reservas" at bounding box center [92, 119] width 184 height 18
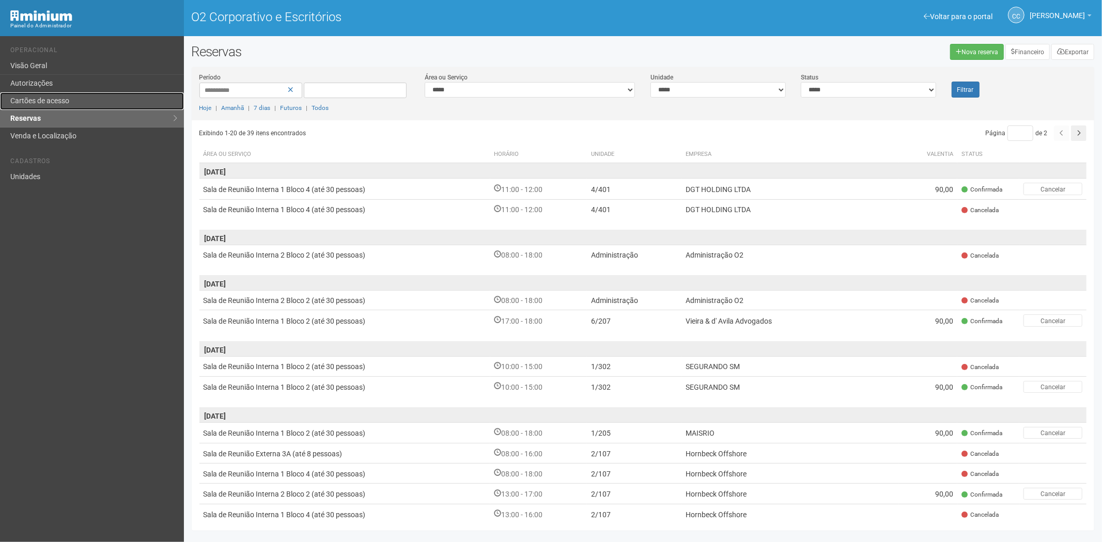
click at [73, 96] on link "Cartões de acesso" at bounding box center [92, 101] width 184 height 18
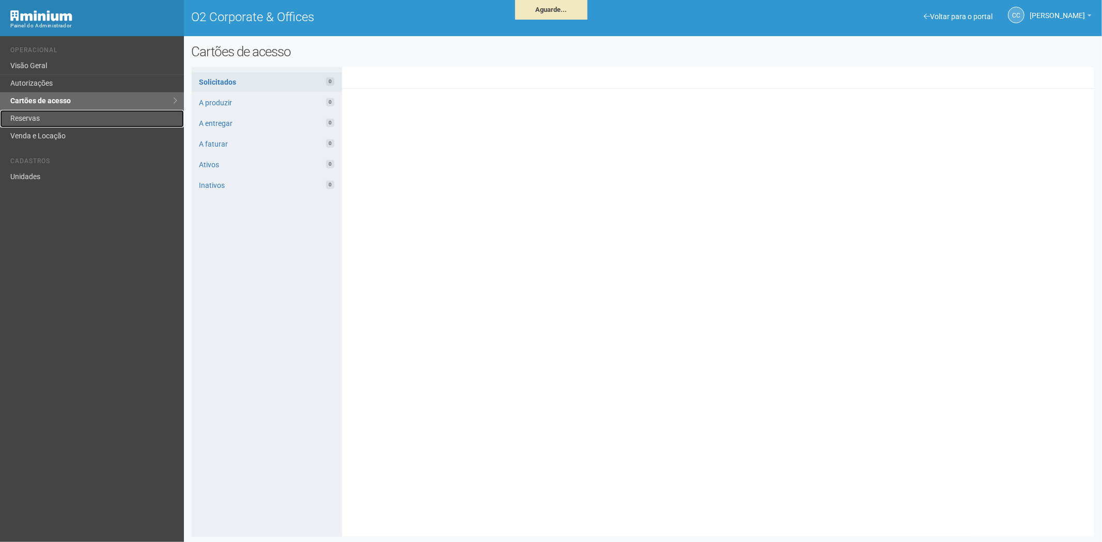
click at [39, 119] on link "Reservas" at bounding box center [92, 119] width 184 height 18
